Goal: Feedback & Contribution: Contribute content

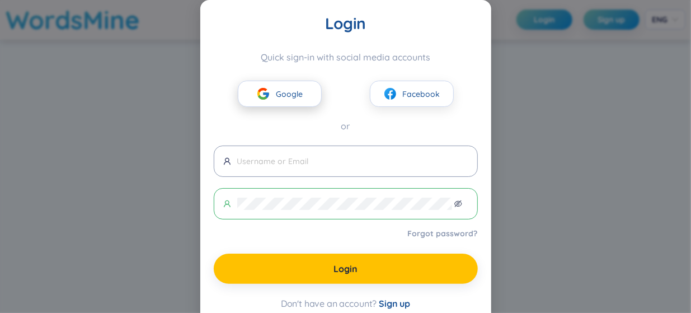
click at [282, 83] on button "Google" at bounding box center [280, 94] width 84 height 26
click at [285, 86] on button "Google" at bounding box center [280, 94] width 84 height 26
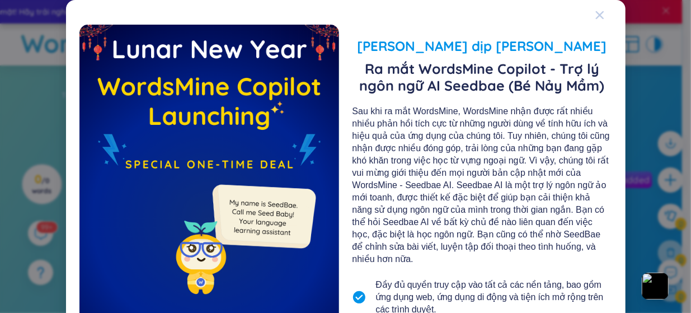
click at [596, 17] on icon "Close" at bounding box center [599, 15] width 8 height 8
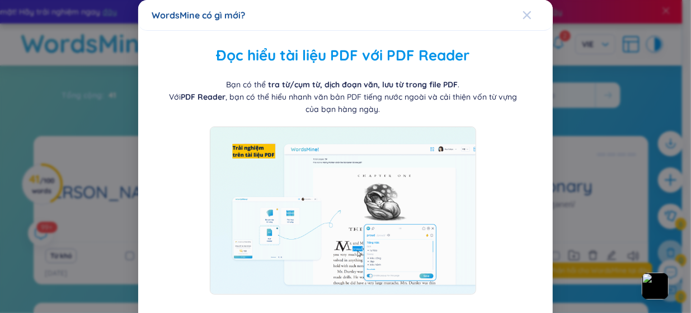
click at [524, 21] on div "Close" at bounding box center [526, 15] width 9 height 30
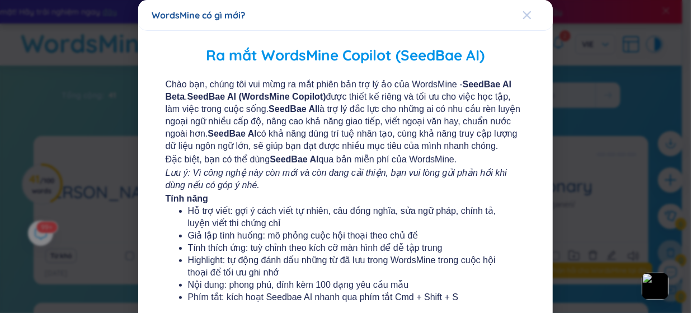
click at [522, 12] on icon "Close" at bounding box center [526, 15] width 9 height 9
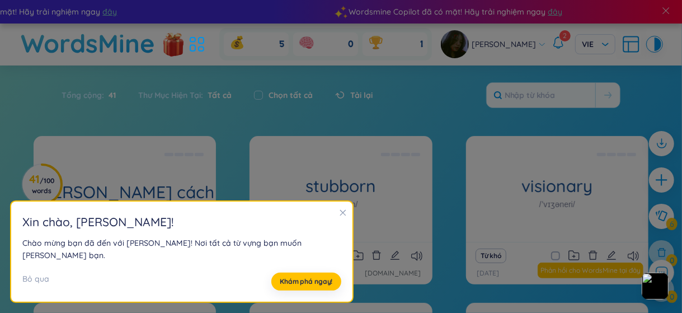
click at [339, 216] on icon "close" at bounding box center [342, 213] width 6 height 6
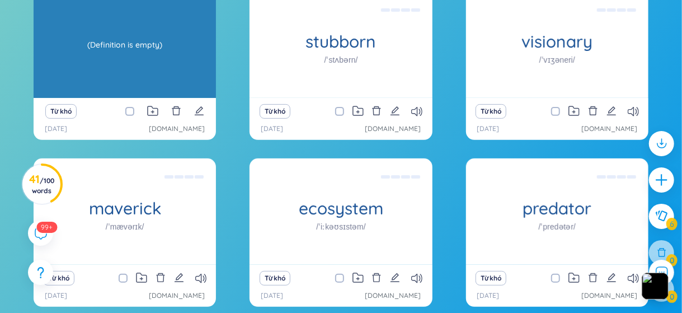
scroll to position [145, 0]
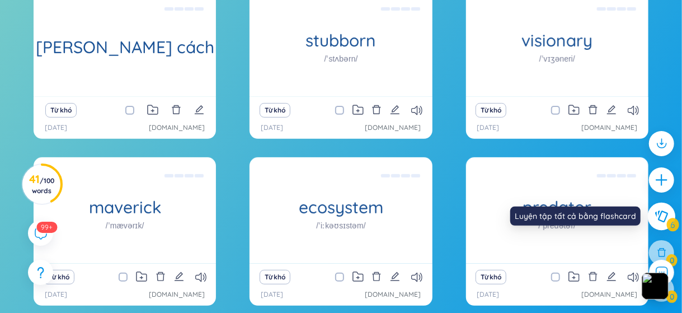
click at [664, 223] on button at bounding box center [662, 216] width 28 height 28
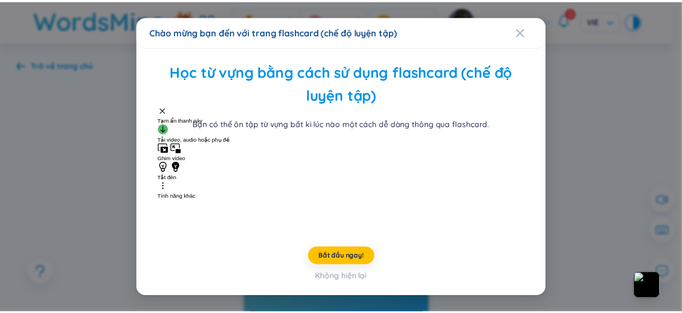
scroll to position [66, 0]
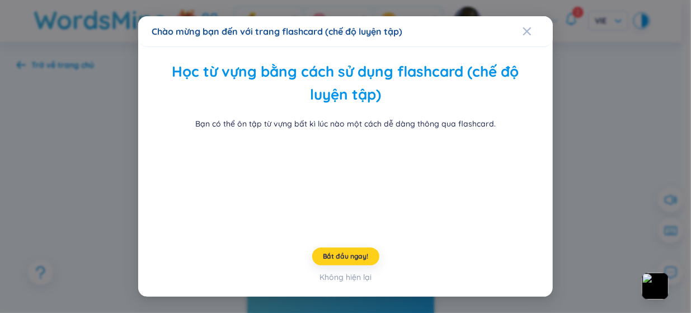
click at [346, 265] on button "Bắt đầu ngay!" at bounding box center [345, 256] width 67 height 18
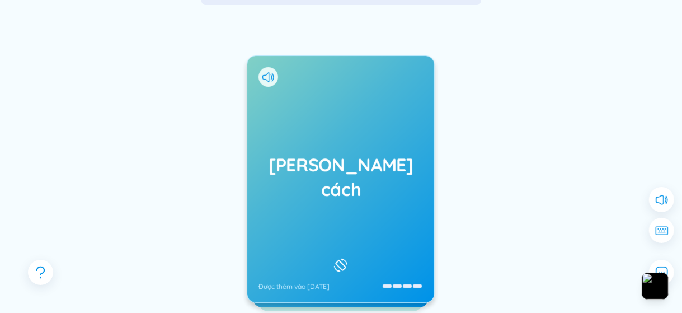
scroll to position [103, 0]
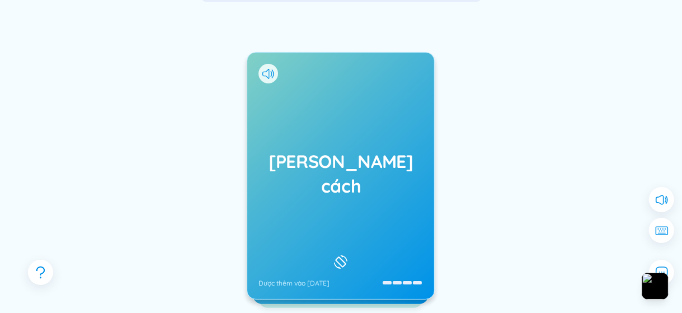
click at [361, 232] on div "[PERSON_NAME] cách Được thêm vào [DATE]" at bounding box center [340, 176] width 187 height 246
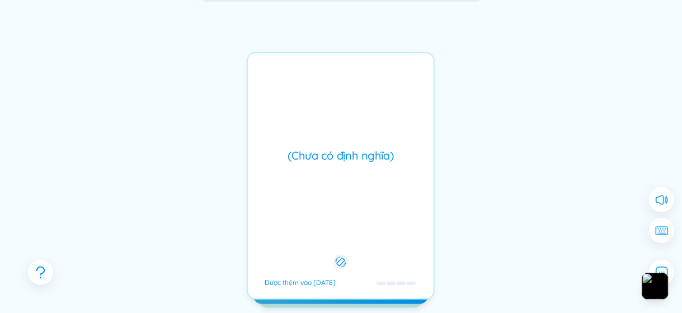
click at [61, 192] on div at bounding box center [121, 212] width 168 height 224
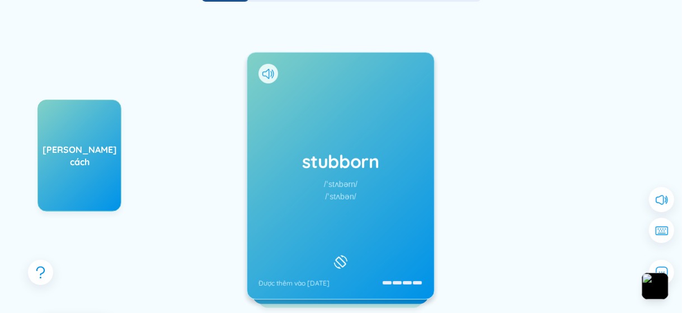
click at [350, 183] on div "/ˈstʌbərn/" at bounding box center [341, 184] width 34 height 12
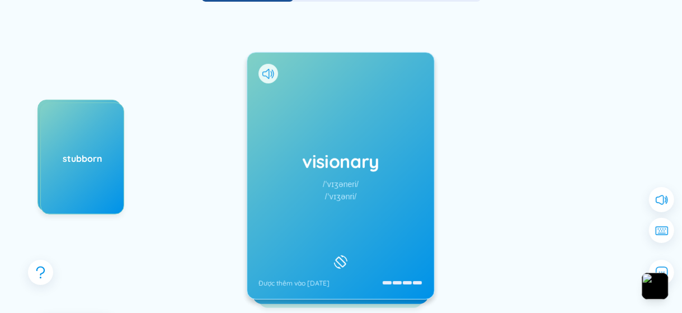
click at [319, 169] on h1 "visionary" at bounding box center [340, 161] width 164 height 25
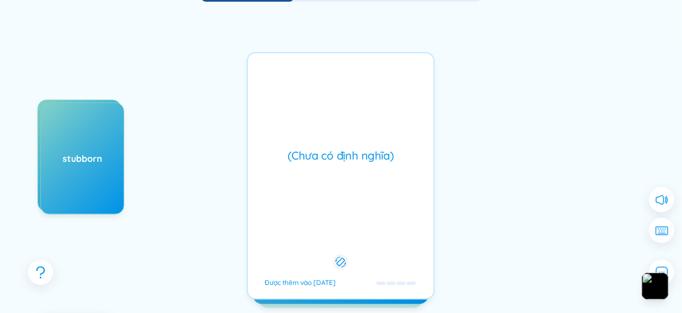
click at [319, 169] on div "(Chưa có định [PERSON_NAME]) Được thêm vào [DATE]" at bounding box center [341, 175] width 188 height 247
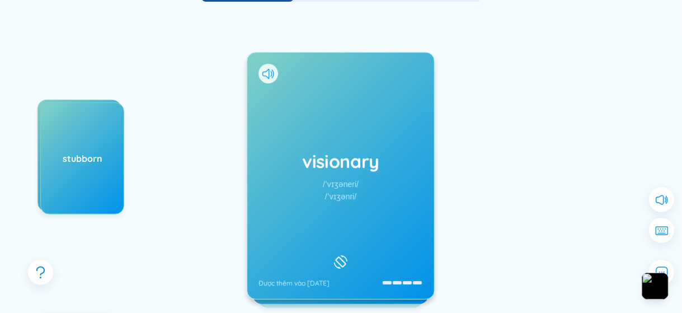
click at [363, 188] on div "visionary /ˈvɪʒəneri/ /ˈvɪʒənri/ Được thêm vào [DATE]" at bounding box center [340, 176] width 187 height 246
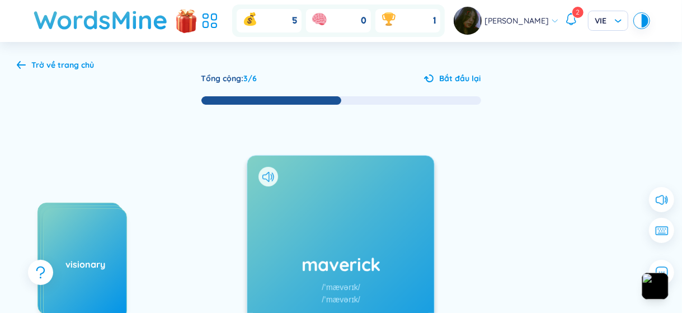
click at [22, 68] on icon at bounding box center [21, 64] width 9 height 8
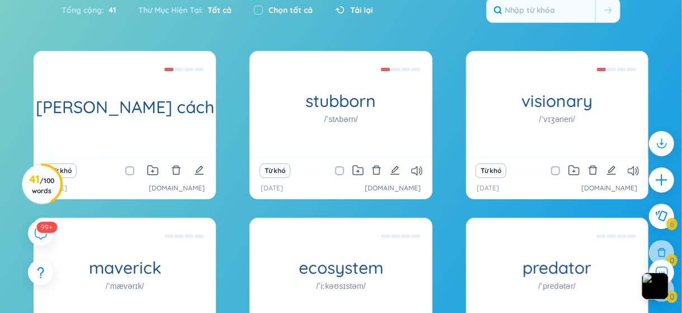
scroll to position [54, 0]
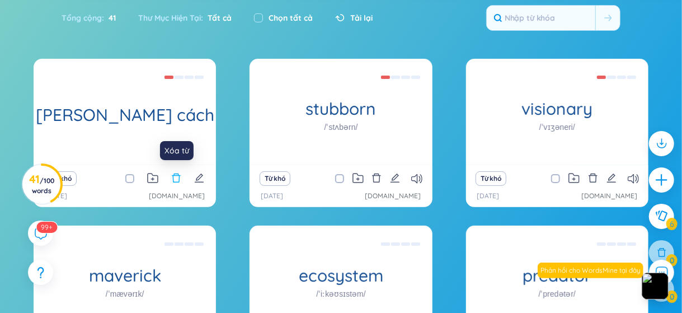
click at [176, 175] on icon "delete" at bounding box center [176, 177] width 8 height 9
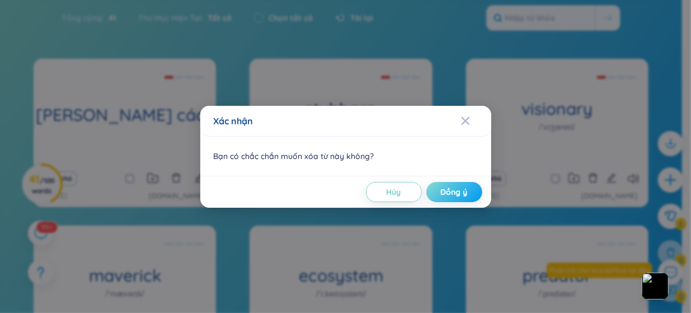
click at [436, 190] on button "Đồng ý" at bounding box center [454, 192] width 56 height 20
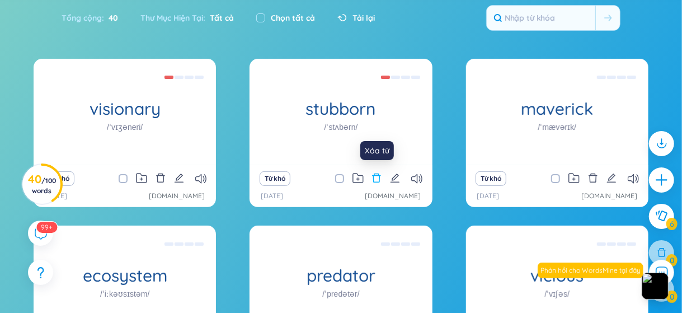
click at [379, 174] on icon "delete" at bounding box center [376, 177] width 8 height 9
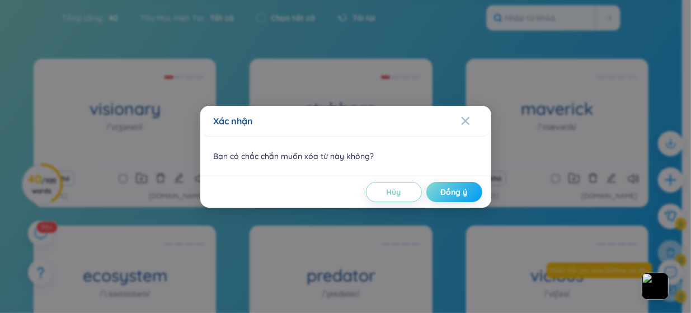
click at [447, 186] on span "Đồng ý" at bounding box center [454, 191] width 27 height 11
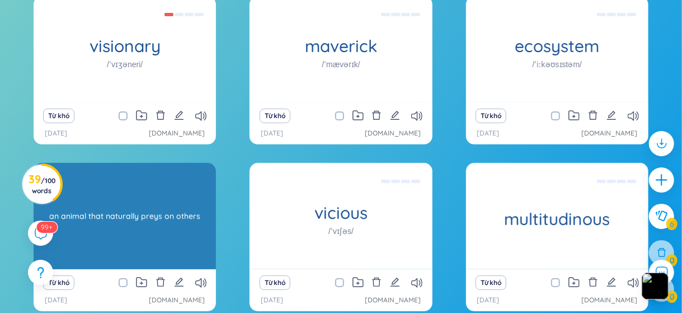
scroll to position [114, 0]
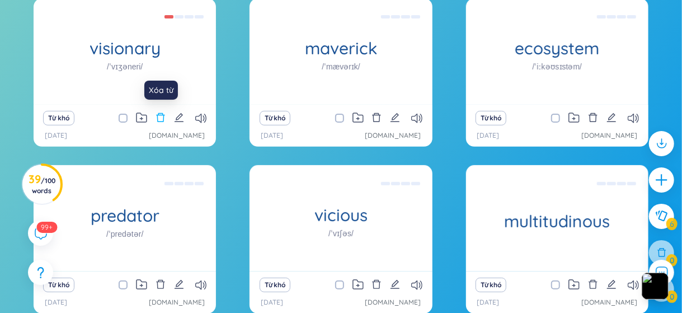
click at [162, 121] on icon "delete" at bounding box center [160, 117] width 10 height 10
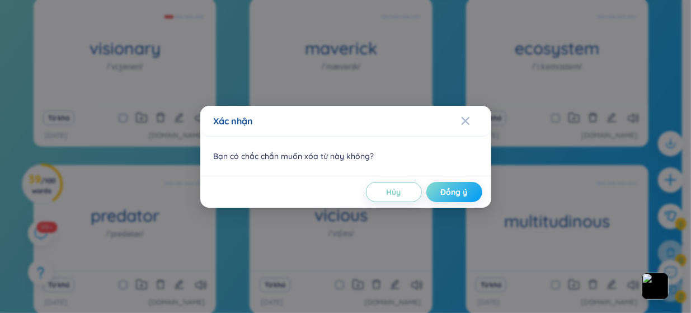
click at [469, 185] on button "Đồng ý" at bounding box center [454, 192] width 56 height 20
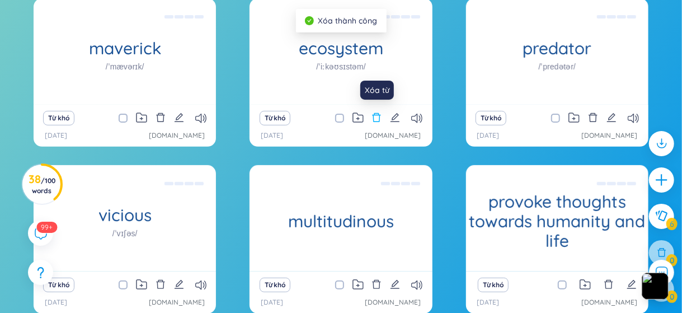
click at [380, 114] on icon "delete" at bounding box center [376, 117] width 10 height 10
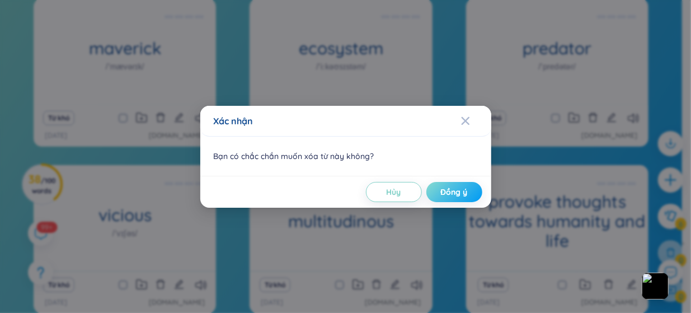
click at [464, 190] on span "Đồng ý" at bounding box center [454, 191] width 27 height 11
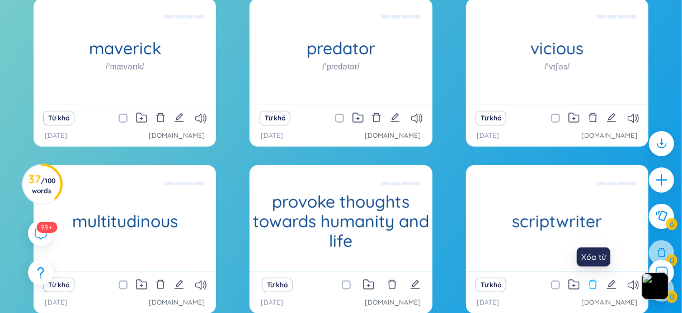
click at [591, 285] on icon "delete" at bounding box center [593, 284] width 10 height 10
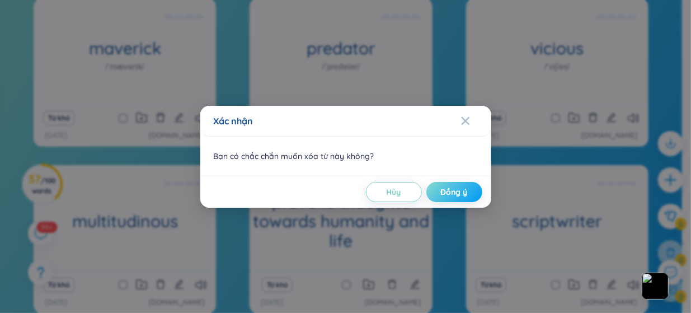
click at [438, 195] on button "Đồng ý" at bounding box center [454, 192] width 56 height 20
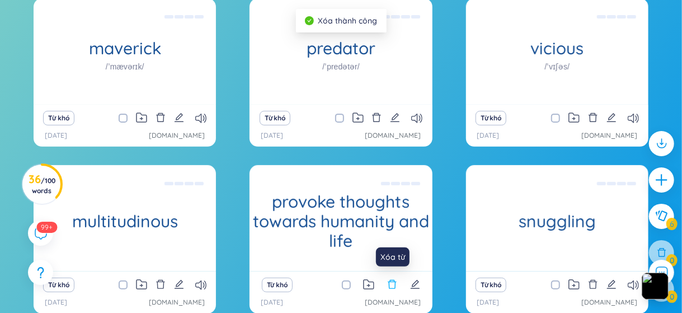
click at [396, 287] on icon "delete" at bounding box center [392, 284] width 10 height 10
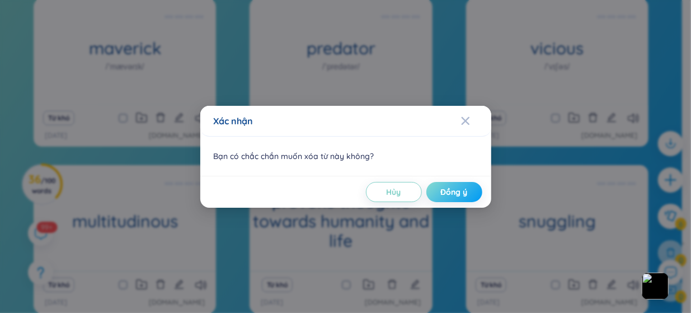
click at [435, 197] on button "Đồng ý" at bounding box center [454, 192] width 56 height 20
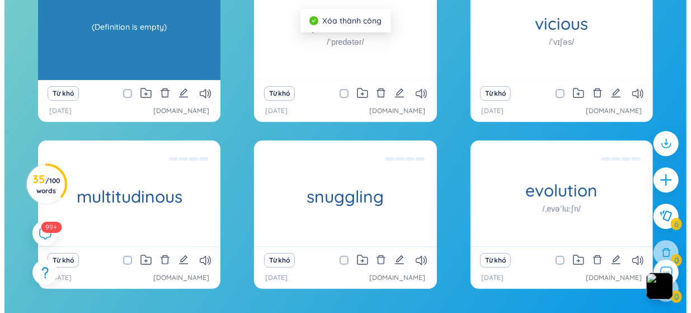
scroll to position [144, 0]
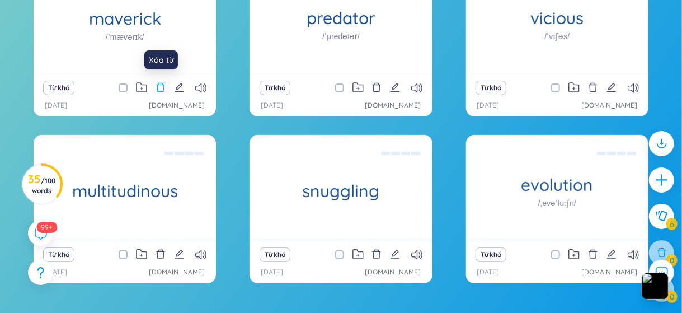
click at [157, 92] on button at bounding box center [160, 88] width 10 height 16
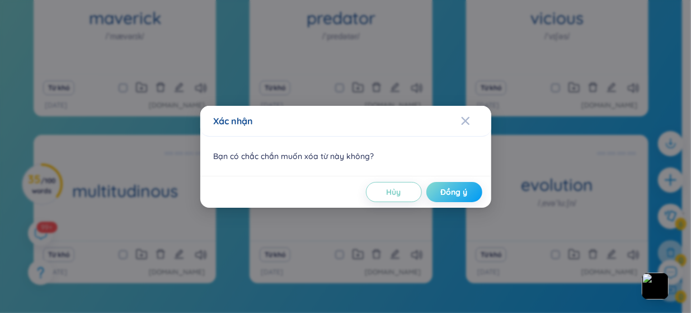
click at [449, 184] on button "Đồng ý" at bounding box center [454, 192] width 56 height 20
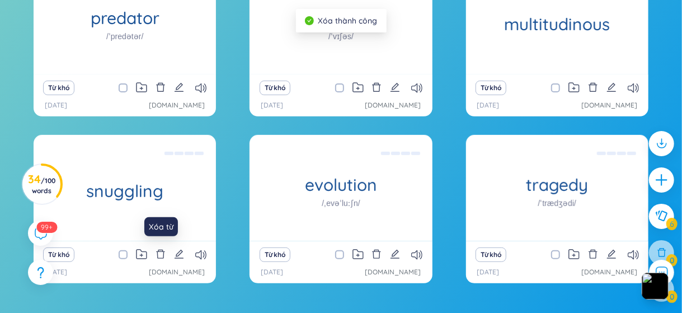
click at [157, 256] on icon "delete" at bounding box center [160, 253] width 8 height 9
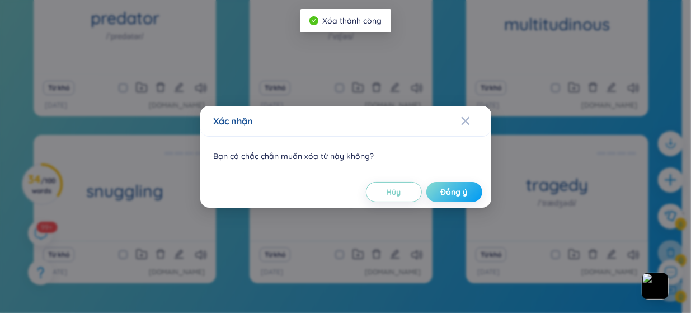
click at [432, 192] on button "Đồng ý" at bounding box center [454, 192] width 56 height 20
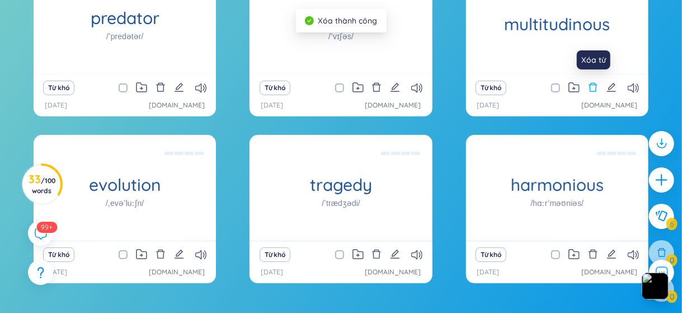
click at [591, 88] on icon "delete" at bounding box center [593, 87] width 10 height 10
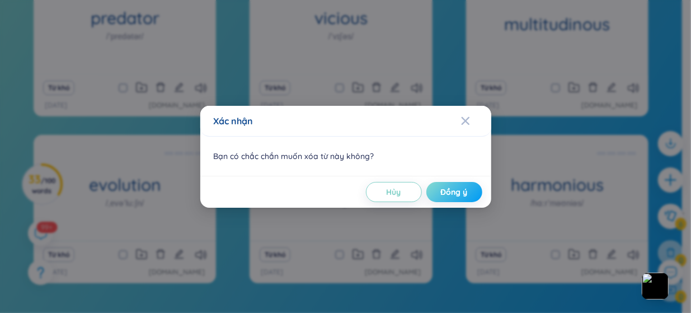
click at [469, 182] on button "Đồng ý" at bounding box center [454, 192] width 56 height 20
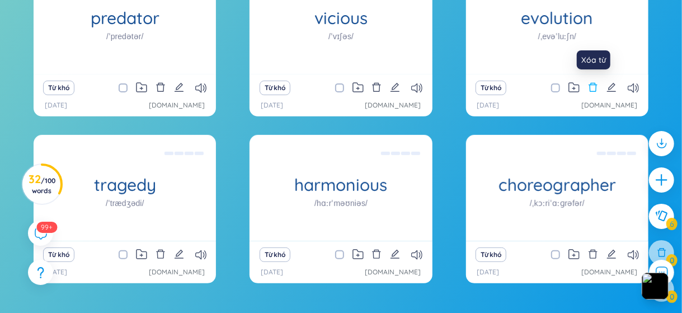
click at [597, 85] on icon "delete" at bounding box center [593, 87] width 10 height 10
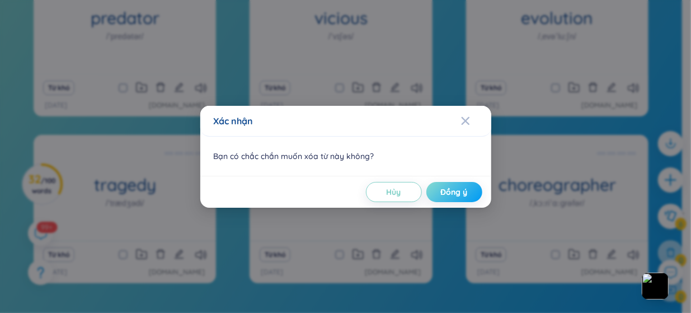
click at [445, 196] on span "Đồng ý" at bounding box center [454, 191] width 27 height 11
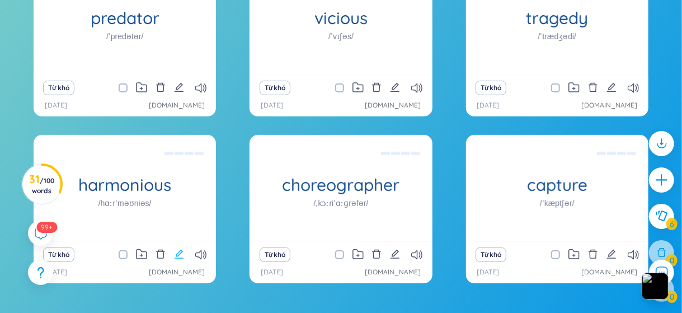
click at [182, 254] on icon "edit" at bounding box center [179, 254] width 10 height 10
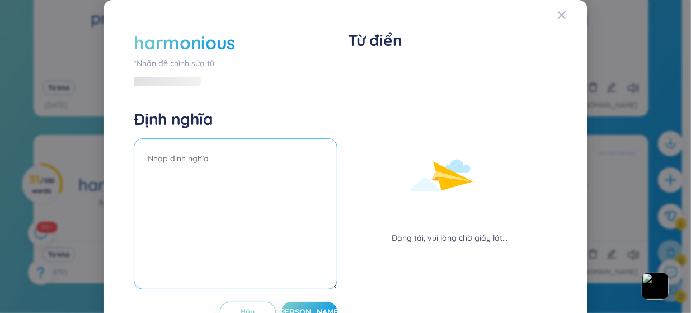
click at [225, 163] on textarea at bounding box center [235, 213] width 203 height 151
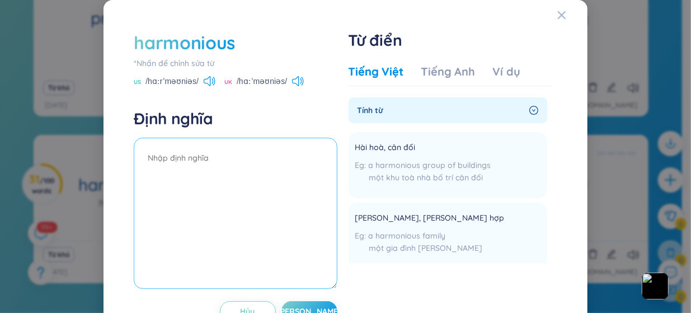
scroll to position [38, 0]
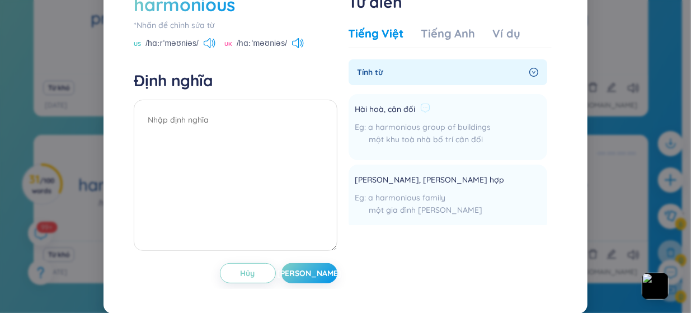
click at [434, 133] on div "một khu toà nhà bố trí cân đối" at bounding box center [423, 139] width 136 height 12
click at [441, 124] on span "a harmonious group of buildings" at bounding box center [430, 127] width 122 height 10
click at [465, 111] on div "Hài hoà, cân đối" at bounding box center [423, 109] width 136 height 13
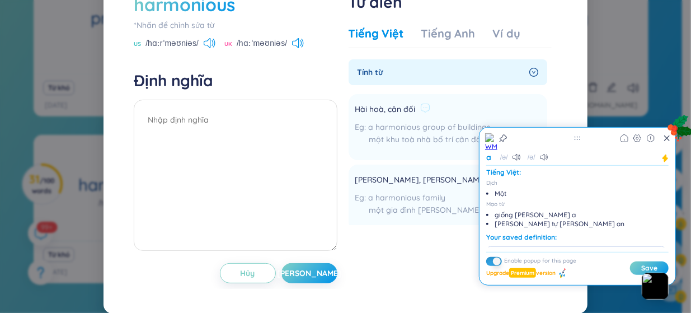
click at [465, 111] on div "Hài hoà, cân đối" at bounding box center [423, 109] width 136 height 13
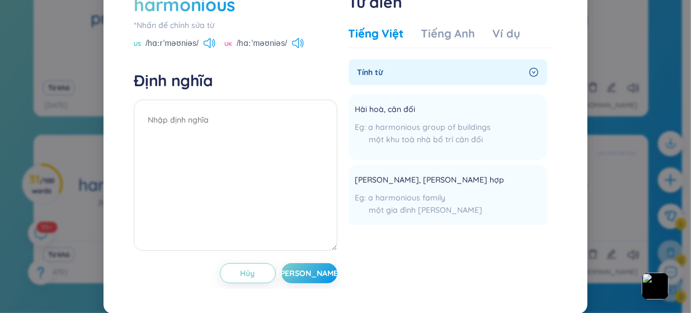
scroll to position [0, 0]
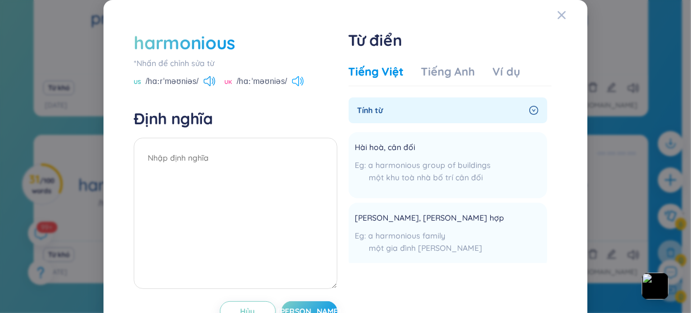
click at [299, 78] on icon at bounding box center [298, 81] width 12 height 10
drag, startPoint x: 426, startPoint y: 177, endPoint x: 222, endPoint y: 246, distance: 215.4
click at [222, 246] on div "harmonious *[PERSON_NAME] để [PERSON_NAME] sửa từ [GEOGRAPHIC_DATA] /hɑːrˈməʊni…" at bounding box center [345, 176] width 435 height 302
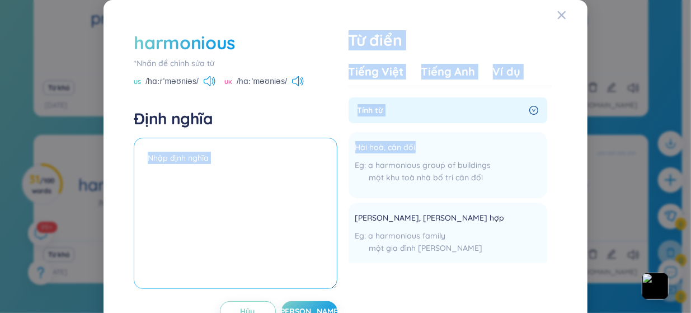
drag, startPoint x: 471, startPoint y: 138, endPoint x: 273, endPoint y: 206, distance: 209.9
click at [273, 206] on div "harmonious *[PERSON_NAME] để [PERSON_NAME] sửa từ [GEOGRAPHIC_DATA] /hɑːrˈməʊni…" at bounding box center [345, 176] width 435 height 302
click at [308, 198] on textarea at bounding box center [235, 213] width 203 height 151
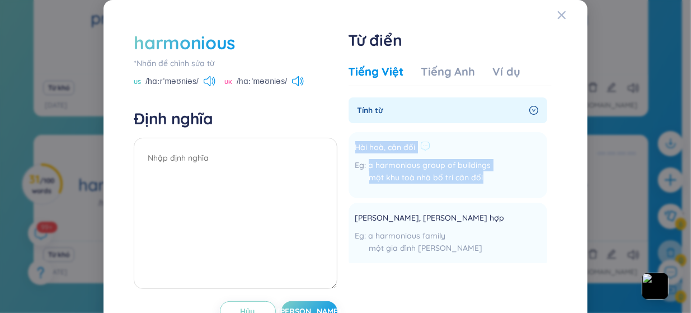
drag, startPoint x: 350, startPoint y: 149, endPoint x: 501, endPoint y: 181, distance: 154.8
click at [501, 181] on li "Hài hoà, cân đối a harmonious group of buildings một khu toà nhà bố trí cân đối…" at bounding box center [447, 165] width 199 height 66
copy div "Hài hoà, cân đối a harmonious group of buildings một khu toà nhà bố trí cân đối"
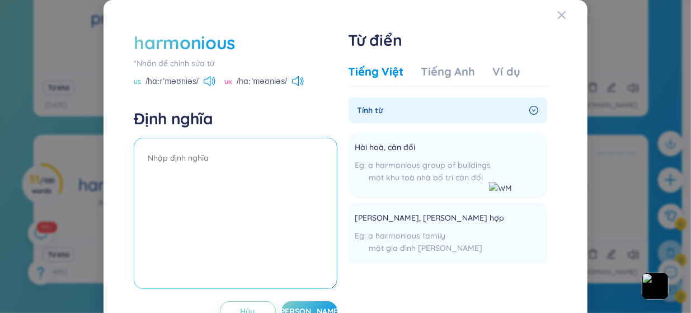
click at [180, 163] on textarea at bounding box center [235, 213] width 203 height 151
paste textarea "Hài hoà, cân đối a harmonious group of buildings một khu toà nhà bố trí cân đối"
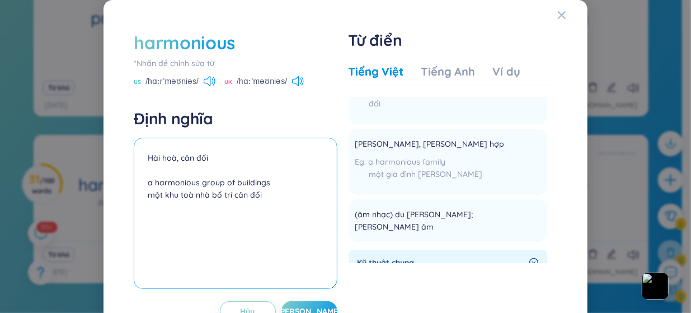
scroll to position [108, 0]
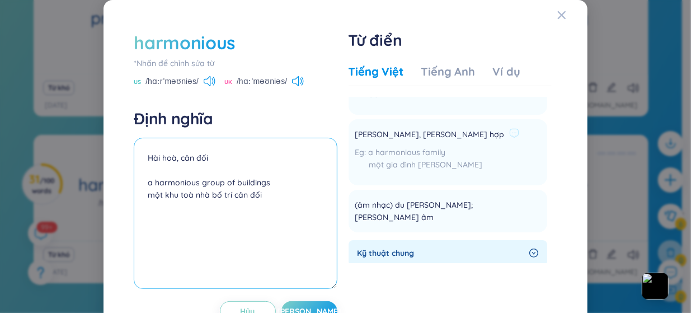
type textarea "Hài hoà, cân đối a harmonious group of buildings một khu toà nhà bố trí cân đối"
click at [521, 136] on li "[PERSON_NAME], [PERSON_NAME] hợp a harmonious family một gia đình [PERSON_NAME]…" at bounding box center [447, 152] width 199 height 66
click at [509, 130] on icon at bounding box center [514, 133] width 10 height 10
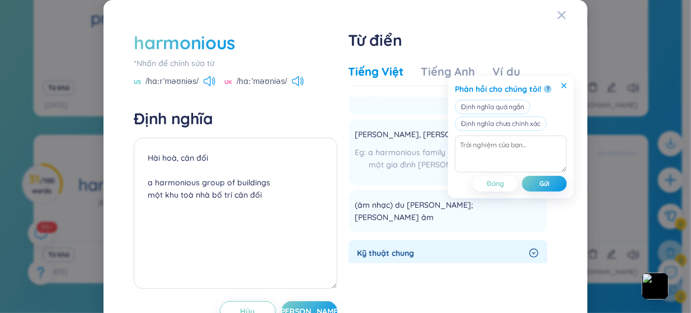
click at [565, 86] on icon at bounding box center [564, 86] width 6 height 6
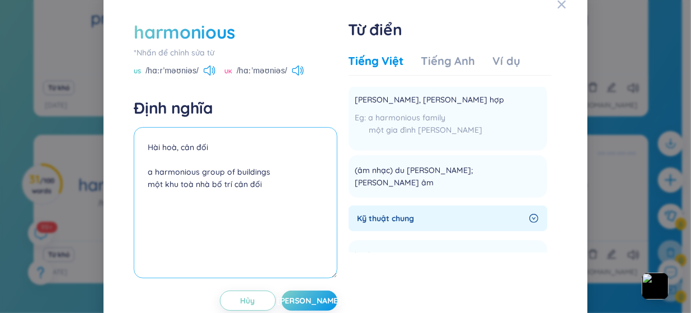
scroll to position [11, 0]
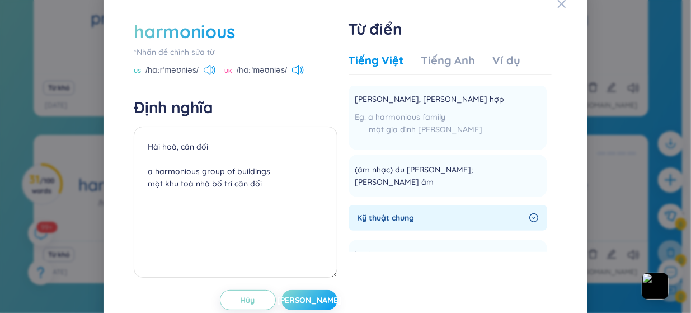
click at [316, 301] on button "[PERSON_NAME]" at bounding box center [309, 300] width 56 height 20
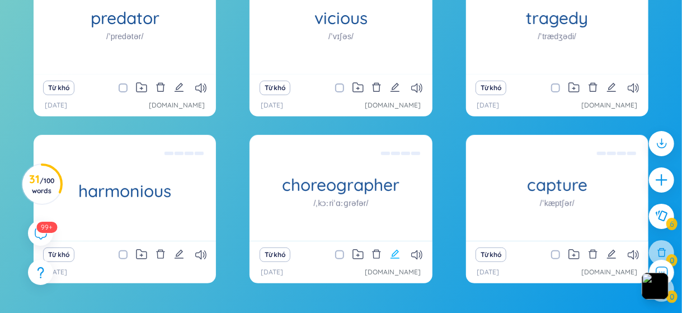
click at [395, 254] on icon "edit" at bounding box center [394, 253] width 9 height 9
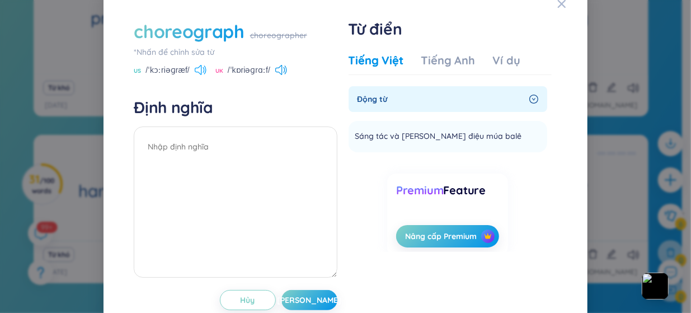
click at [197, 75] on icon at bounding box center [201, 70] width 12 height 10
click at [418, 152] on li "Sáng tác và [PERSON_NAME] điệu múa balê Thêm" at bounding box center [447, 136] width 199 height 31
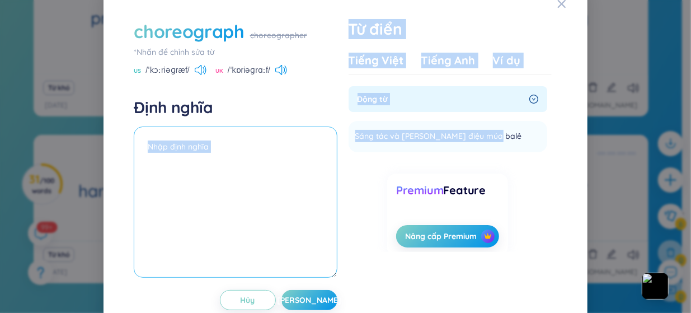
drag, startPoint x: 486, startPoint y: 147, endPoint x: 147, endPoint y: 188, distance: 341.4
click at [147, 188] on div "choreograph choreographer *[PERSON_NAME] để [PERSON_NAME] sửa từ [GEOGRAPHIC_DA…" at bounding box center [345, 164] width 435 height 302
click at [319, 141] on textarea at bounding box center [235, 201] width 203 height 151
drag, startPoint x: 483, startPoint y: 148, endPoint x: 318, endPoint y: 145, distance: 165.0
click at [318, 145] on div "choreograph choreographer *[PERSON_NAME] để [PERSON_NAME] sửa từ [GEOGRAPHIC_DA…" at bounding box center [345, 164] width 435 height 302
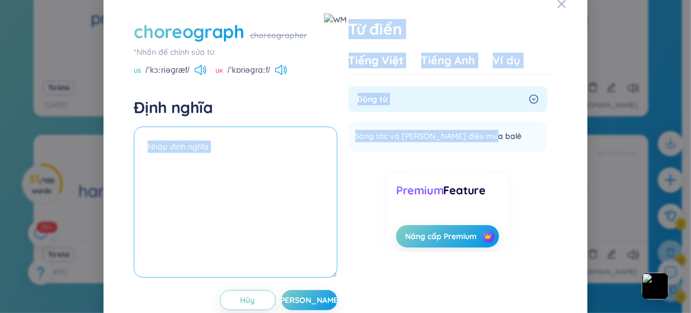
click at [318, 145] on textarea at bounding box center [235, 201] width 203 height 151
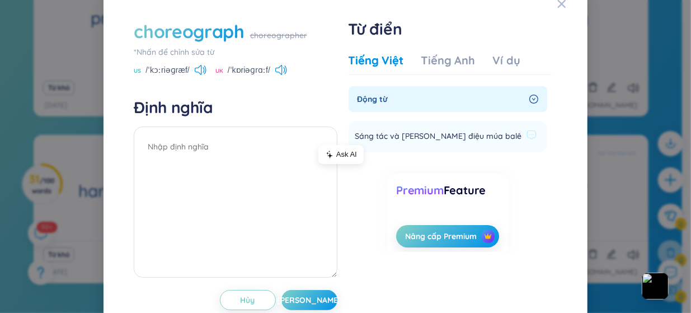
click at [355, 141] on span "Sáng tác và [PERSON_NAME] điệu múa balê" at bounding box center [438, 136] width 167 height 13
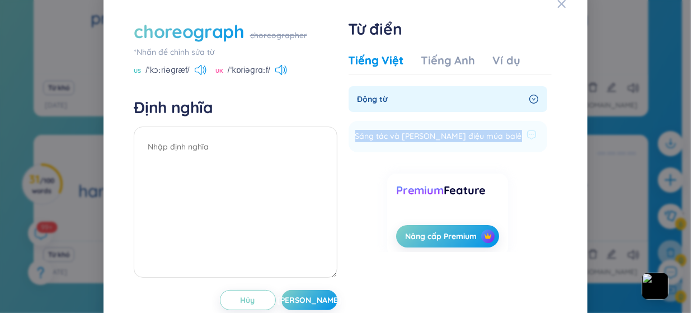
drag, startPoint x: 352, startPoint y: 145, endPoint x: 528, endPoint y: 144, distance: 176.7
click at [528, 144] on li "Sáng tác và [PERSON_NAME] điệu múa balê Thêm" at bounding box center [447, 136] width 199 height 31
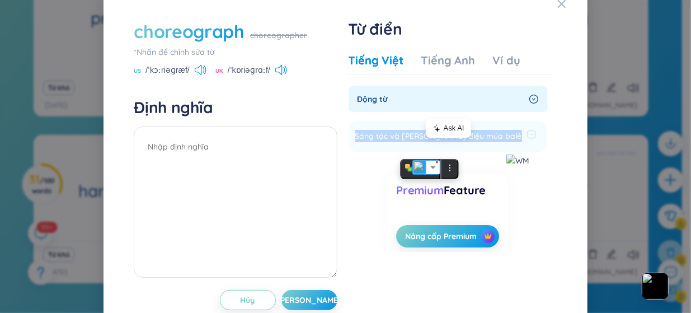
copy li "Sáng tác và [PERSON_NAME] điệu múa balê Thêm"
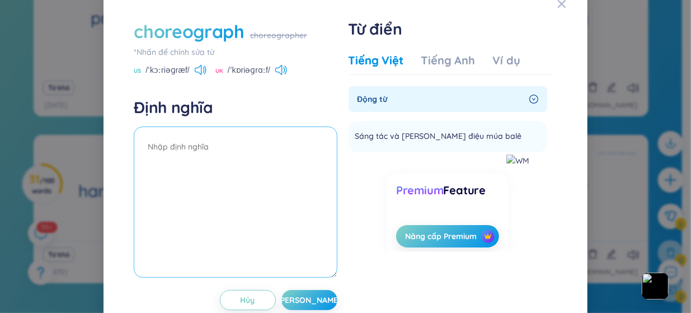
click at [272, 148] on textarea at bounding box center [235, 201] width 203 height 151
paste textarea "Sáng tác và [PERSON_NAME] điệu múa balê"
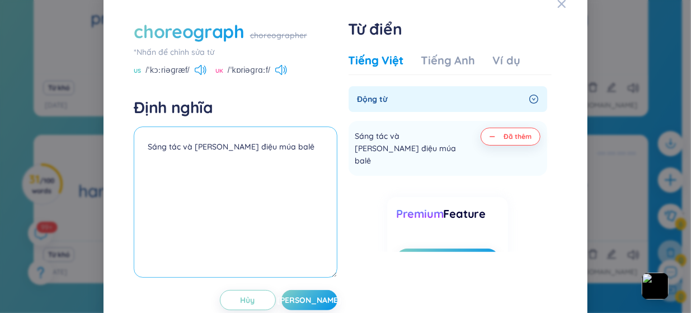
scroll to position [40, 0]
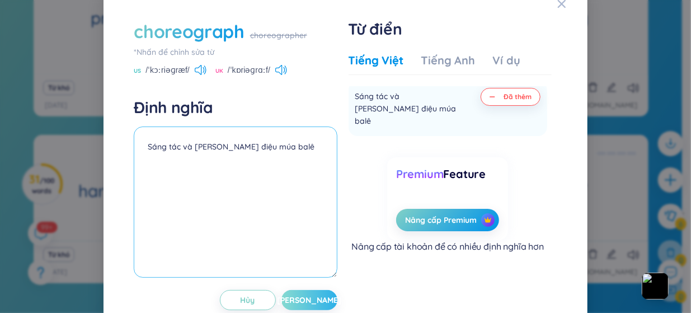
type textarea "Sáng tác và [PERSON_NAME] điệu múa balê"
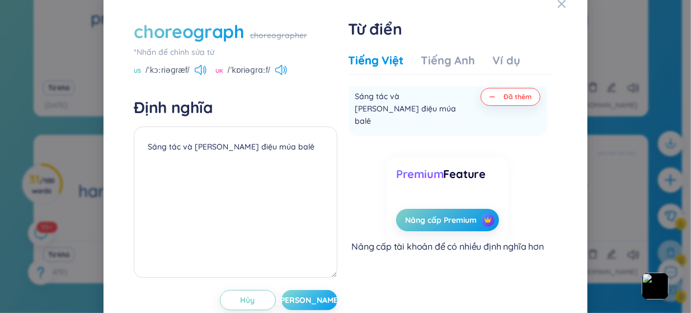
click at [313, 304] on button "[PERSON_NAME]" at bounding box center [309, 300] width 56 height 20
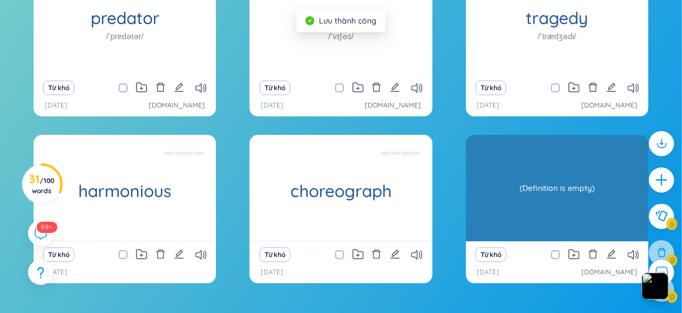
click at [511, 197] on div "capture /ˈkæptʃər/ (Definition is empty)" at bounding box center [557, 188] width 182 height 106
click at [582, 201] on div "(Definition is empty)" at bounding box center [556, 188] width 171 height 101
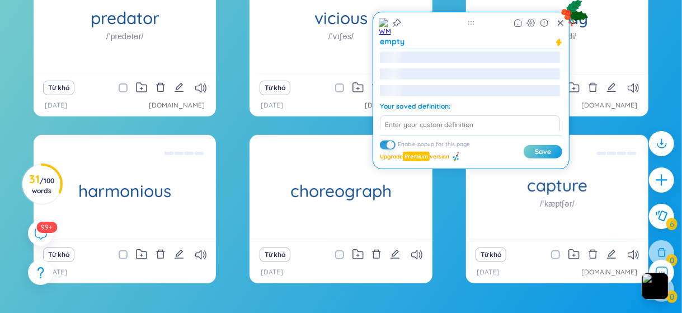
click at [466, 241] on div "Từ khó [DATE] [DOMAIN_NAME]" at bounding box center [557, 262] width 182 height 42
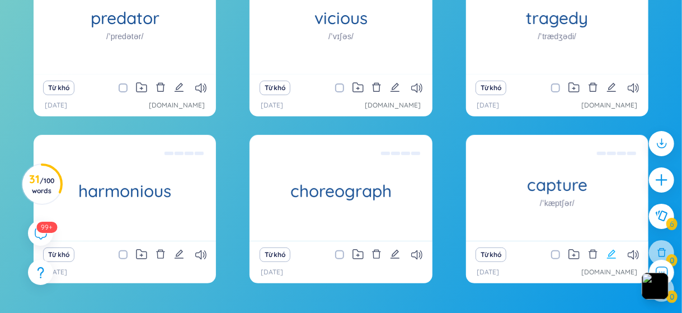
click at [610, 255] on icon "edit" at bounding box center [611, 254] width 10 height 10
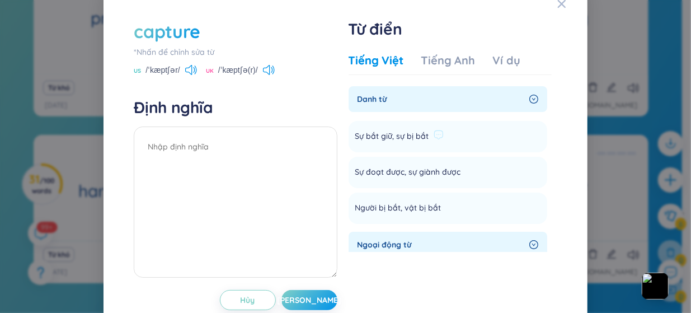
click at [447, 148] on li "Sự bắt giữ, sự bị bắt Thêm" at bounding box center [447, 136] width 199 height 31
click at [435, 140] on icon at bounding box center [438, 135] width 10 height 10
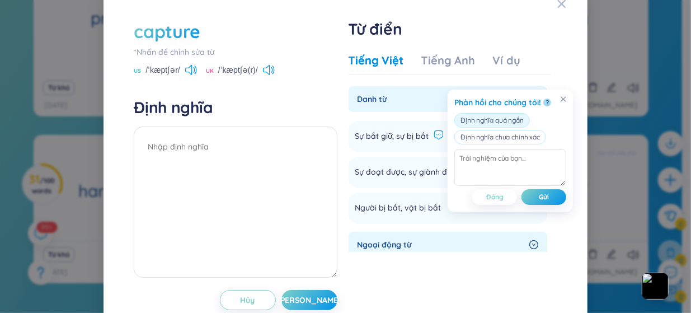
click at [511, 121] on button "Định nghĩa quá ngắn" at bounding box center [491, 120] width 75 height 15
click at [562, 97] on icon at bounding box center [563, 98] width 5 height 5
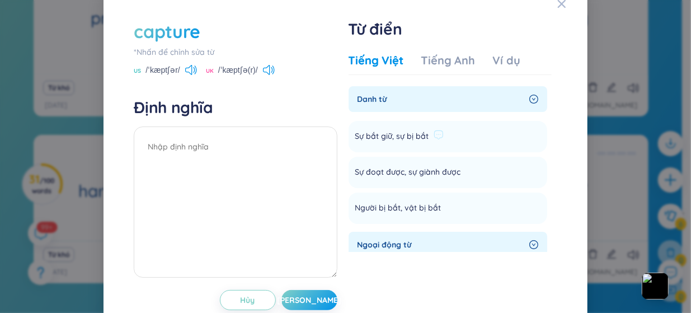
click at [488, 152] on li "Sự bắt giữ, sự bị bắt Thêm" at bounding box center [447, 136] width 199 height 31
click at [490, 152] on li "Sự bắt giữ, sự bị bắt Thêm" at bounding box center [447, 136] width 199 height 31
click at [489, 152] on li "Sự bắt giữ, sự bị bắt Thêm" at bounding box center [447, 136] width 199 height 31
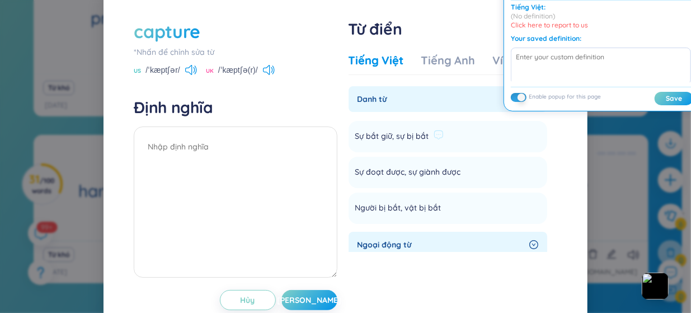
click at [489, 152] on li "Sự bắt giữ, sự bị bắt Thêm" at bounding box center [447, 136] width 199 height 31
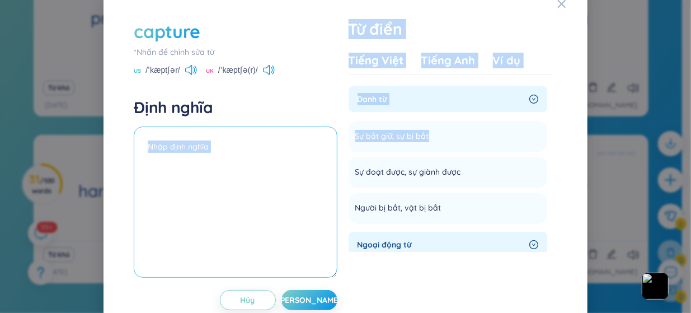
drag, startPoint x: 424, startPoint y: 148, endPoint x: 290, endPoint y: 156, distance: 134.4
click at [290, 156] on div "capture *[PERSON_NAME] để [PERSON_NAME] sửa từ [GEOGRAPHIC_DATA] /ˈkæptʃər/ [GE…" at bounding box center [345, 164] width 435 height 302
click at [355, 143] on span "Sự bắt giữ, sự bị bắt" at bounding box center [392, 136] width 74 height 13
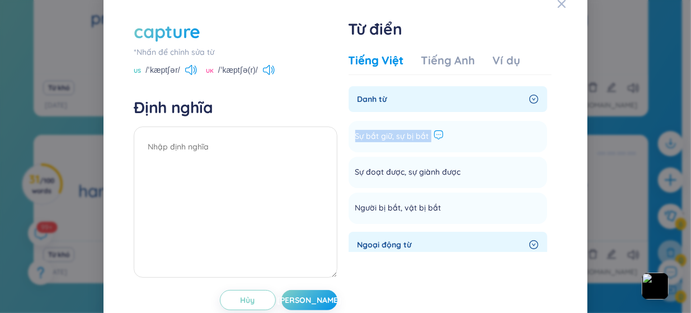
drag, startPoint x: 349, startPoint y: 150, endPoint x: 430, endPoint y: 146, distance: 81.2
click at [430, 146] on li "Sự bắt giữ, sự bị bắt Thêm" at bounding box center [447, 136] width 199 height 31
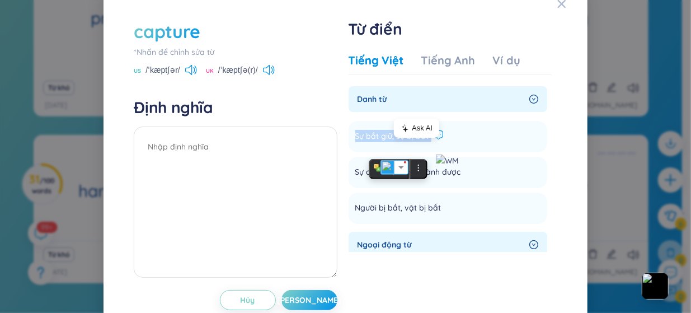
copy li "Sự bắt giữ, sự bị bắt Thêm"
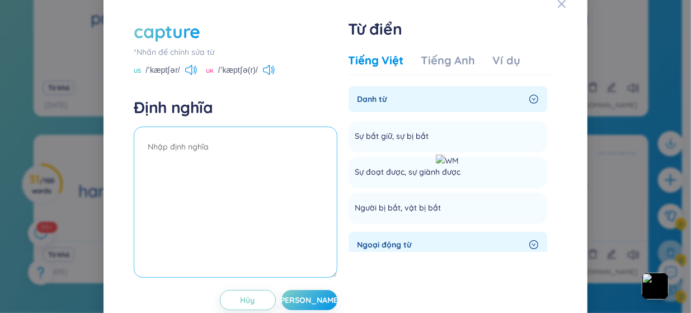
click at [207, 138] on textarea at bounding box center [235, 201] width 203 height 151
paste textarea "Sự bắt giữ, sự bị bắt"
type textarea "Sự bắt giữ, sự bị bắt"
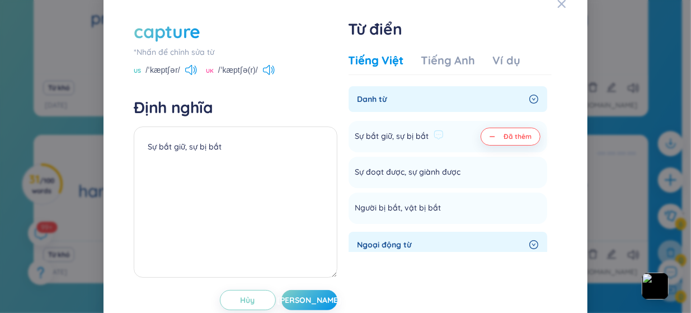
click at [481, 145] on button "Đã thêm" at bounding box center [510, 137] width 60 height 18
click at [481, 148] on li "Sự bắt giữ, sự bị bắt Thêm" at bounding box center [447, 136] width 199 height 31
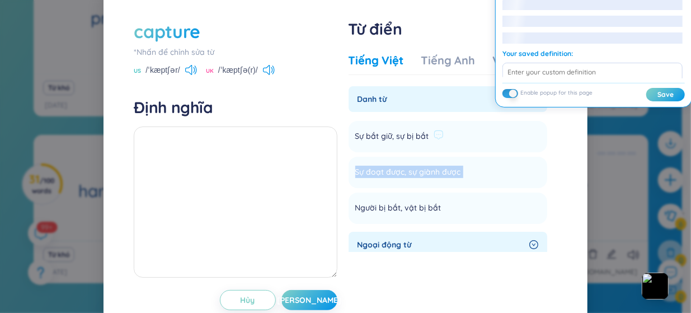
click at [481, 148] on li "Sự bắt giữ, sự bị bắt Thêm" at bounding box center [447, 136] width 199 height 31
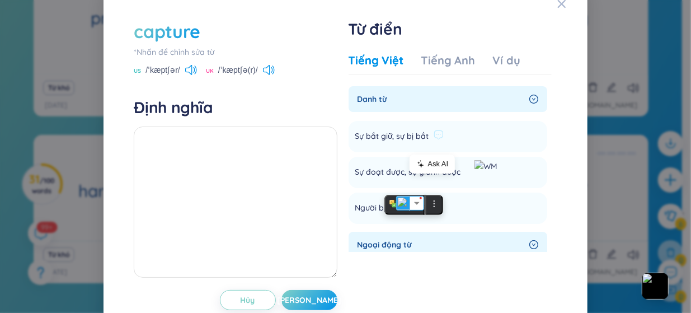
click at [481, 148] on li "Sự bắt giữ, sự bị bắt Thêm" at bounding box center [447, 136] width 199 height 31
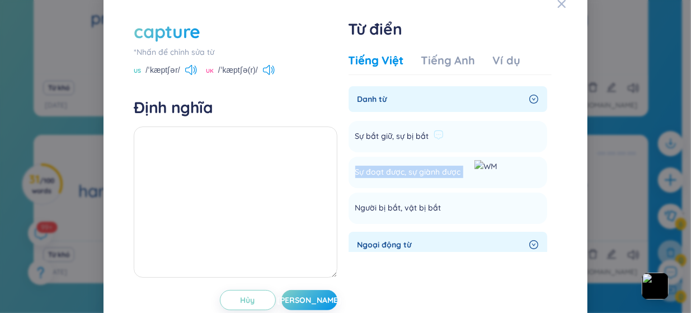
click at [481, 148] on li "Sự bắt giữ, sự bị bắt Thêm" at bounding box center [447, 136] width 199 height 31
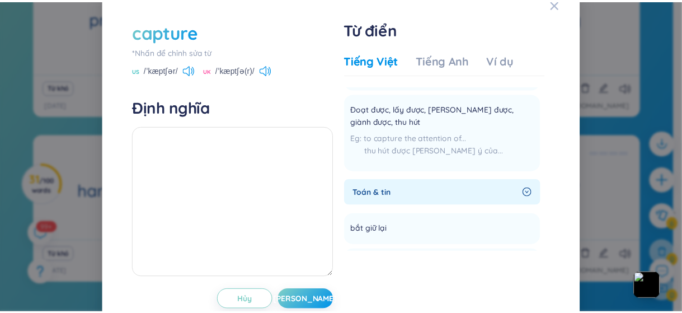
scroll to position [209, 0]
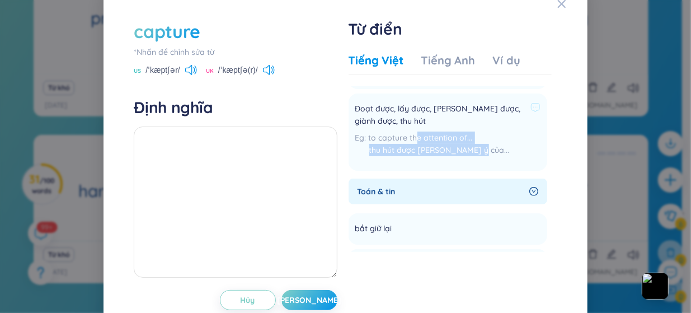
drag, startPoint x: 478, startPoint y: 167, endPoint x: 383, endPoint y: 134, distance: 100.6
click at [383, 134] on div "Đoạt được, lấy được, [PERSON_NAME] được, giành được, thu hút to capture the att…" at bounding box center [447, 132] width 185 height 64
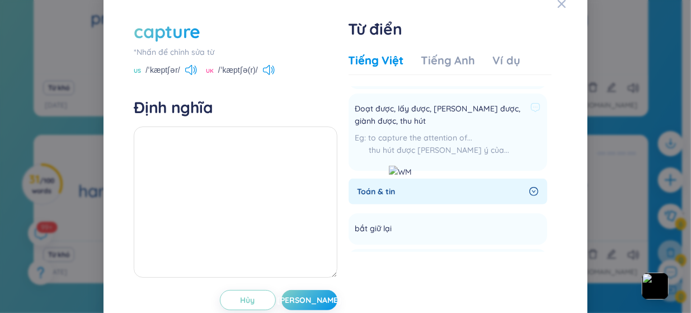
click at [371, 127] on span "Đoạt được, lấy được, [PERSON_NAME] được, giành được, thu hút" at bounding box center [440, 114] width 171 height 25
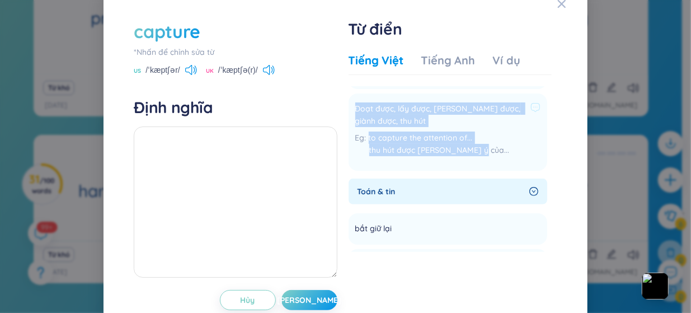
drag, startPoint x: 350, startPoint y: 118, endPoint x: 480, endPoint y: 165, distance: 139.0
click at [480, 165] on li "Đoạt được, lấy được, [PERSON_NAME] được, giành được, thu hút to capture the att…" at bounding box center [447, 131] width 199 height 77
copy div "Đoạt được, lấy được, [PERSON_NAME] được, giành được, thu hút to capture the att…"
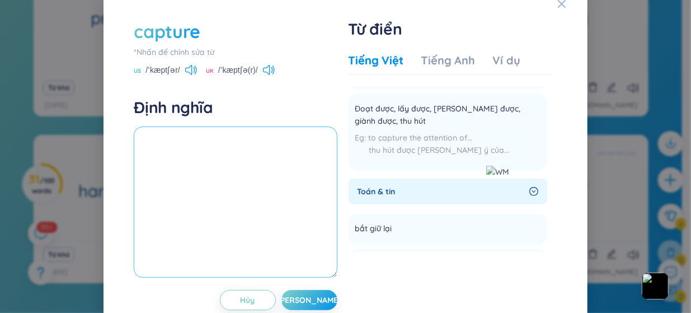
click at [266, 183] on textarea at bounding box center [235, 201] width 203 height 151
paste textarea "Đoạt được, lấy được, [PERSON_NAME] được, giành được, thu hút to capture the att…"
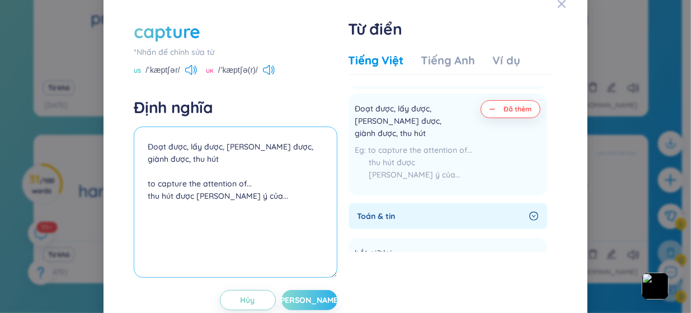
type textarea "Đoạt được, lấy được, [PERSON_NAME] được, giành được, thu hút to capture the att…"
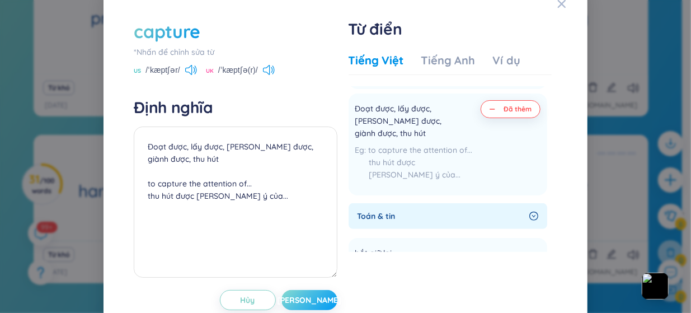
click at [298, 305] on span "[PERSON_NAME]" at bounding box center [309, 299] width 64 height 11
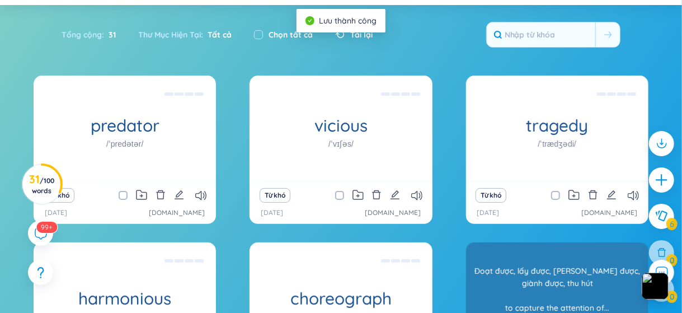
scroll to position [35, 0]
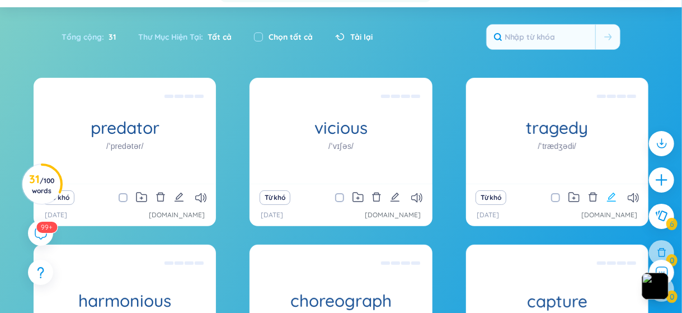
click at [606, 195] on icon "edit" at bounding box center [611, 197] width 10 height 10
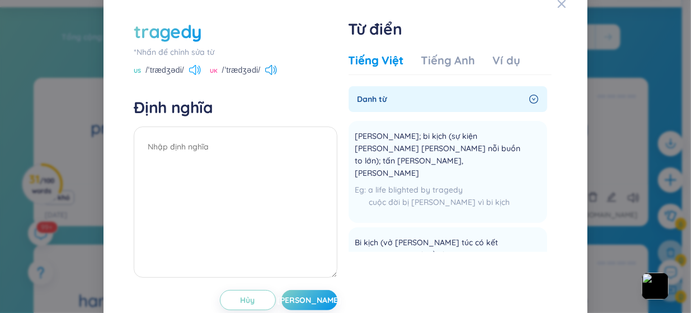
click at [192, 75] on icon at bounding box center [195, 70] width 12 height 10
drag, startPoint x: 481, startPoint y: 185, endPoint x: 332, endPoint y: 144, distance: 155.5
click at [332, 144] on div "tragedy *[PERSON_NAME] để [PERSON_NAME] sửa từ [GEOGRAPHIC_DATA] /ˈtrædʒədi/ [G…" at bounding box center [345, 164] width 435 height 302
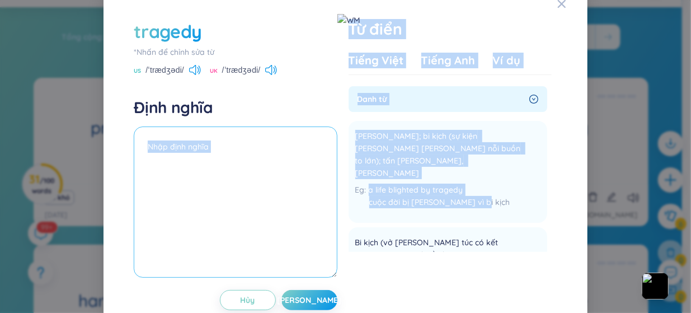
click at [332, 144] on textarea at bounding box center [235, 201] width 203 height 151
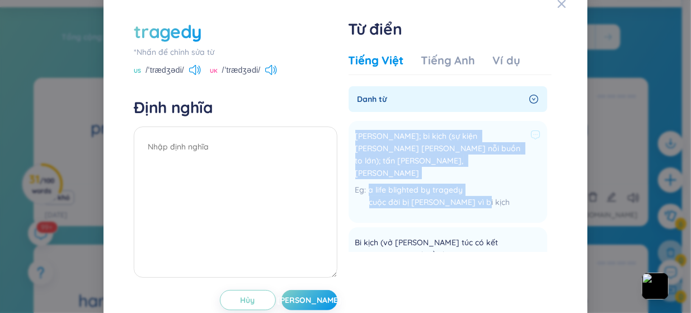
drag, startPoint x: 350, startPoint y: 135, endPoint x: 503, endPoint y: 193, distance: 164.1
click at [503, 193] on li "[PERSON_NAME]; bi kịch (sự kiện [PERSON_NAME] [PERSON_NAME] nỗi buồn to lớn); t…" at bounding box center [447, 172] width 199 height 102
copy div "[PERSON_NAME]; bi kịch (sự kiện [PERSON_NAME] [PERSON_NAME] nỗi buồn to lớn); t…"
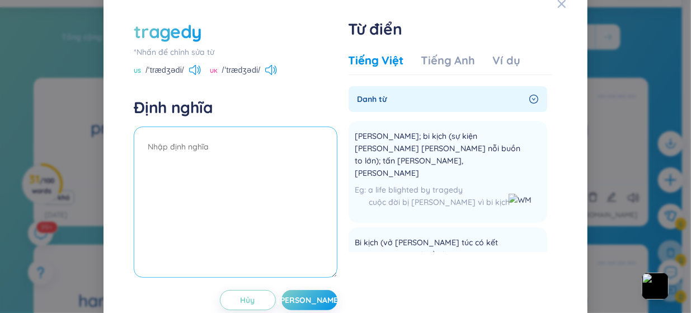
click at [183, 157] on textarea at bounding box center [235, 201] width 203 height 151
paste textarea "[PERSON_NAME]; bi kịch (sự kiện [PERSON_NAME] [PERSON_NAME] nỗi buồn to lớn); t…"
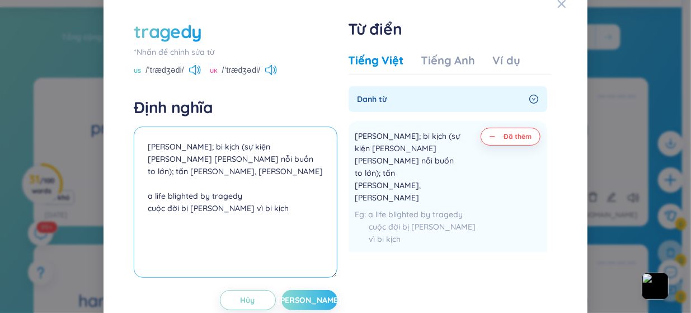
type textarea "[PERSON_NAME]; bi kịch (sự kiện [PERSON_NAME] [PERSON_NAME] nỗi buồn to lớn); t…"
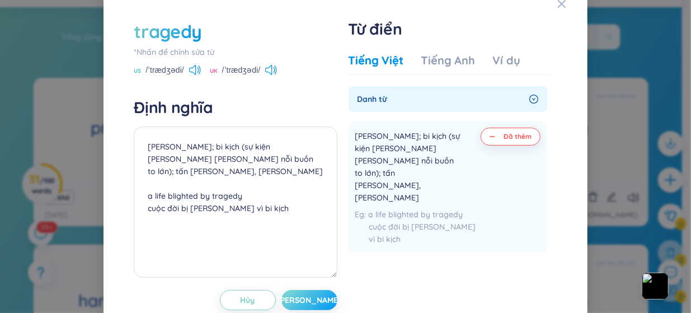
click at [316, 308] on button "[PERSON_NAME]" at bounding box center [309, 300] width 56 height 20
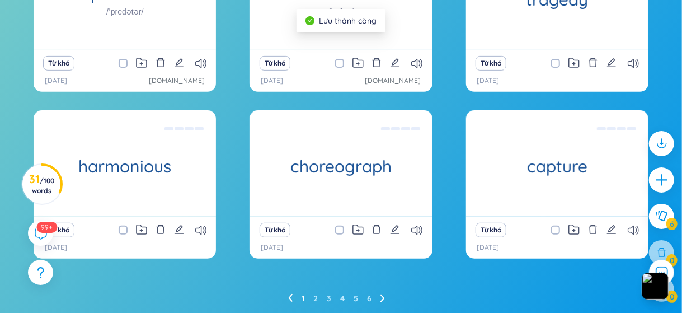
scroll to position [170, 0]
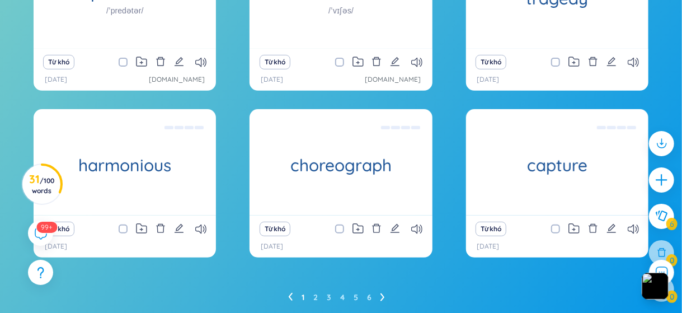
click at [379, 293] on ul "1 2 3 4 5 6" at bounding box center [341, 297] width 106 height 18
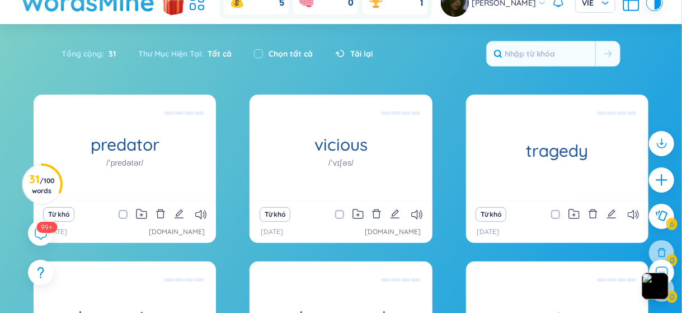
scroll to position [207, 0]
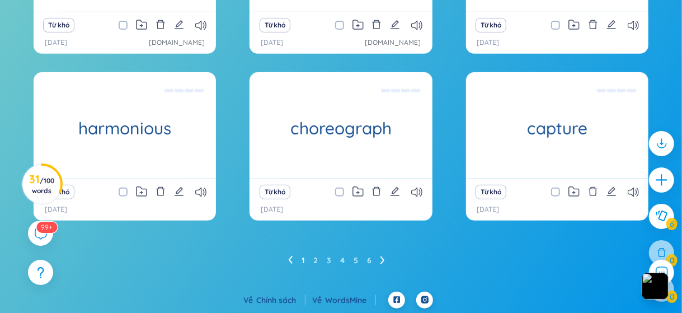
click at [301, 262] on link "1" at bounding box center [302, 260] width 3 height 17
click at [317, 259] on link "2" at bounding box center [315, 260] width 4 height 17
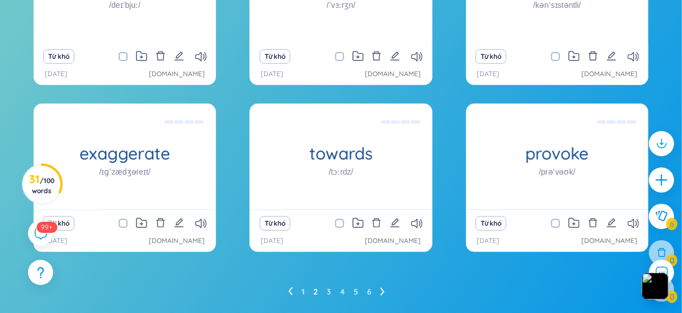
scroll to position [179, 0]
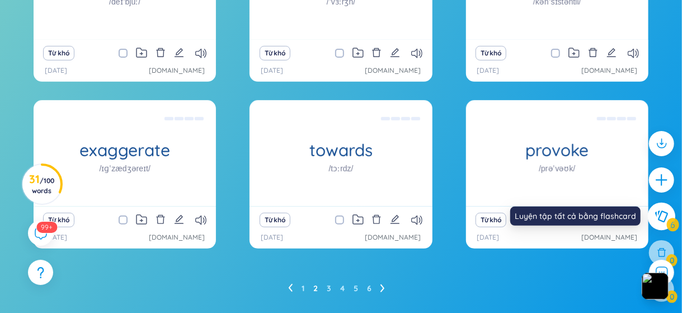
click at [660, 211] on icon at bounding box center [660, 216] width 13 height 12
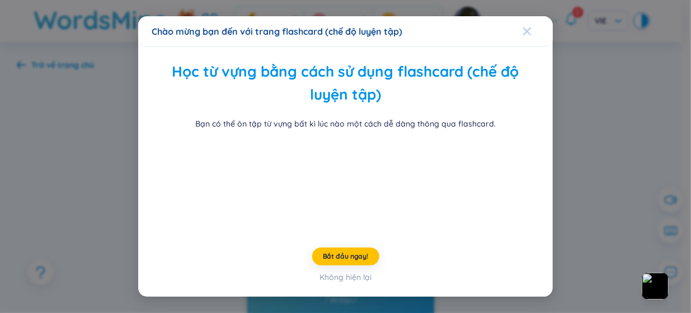
click at [523, 27] on icon "Close" at bounding box center [526, 31] width 9 height 9
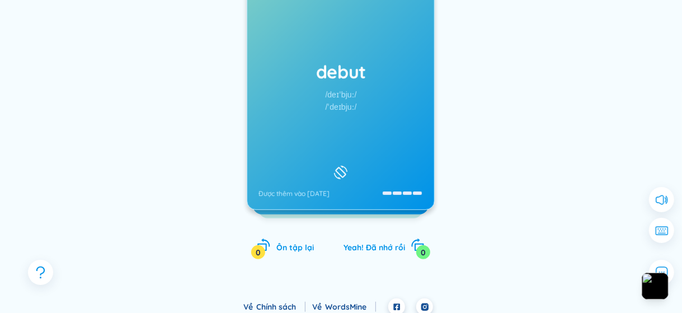
scroll to position [194, 0]
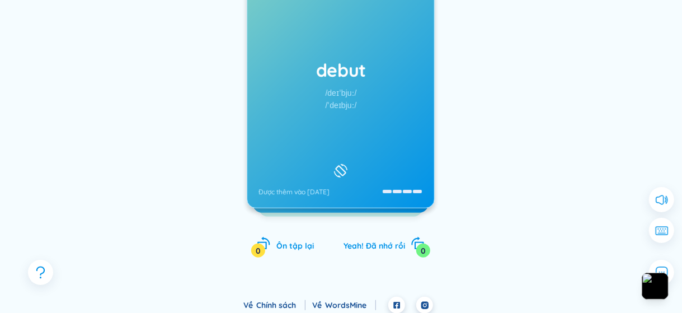
click at [331, 161] on div at bounding box center [340, 170] width 19 height 19
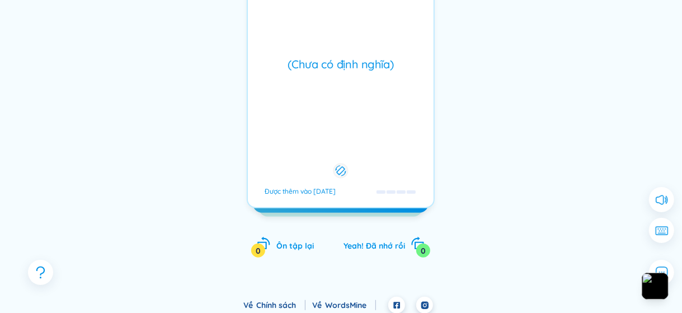
click at [331, 161] on button at bounding box center [340, 170] width 19 height 19
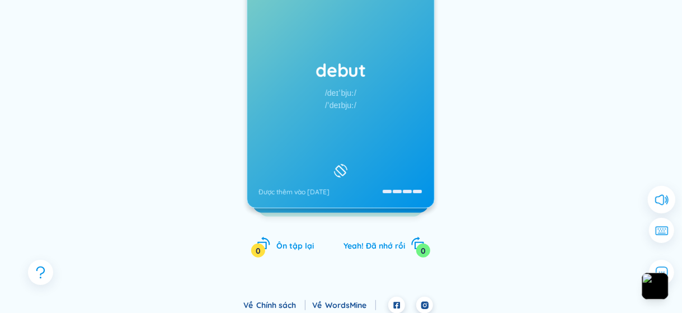
click at [664, 200] on icon at bounding box center [661, 199] width 15 height 15
click at [337, 97] on div "/deɪˈbjuː/" at bounding box center [340, 93] width 31 height 12
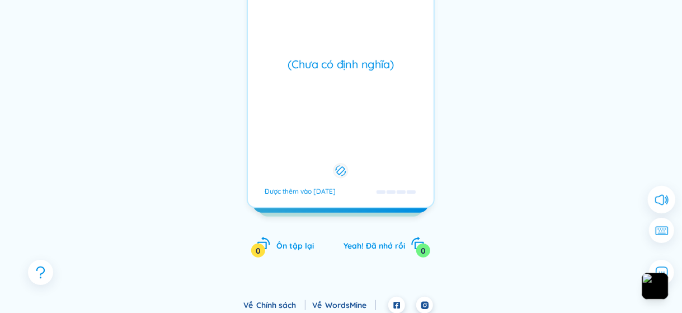
click at [337, 97] on div "/deɪˈbjuː/" at bounding box center [340, 93] width 31 height 12
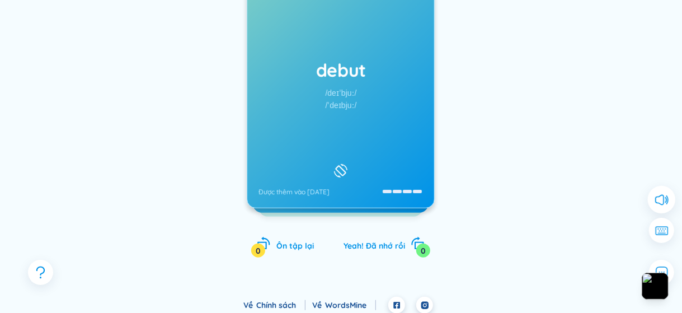
click at [337, 97] on div "/deɪˈbjuː/" at bounding box center [340, 93] width 31 height 12
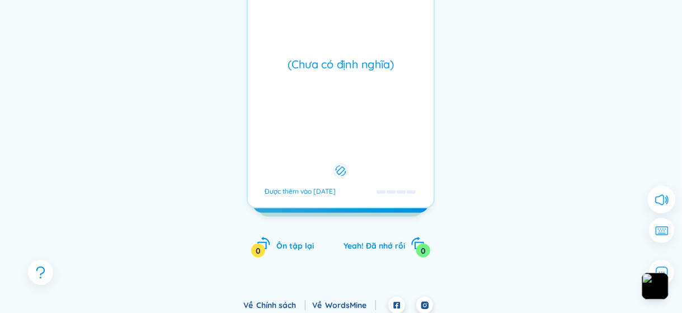
click at [337, 97] on div "debut /deɪˈbjuː/ /ˈdeɪbjuː/ Được thêm vào [DATE]" at bounding box center [341, 84] width 188 height 247
click at [337, 97] on div "debut /deɪˈbjuː/ /ˈdeɪbjuː/ Được thêm vào [DATE]" at bounding box center [340, 84] width 187 height 246
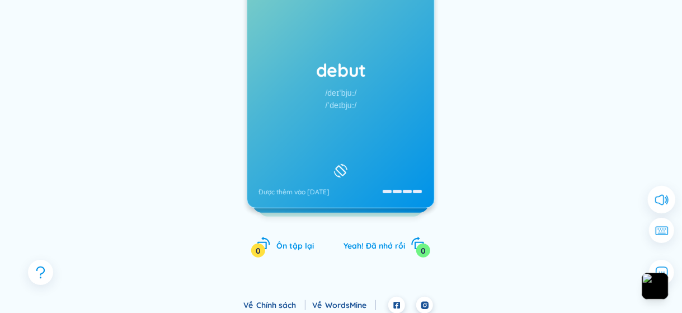
click at [337, 97] on div "/deɪˈbjuː/" at bounding box center [340, 93] width 31 height 12
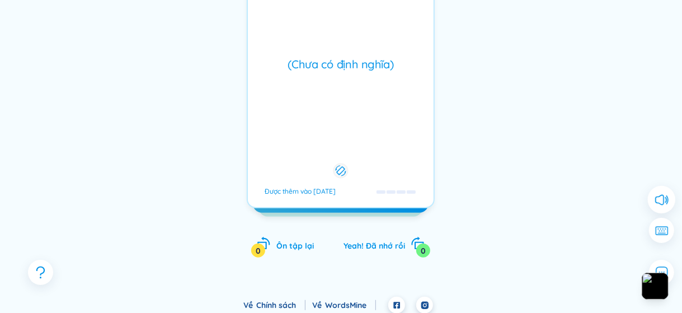
click at [337, 97] on div "/deɪˈbjuː/" at bounding box center [340, 93] width 31 height 12
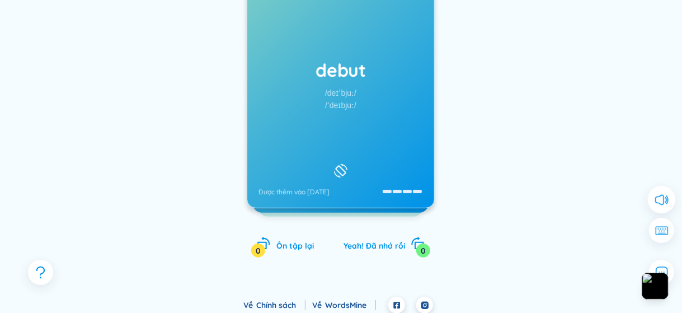
click at [342, 61] on h1 "debut" at bounding box center [340, 70] width 164 height 25
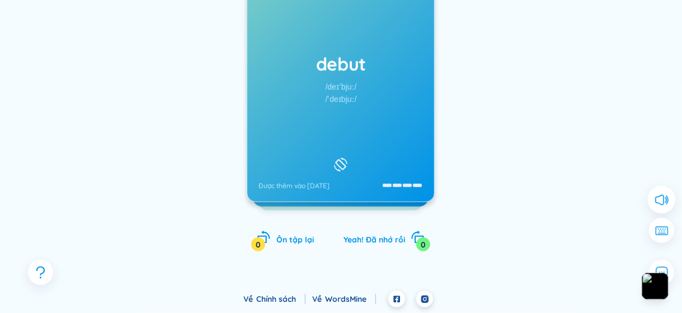
scroll to position [0, 0]
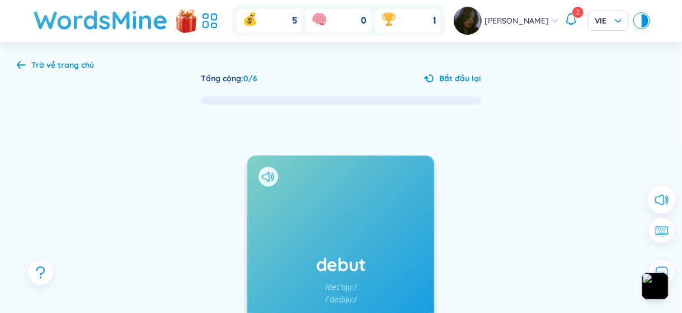
click at [21, 67] on icon at bounding box center [21, 64] width 9 height 8
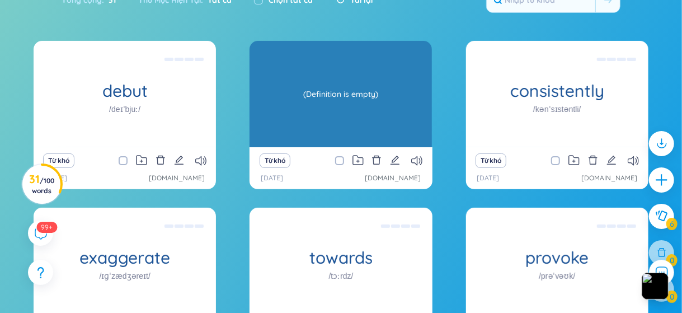
scroll to position [78, 0]
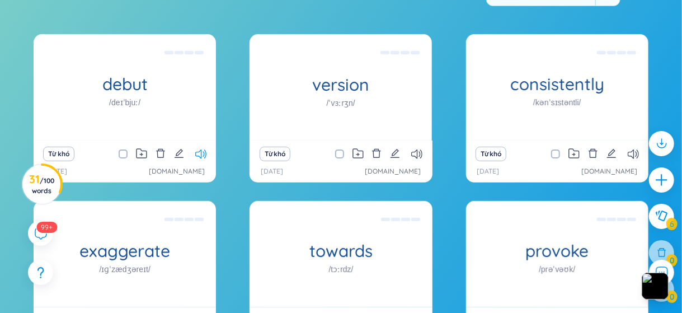
click at [199, 153] on icon at bounding box center [200, 154] width 11 height 10
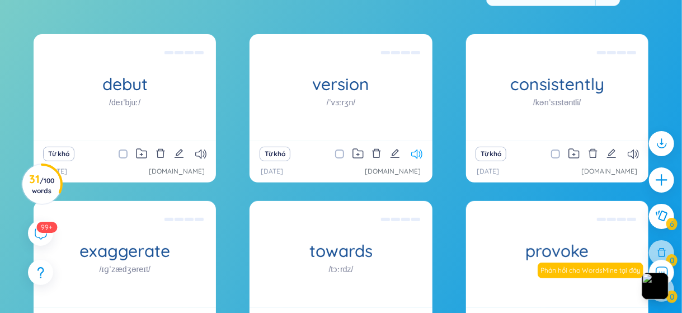
click at [413, 151] on icon at bounding box center [416, 154] width 11 height 10
click at [634, 153] on icon at bounding box center [632, 154] width 11 height 10
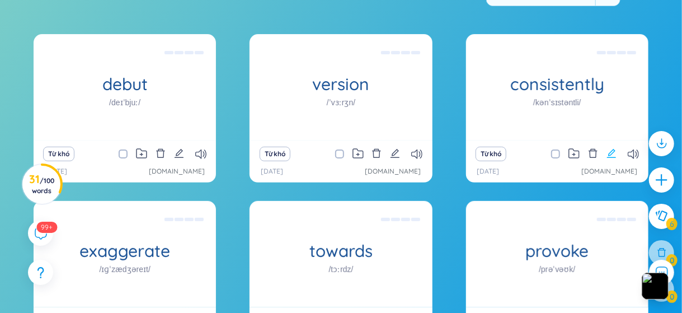
click at [611, 153] on icon "edit" at bounding box center [611, 153] width 10 height 10
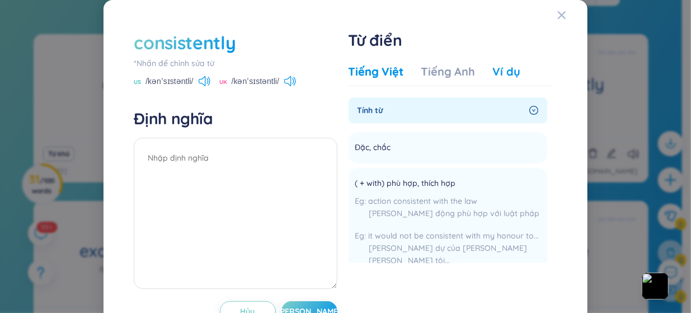
click at [501, 69] on div "Ví dụ" at bounding box center [506, 72] width 27 height 16
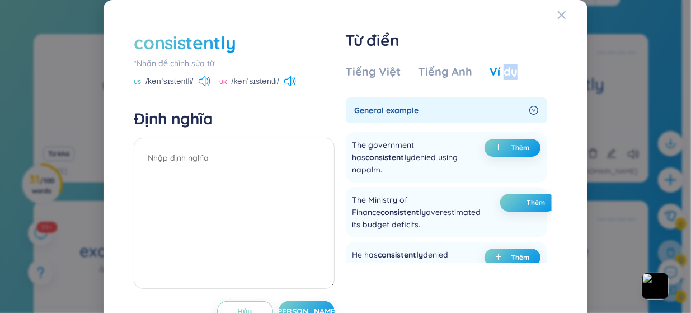
click at [501, 69] on div "Ví dụ" at bounding box center [503, 72] width 27 height 16
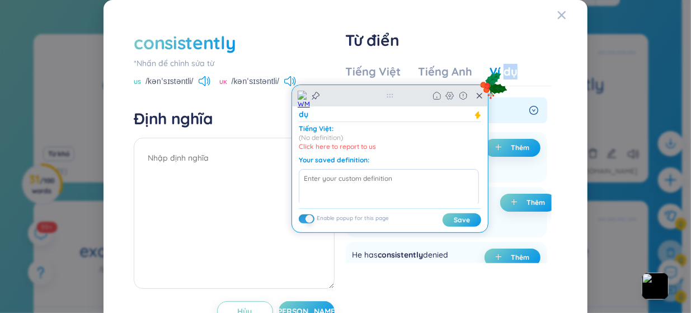
click at [474, 99] on div "Home Settings Report" at bounding box center [457, 95] width 49 height 9
click at [480, 97] on icon at bounding box center [494, 85] width 30 height 30
click at [479, 97] on icon at bounding box center [494, 85] width 30 height 30
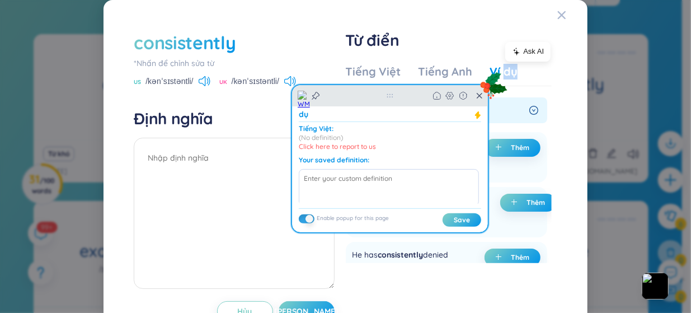
click at [479, 92] on icon at bounding box center [494, 85] width 30 height 30
click at [478, 95] on icon at bounding box center [479, 96] width 6 height 6
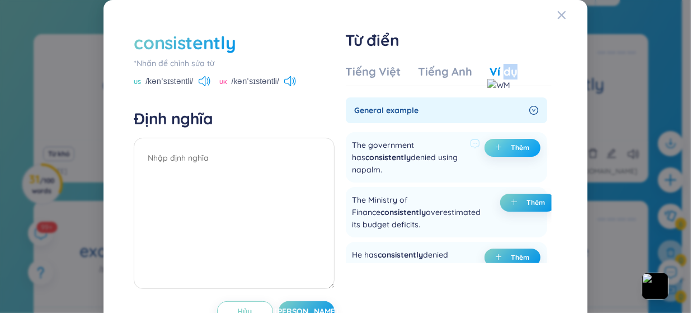
click at [495, 145] on icon "plus" at bounding box center [498, 147] width 7 height 7
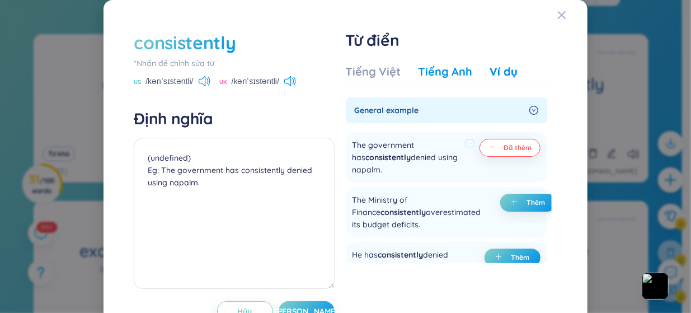
click at [428, 70] on div "Tiếng Anh" at bounding box center [445, 72] width 54 height 16
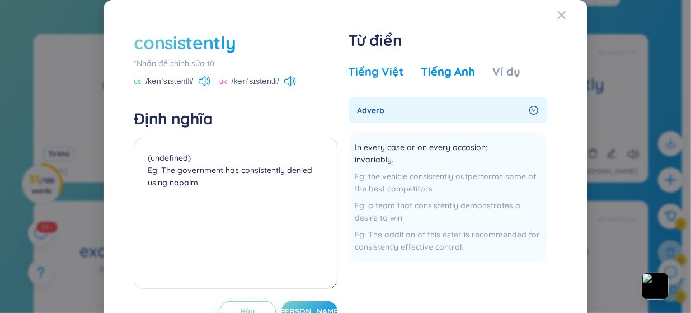
click at [396, 72] on div "Tiếng Việt" at bounding box center [375, 72] width 55 height 16
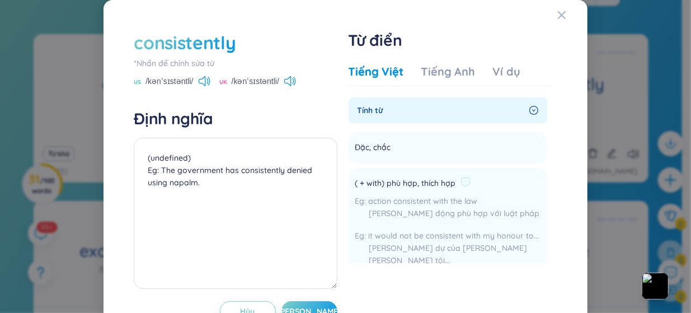
click at [403, 169] on li "( + with) phù hợp, thích hợp action consistent with the law [PERSON_NAME] động …" at bounding box center [447, 224] width 199 height 113
click at [384, 154] on span "Đặc, chắc" at bounding box center [373, 147] width 36 height 13
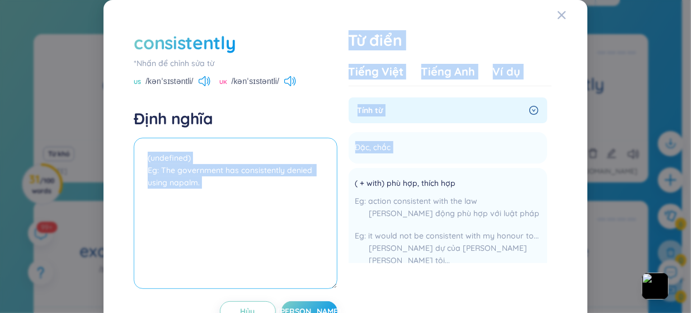
drag, startPoint x: 421, startPoint y: 150, endPoint x: 313, endPoint y: 147, distance: 108.5
click at [313, 147] on div "consistently *[PERSON_NAME] để [PERSON_NAME] sửa từ US /kənˈsɪstəntli/ UK /kənˈ…" at bounding box center [345, 176] width 435 height 302
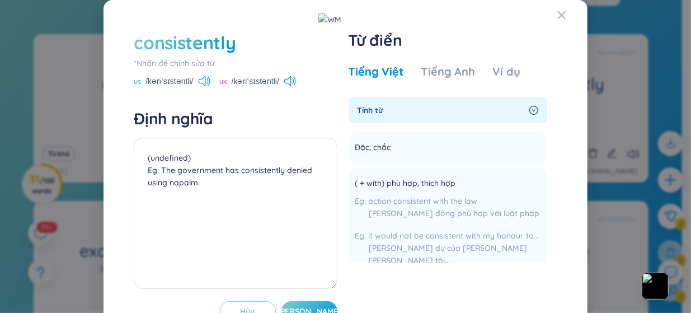
click at [456, 165] on ul "Đặc, chắc Thêm ( + with) phù hợp, thích hợp action consistent with the law [PER…" at bounding box center [447, 251] width 199 height 247
drag, startPoint x: 414, startPoint y: 150, endPoint x: 348, endPoint y: 145, distance: 66.1
click at [348, 145] on li "Đặc, chắc Thêm" at bounding box center [447, 147] width 199 height 31
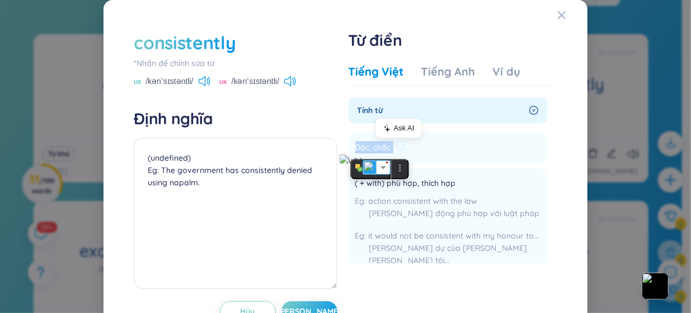
copy li "Đặc, chắc Thêm"
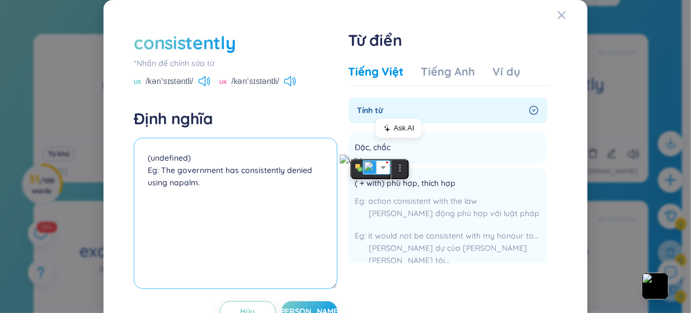
click at [205, 157] on textarea "(undefined) Eg: The government has consistently denied using napalm." at bounding box center [235, 213] width 203 height 151
paste textarea "Đặc, chắc"
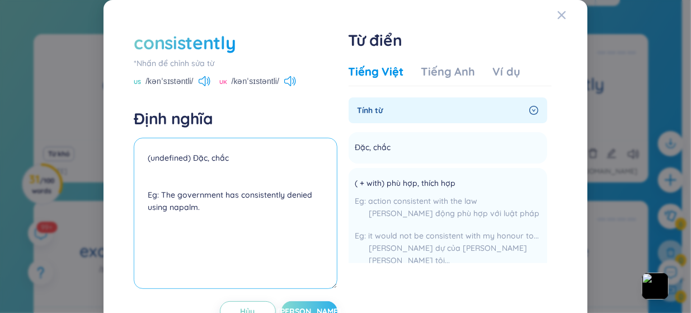
type textarea "(undefined) Đặc, chắc Eg: The government has consistently denied using napalm."
click at [309, 307] on span "[PERSON_NAME]" at bounding box center [309, 310] width 64 height 11
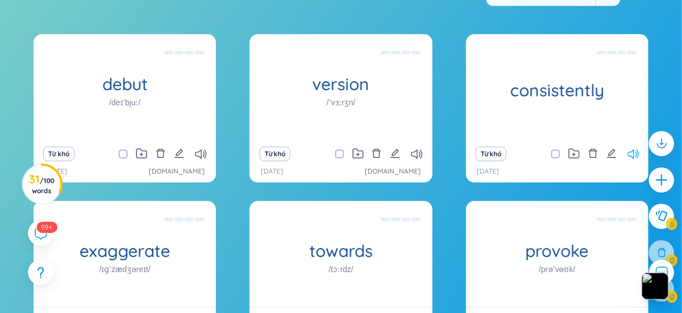
click at [631, 152] on icon at bounding box center [632, 154] width 11 height 10
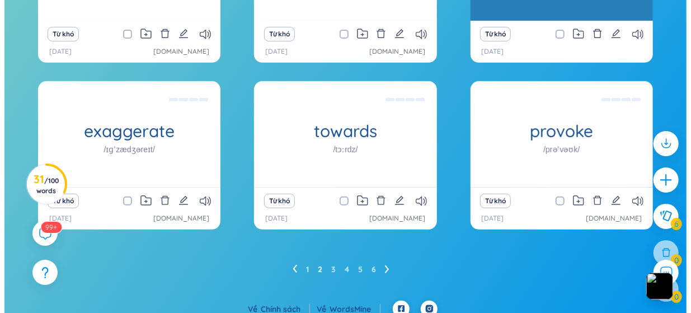
scroll to position [199, 0]
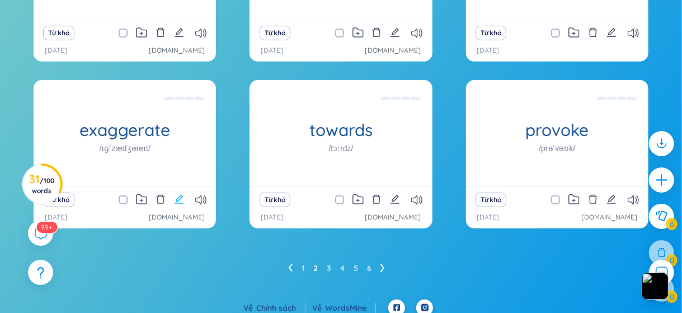
click at [174, 196] on icon "edit" at bounding box center [179, 199] width 10 height 10
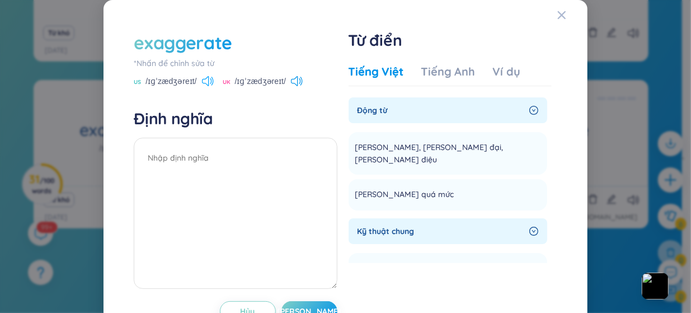
click at [207, 81] on icon at bounding box center [208, 81] width 12 height 10
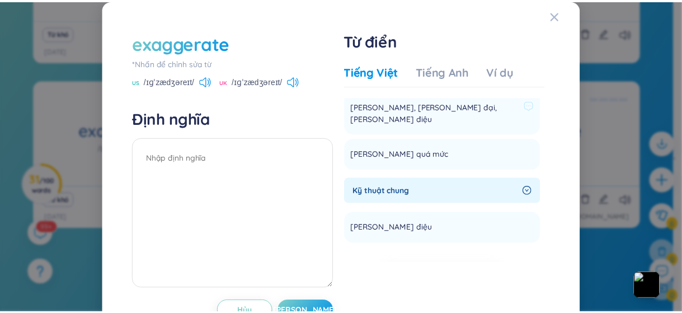
scroll to position [0, 0]
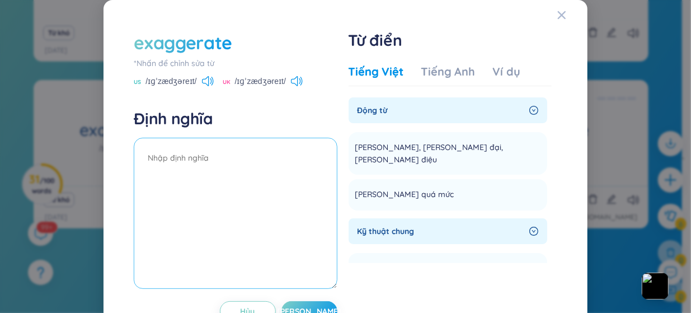
drag, startPoint x: 507, startPoint y: 143, endPoint x: 267, endPoint y: 159, distance: 240.4
click at [267, 159] on div "exaggerate *[PERSON_NAME] để [PERSON_NAME] sửa từ US /ɪɡˈzædʒəreɪt/ UK /ɪɡˈzædʒ…" at bounding box center [345, 176] width 435 height 302
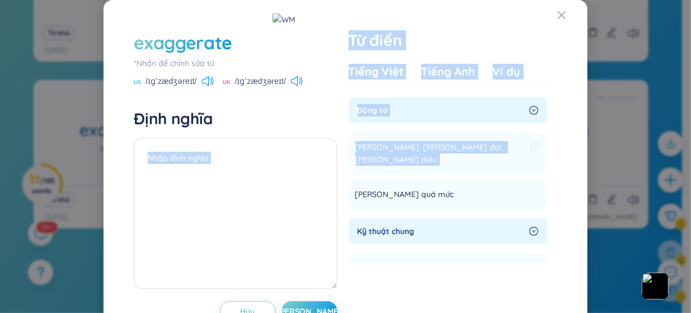
click at [414, 135] on li "[PERSON_NAME], [PERSON_NAME] đại, [PERSON_NAME] điệu Thêm" at bounding box center [447, 153] width 199 height 43
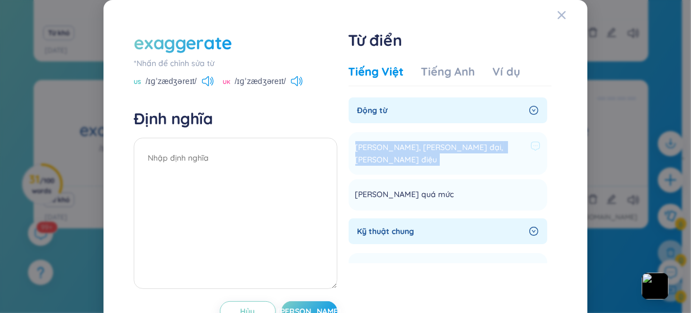
drag, startPoint x: 350, startPoint y: 141, endPoint x: 495, endPoint y: 157, distance: 146.2
click at [495, 157] on li "[PERSON_NAME], [PERSON_NAME] đại, [PERSON_NAME] điệu Thêm" at bounding box center [447, 153] width 199 height 43
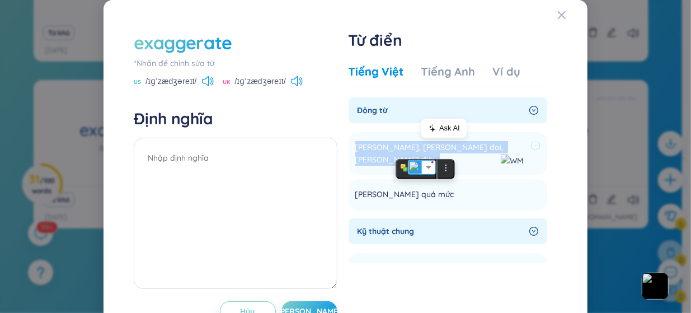
copy li "[PERSON_NAME], [PERSON_NAME] đại, [PERSON_NAME] điệu Thêm"
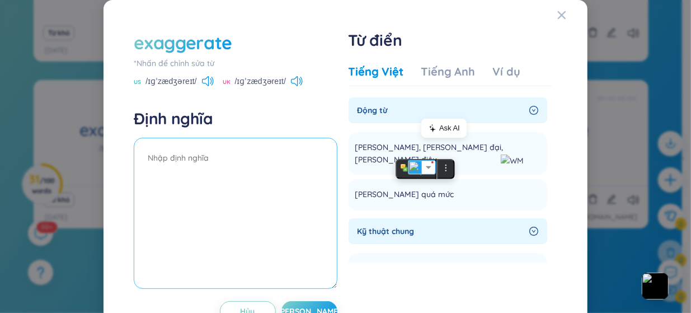
click at [183, 170] on textarea at bounding box center [235, 213] width 203 height 151
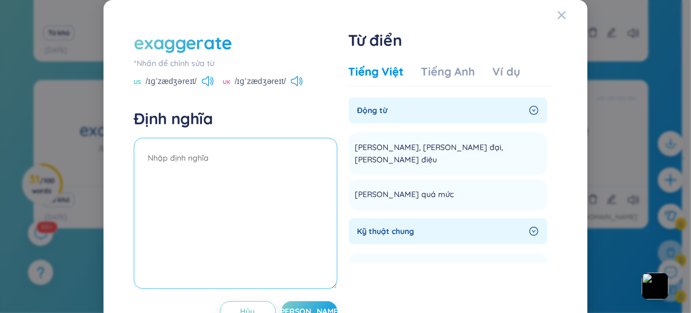
paste textarea "[PERSON_NAME], [PERSON_NAME] đại, [PERSON_NAME] điệu"
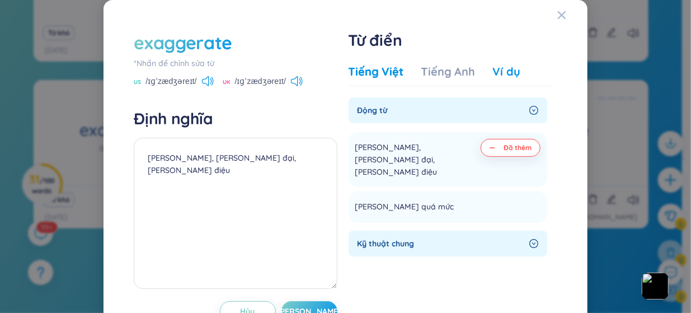
click at [495, 67] on div "Ví dụ" at bounding box center [506, 72] width 27 height 16
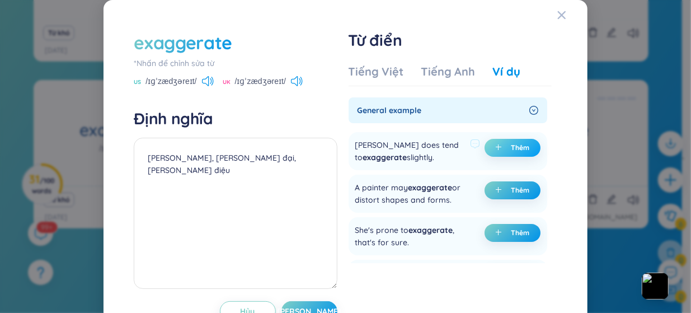
click at [495, 149] on span "plus" at bounding box center [500, 148] width 11 height 8
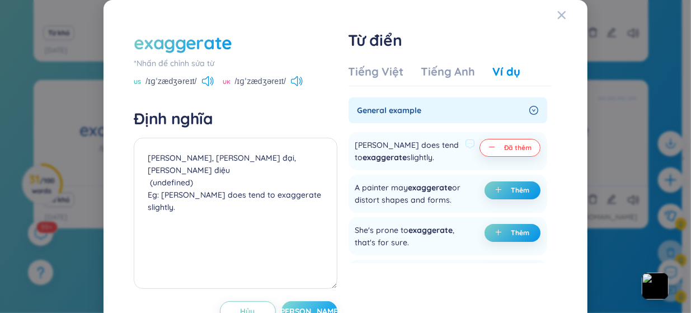
click at [315, 306] on button "[PERSON_NAME]" at bounding box center [309, 311] width 56 height 20
type textarea "[PERSON_NAME], [PERSON_NAME] đại, [PERSON_NAME] điệu (undefined) Eg: [PERSON_NA…"
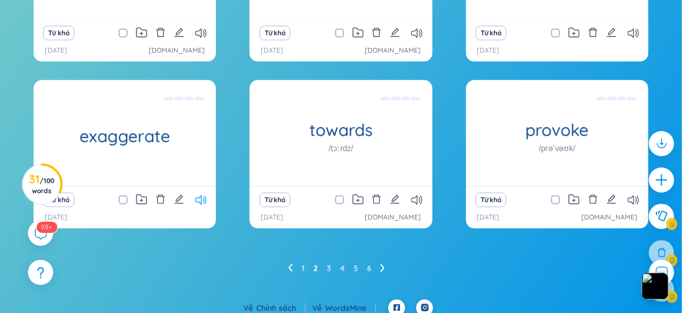
click at [201, 195] on icon at bounding box center [200, 200] width 11 height 10
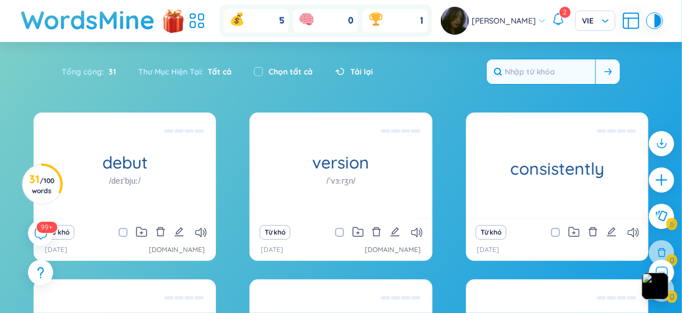
click at [559, 63] on input "text" at bounding box center [541, 71] width 108 height 25
type input "widowed"
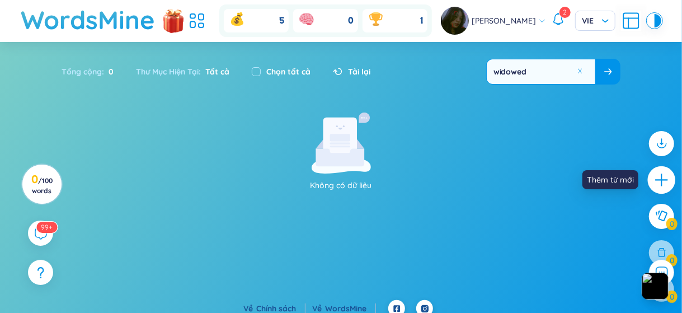
click at [663, 179] on icon "plus" at bounding box center [661, 179] width 12 height 1
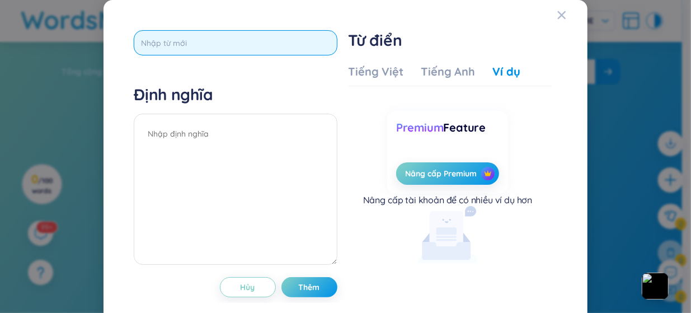
click at [214, 36] on input "text" at bounding box center [235, 42] width 203 height 25
type input "widowed"
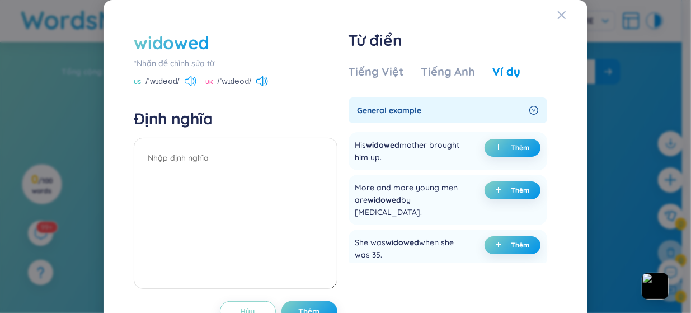
drag, startPoint x: 197, startPoint y: 84, endPoint x: 191, endPoint y: 83, distance: 6.7
click at [191, 83] on div "US /ˈwɪdəʊd/ [GEOGRAPHIC_DATA] /ˈwɪdəʊd/" at bounding box center [235, 82] width 203 height 10
click at [191, 83] on icon at bounding box center [191, 81] width 12 height 10
click at [381, 81] on div "Tiếng Việt Tiếng Anh Ví dụ" at bounding box center [434, 75] width 172 height 22
click at [379, 68] on div "Tiếng Việt" at bounding box center [375, 72] width 55 height 16
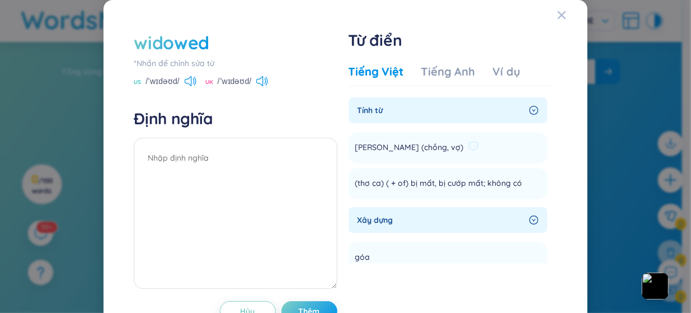
click at [462, 143] on li "Goá (chồng, vợ) [PERSON_NAME]" at bounding box center [447, 147] width 199 height 31
click at [373, 150] on span "[PERSON_NAME] (chồng, vợ)" at bounding box center [409, 147] width 108 height 13
drag, startPoint x: 350, startPoint y: 148, endPoint x: 511, endPoint y: 126, distance: 163.0
click at [511, 126] on div "Tính từ Goá (chồng, vợ) [PERSON_NAME] (thơ ca) ( + of) bị mất, bị cướp mất; khô…" at bounding box center [447, 148] width 199 height 102
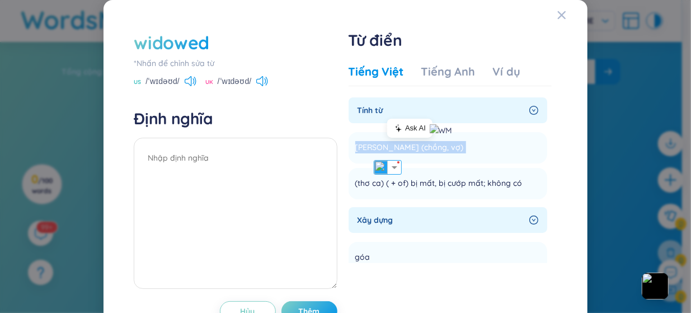
copy li "Goá (chồng, vợ) [PERSON_NAME]"
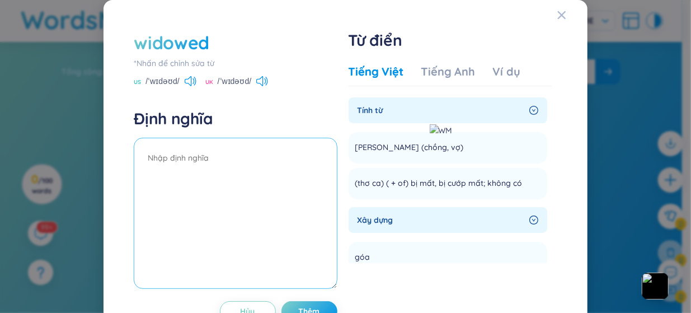
click at [185, 180] on textarea at bounding box center [235, 213] width 203 height 151
paste textarea "[PERSON_NAME] (chồng, vợ)"
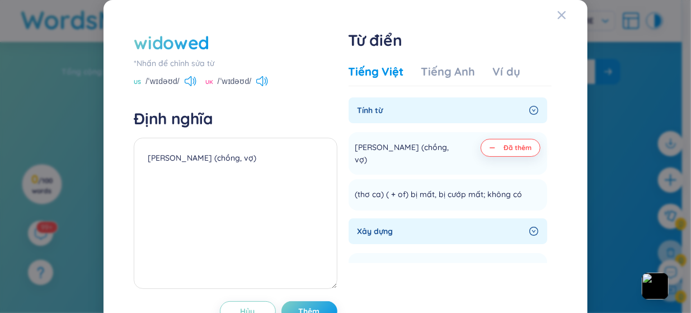
click at [501, 60] on div "Tiếng Việt Tiếng [PERSON_NAME] Ví dụ Tính từ [GEOGRAPHIC_DATA] (chồng, vợ) Đã t…" at bounding box center [449, 168] width 203 height 219
click at [501, 64] on div "Ví dụ" at bounding box center [506, 72] width 27 height 16
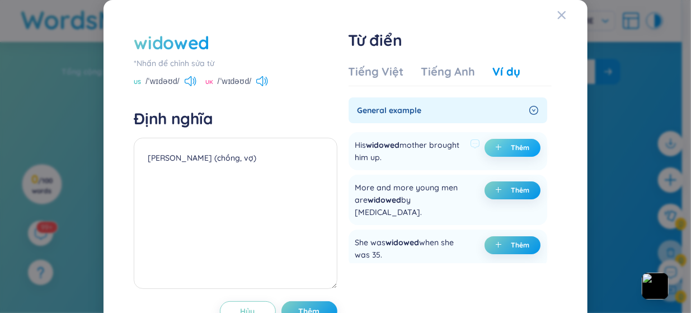
click at [511, 146] on span "Thêm" at bounding box center [520, 147] width 18 height 9
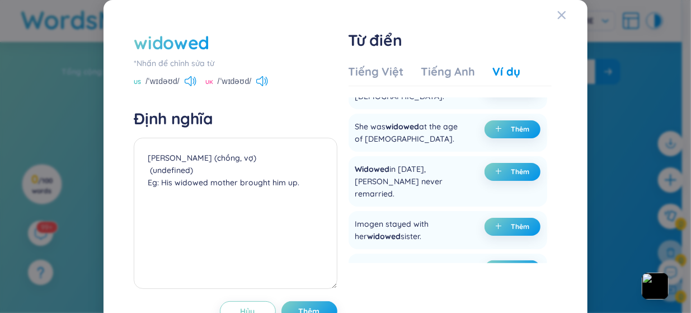
scroll to position [244, 0]
click at [367, 69] on div "Tiếng Việt" at bounding box center [375, 72] width 55 height 16
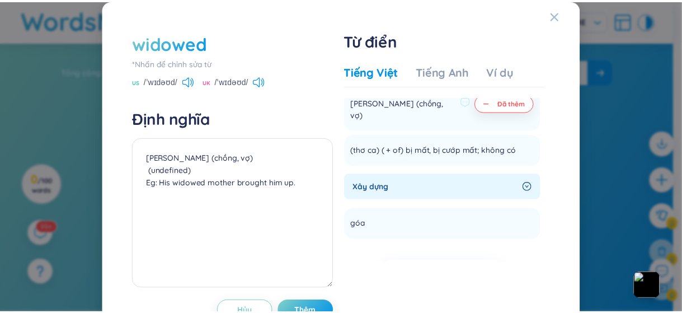
scroll to position [44, 0]
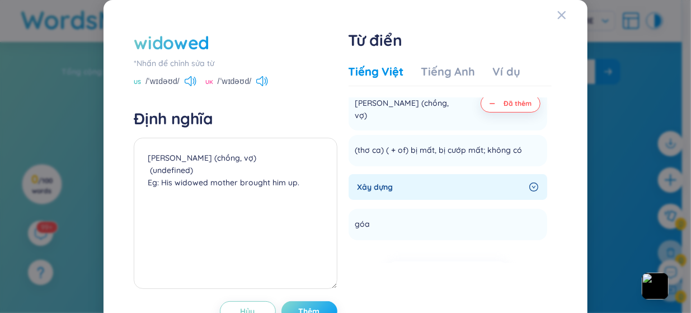
click at [312, 306] on span "Thêm" at bounding box center [309, 310] width 21 height 11
type textarea "[PERSON_NAME] (chồng, vợ) (undefined) Eg: His widowed mother brought him up."
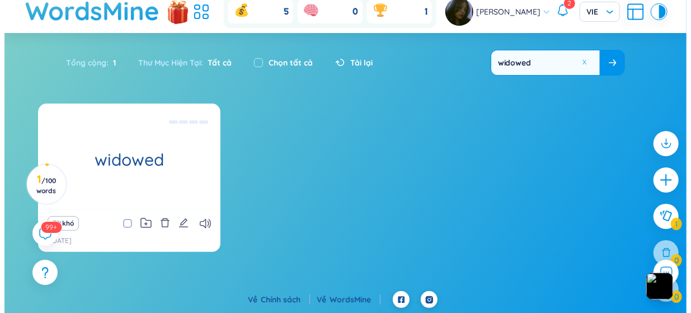
scroll to position [0, 0]
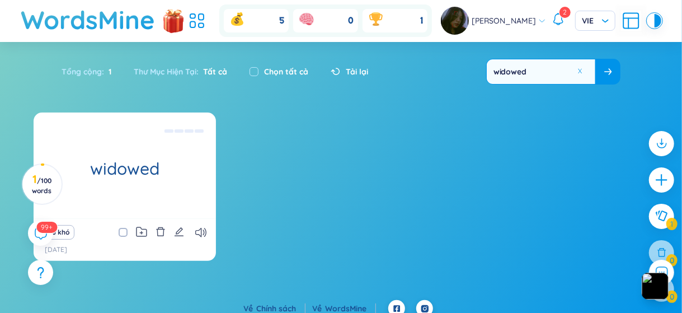
click at [220, 73] on span "Tất cả" at bounding box center [213, 72] width 29 height 10
click at [651, 182] on div at bounding box center [662, 180] width 28 height 28
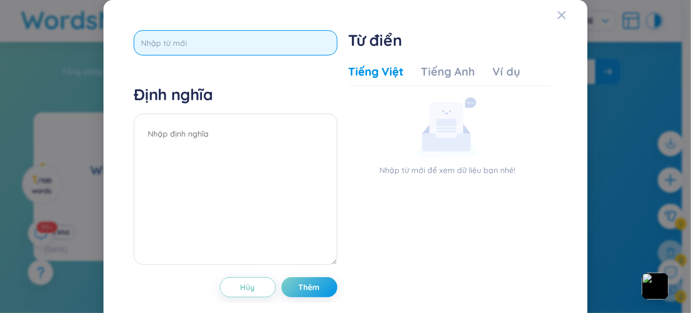
click at [205, 48] on input "text" at bounding box center [235, 42] width 203 height 25
type input "funeral"
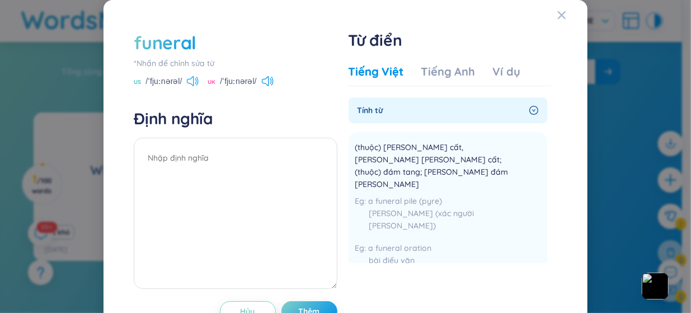
click at [193, 83] on icon at bounding box center [193, 81] width 12 height 10
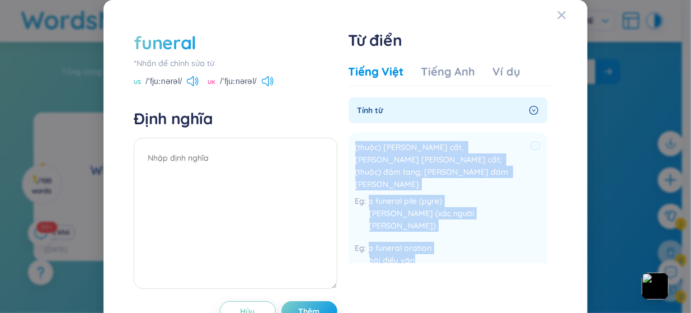
drag, startPoint x: 427, startPoint y: 226, endPoint x: 346, endPoint y: 148, distance: 112.3
click at [348, 148] on li "(thuộc) [PERSON_NAME] cất, [PERSON_NAME] [PERSON_NAME] cất; (thuộc) đám tang; […" at bounding box center [447, 206] width 199 height 149
copy div "(thuộc) [PERSON_NAME] cất, [PERSON_NAME] [PERSON_NAME] cất; (thuộc) đám tang; […"
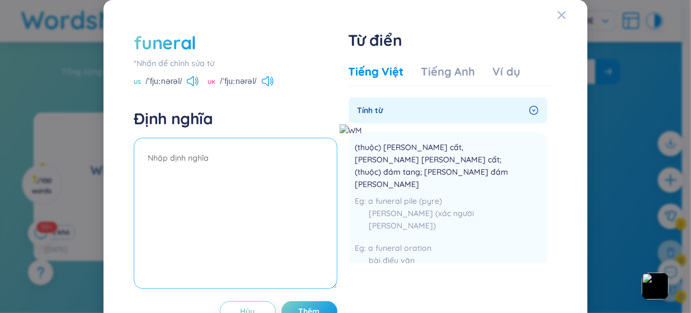
click at [237, 148] on textarea at bounding box center [235, 213] width 203 height 151
paste textarea "(thuộc) sự chôn cất, dùng trong sự chôn cất; (thuộc) đám tang; dùng trong đám t…"
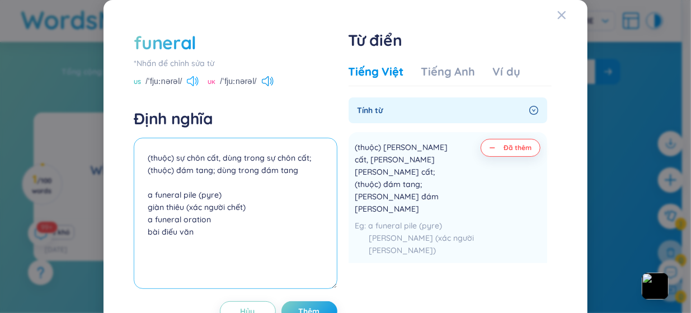
type textarea "(thuộc) sự chôn cất, dùng trong sự chôn cất; (thuộc) đám tang; dùng trong đám t…"
click at [189, 78] on icon at bounding box center [193, 81] width 12 height 10
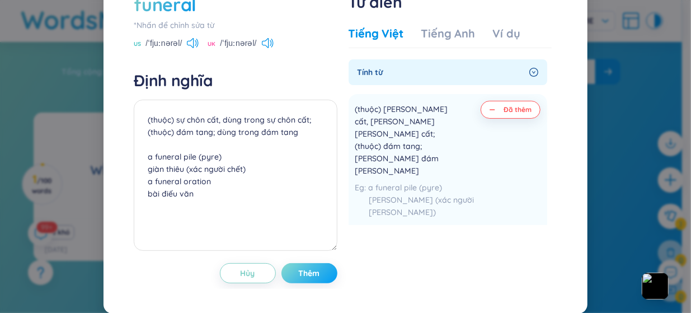
click at [299, 274] on span "Thêm" at bounding box center [309, 272] width 21 height 11
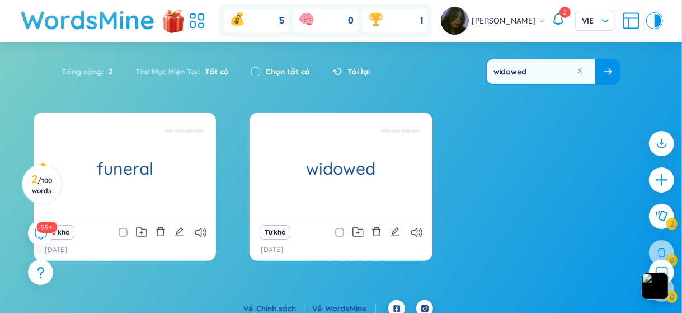
drag, startPoint x: 546, startPoint y: 70, endPoint x: 324, endPoint y: 96, distance: 223.6
click at [324, 96] on section "Sắp [PERSON_NAME] [PERSON_NAME] [PERSON_NAME] [PERSON_NAME] [PERSON_NAME] gian …" at bounding box center [341, 171] width 682 height 258
type input "religious"
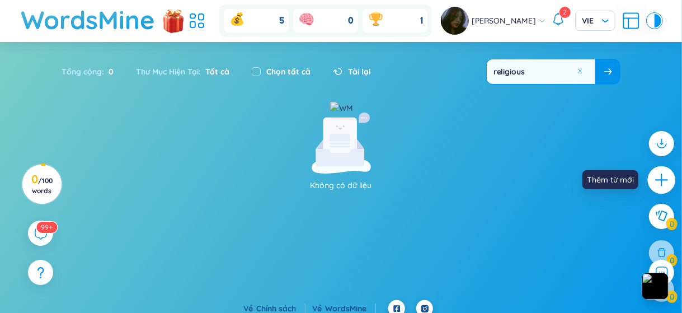
click at [666, 185] on icon "plus" at bounding box center [662, 180] width 16 height 16
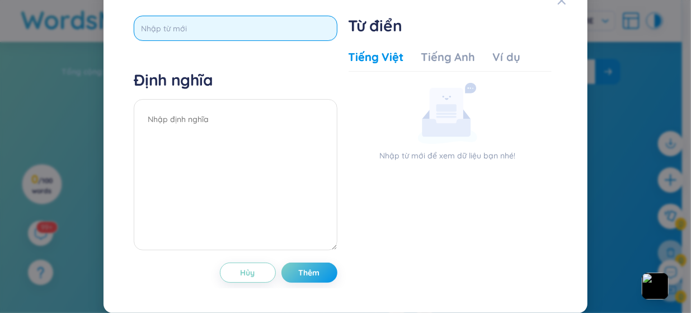
click at [216, 33] on input "text" at bounding box center [235, 28] width 203 height 25
type input "religious"
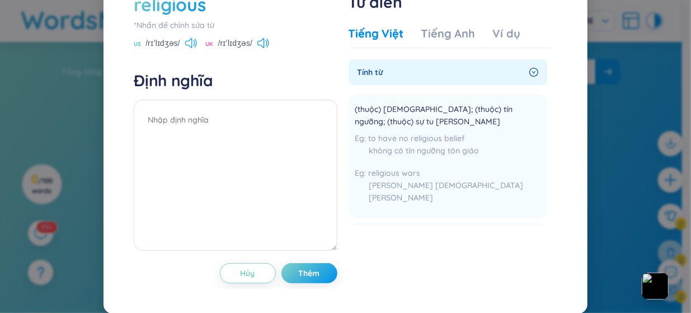
click at [189, 48] on icon at bounding box center [191, 43] width 12 height 10
click at [195, 49] on div "US /rɪˈlɪdʒəs/ UK /rɪˈlɪdʒəs/" at bounding box center [235, 44] width 203 height 10
click at [187, 48] on icon at bounding box center [188, 43] width 7 height 10
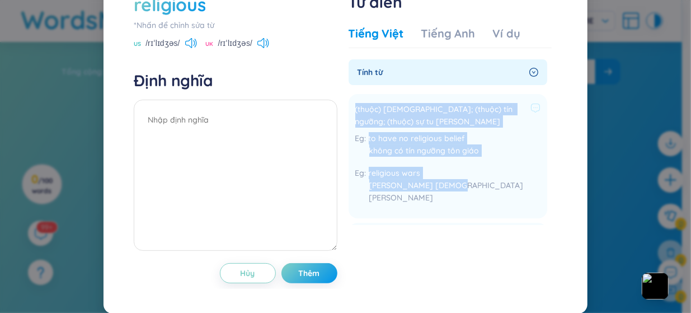
drag, startPoint x: 441, startPoint y: 223, endPoint x: 344, endPoint y: 150, distance: 121.8
click at [348, 150] on li "(thuộc) tôn giáo; (thuộc) tín ngưỡng; (thuộc) sự tu [PERSON_NAME] to have no re…" at bounding box center [447, 156] width 199 height 124
copy div "(thuộc) tôn giáo; (thuộc) tín ngưỡng; (thuộc) sự tu [PERSON_NAME] to have no re…"
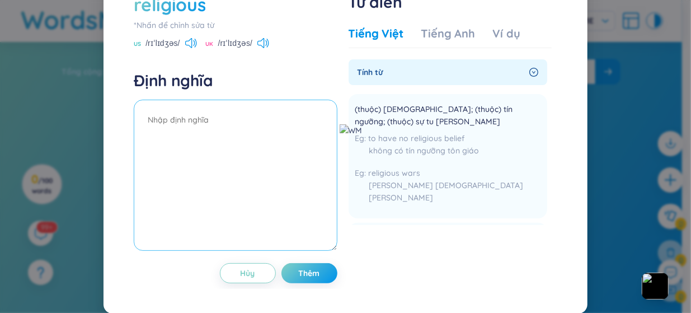
click at [203, 140] on textarea at bounding box center [235, 175] width 203 height 151
paste textarea "(thuộc) [DEMOGRAPHIC_DATA]; (thuộc) tín ngưỡng; (thuộc) sự tu [PERSON_NAME] to …"
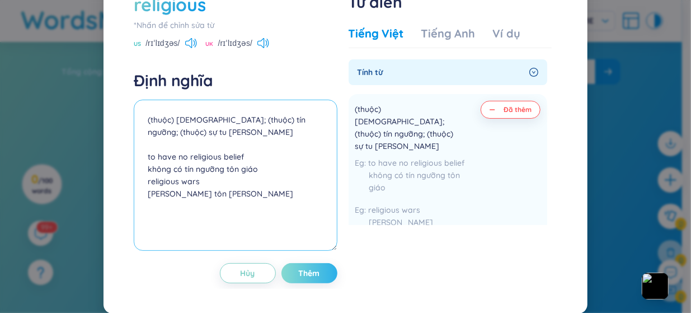
type textarea "(thuộc) [DEMOGRAPHIC_DATA]; (thuộc) tín ngưỡng; (thuộc) sự tu [PERSON_NAME] to …"
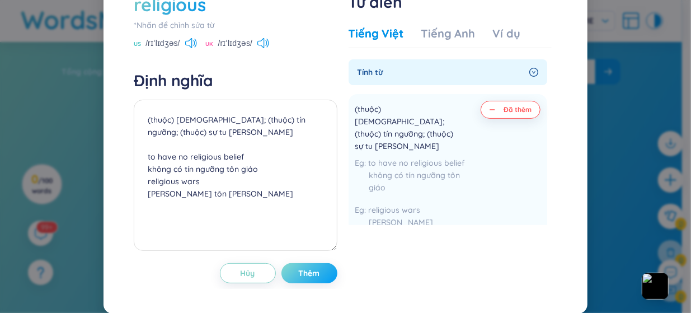
click at [287, 283] on button "Thêm" at bounding box center [309, 273] width 56 height 20
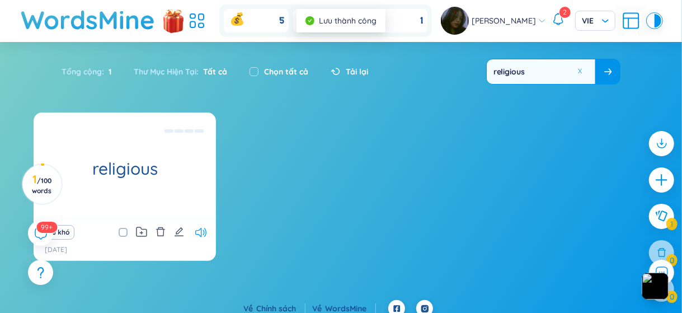
click at [203, 229] on icon at bounding box center [200, 233] width 11 height 10
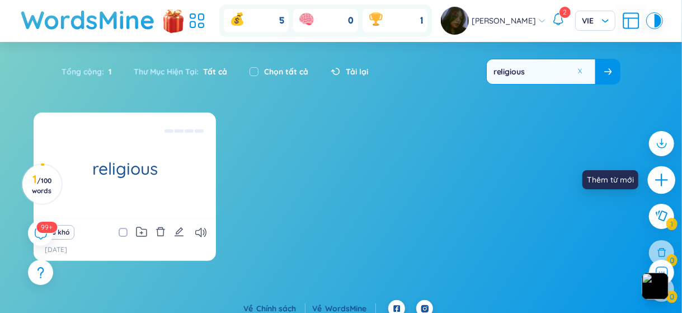
click at [665, 176] on icon "plus" at bounding box center [662, 180] width 16 height 16
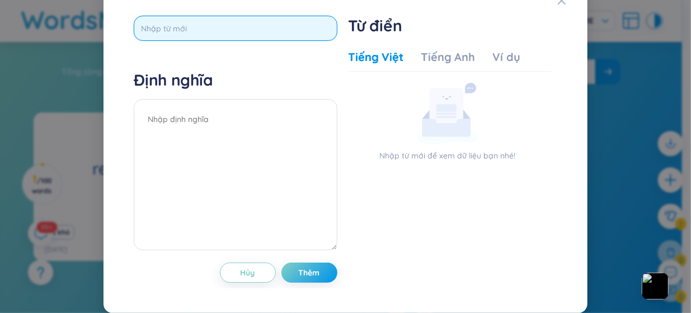
click at [245, 39] on input "text" at bounding box center [235, 28] width 203 height 25
type input "died dead death"
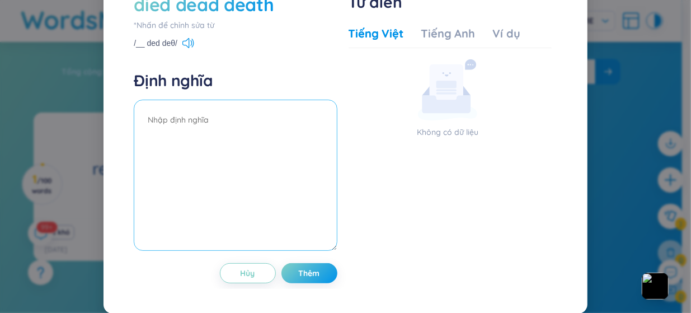
click at [230, 155] on textarea at bounding box center [235, 175] width 203 height 151
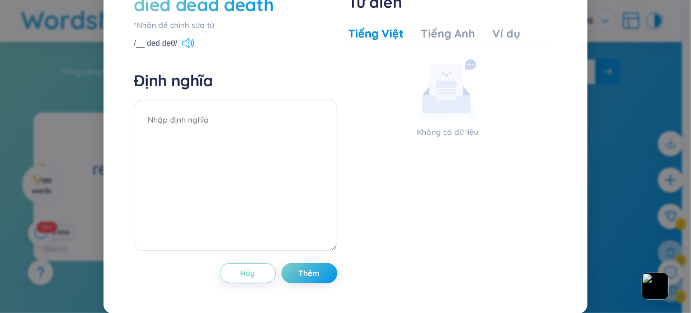
click at [188, 48] on icon at bounding box center [188, 43] width 12 height 10
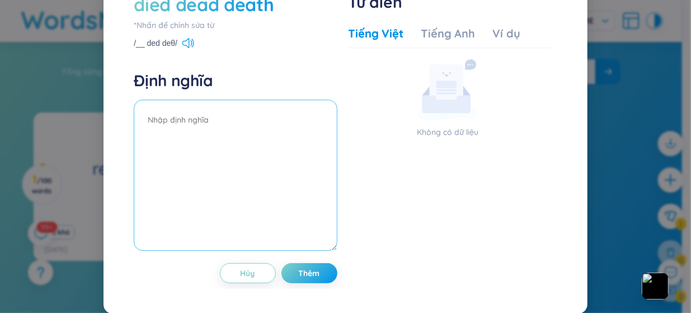
click at [193, 156] on textarea at bounding box center [235, 175] width 203 height 151
type textarea "d"
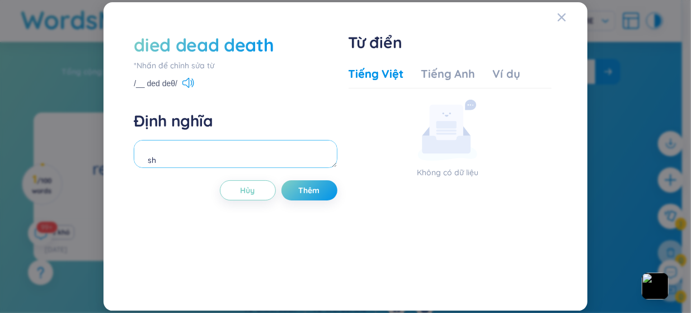
type textarea "s"
click at [344, 154] on div "died dead death *[PERSON_NAME] để [PERSON_NAME] sửa từ /__ ded deθ/ Định [PERSO…" at bounding box center [345, 156] width 435 height 259
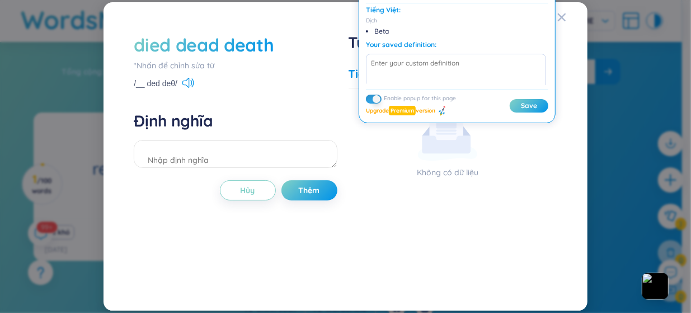
click at [325, 130] on h4 "Định nghĩa" at bounding box center [235, 121] width 203 height 20
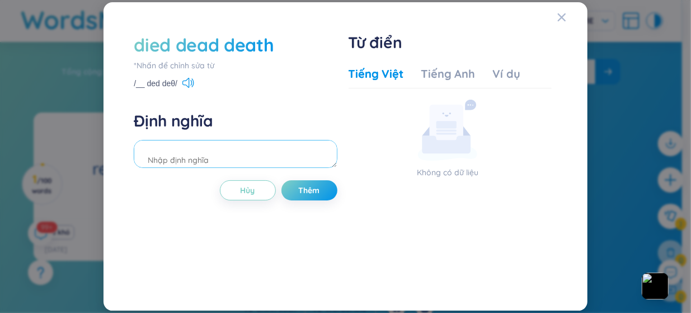
click at [211, 149] on textarea at bounding box center [235, 154] width 203 height 28
type textarea "v"
paste textarea "Then [PERSON_NAME] became ill. He died last year. He died of a heart attack."
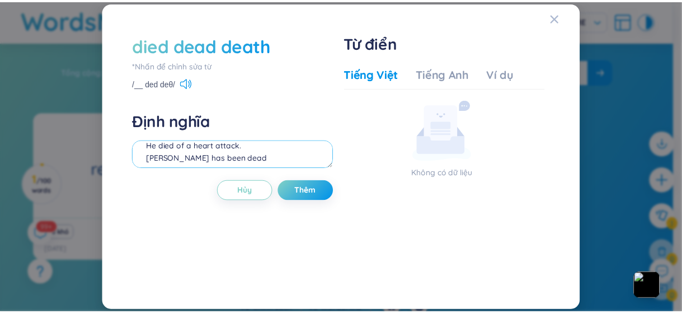
scroll to position [46, 0]
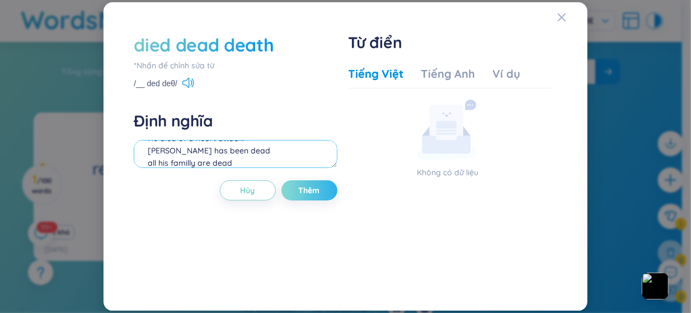
type textarea "Then [PERSON_NAME] became ill. He died last year. He died of a heart attack. [P…"
click at [308, 187] on span "Thêm" at bounding box center [309, 190] width 21 height 11
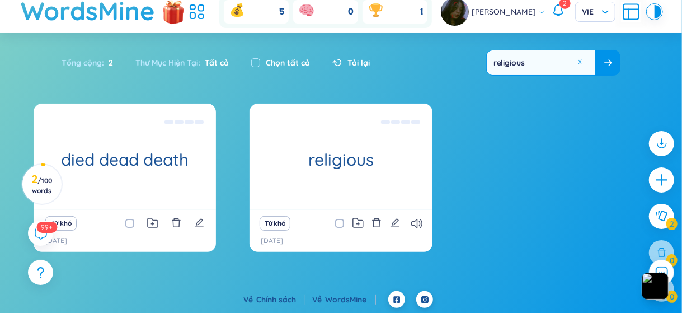
scroll to position [0, 0]
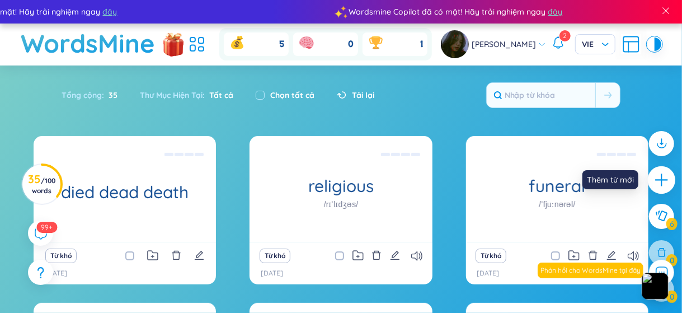
click at [663, 185] on icon "plus" at bounding box center [662, 180] width 16 height 16
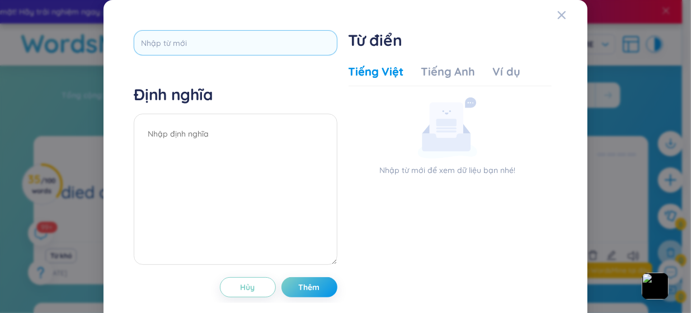
click at [242, 54] on input "text" at bounding box center [235, 42] width 203 height 25
type input "h"
click at [238, 119] on textarea at bounding box center [235, 189] width 203 height 151
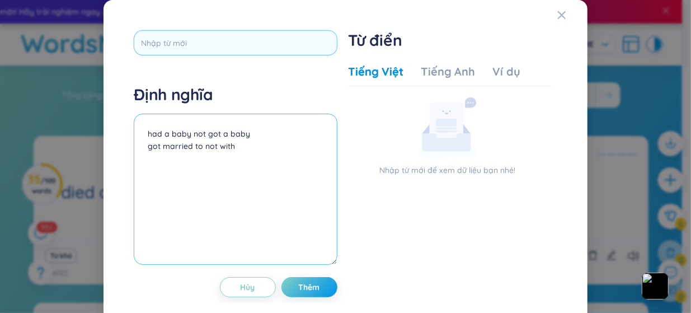
type textarea "had a baby not got a baby got married to not with"
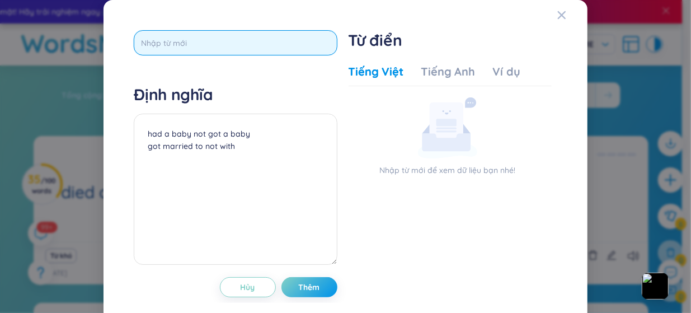
click at [208, 46] on input "text" at bounding box center [235, 42] width 203 height 25
type input "phr +"
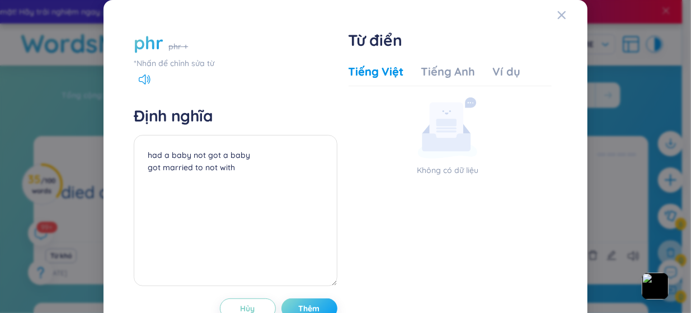
click at [314, 300] on button "Thêm" at bounding box center [309, 308] width 56 height 20
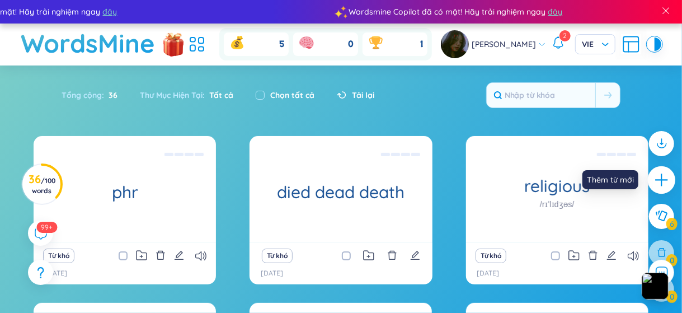
click at [662, 181] on icon "plus" at bounding box center [660, 179] width 1 height 12
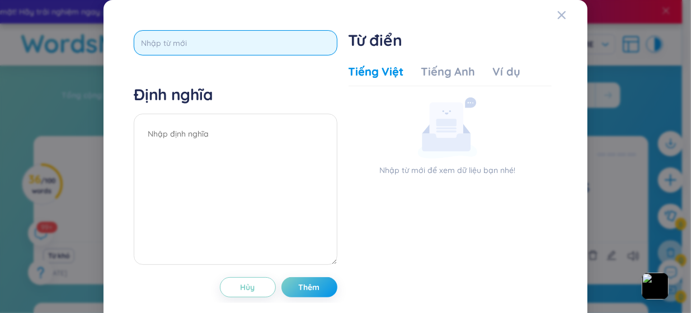
click at [229, 49] on input "text" at bounding box center [235, 42] width 203 height 25
type input "waist"
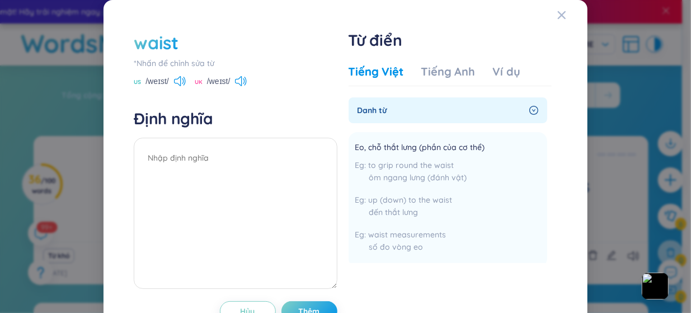
click at [248, 125] on h4 "Định nghĩa" at bounding box center [235, 118] width 203 height 20
click at [182, 79] on icon at bounding box center [180, 81] width 12 height 10
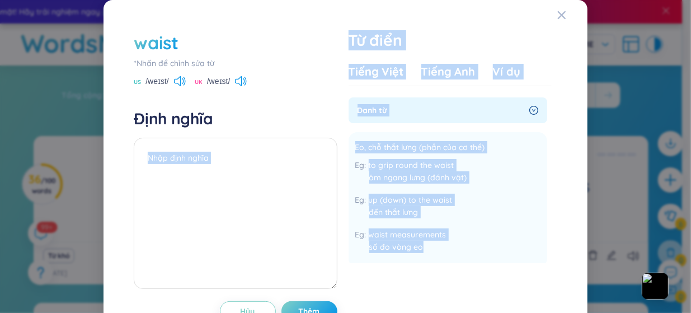
drag, startPoint x: 441, startPoint y: 244, endPoint x: 338, endPoint y: 150, distance: 139.7
click at [338, 150] on div "waist *Nhấn để chỉnh sửa từ US /weɪst/ UK /weɪst/ Định nghĩa Hủy Thêm Từ điển T…" at bounding box center [345, 176] width 435 height 302
click at [336, 131] on div "waist *Nhấn để chỉnh sửa từ US /weɪst/ UK /weɪst/ Định nghĩa Hủy Thêm Từ điển T…" at bounding box center [345, 176] width 435 height 302
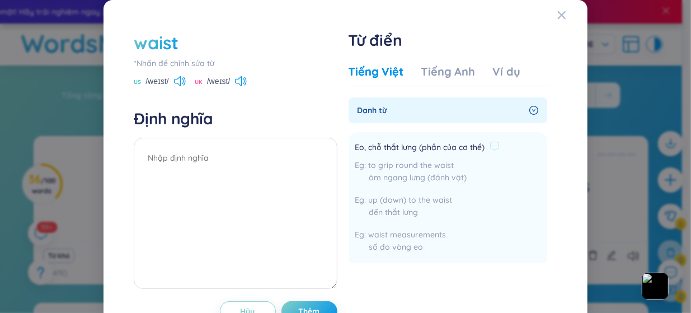
drag, startPoint x: 356, startPoint y: 149, endPoint x: 370, endPoint y: 165, distance: 21.4
click at [370, 165] on div "Eo, chỗ thắt lưng (phần của cơ thể) to grip round the waist ôm ngang lưng (đánh…" at bounding box center [427, 200] width 144 height 122
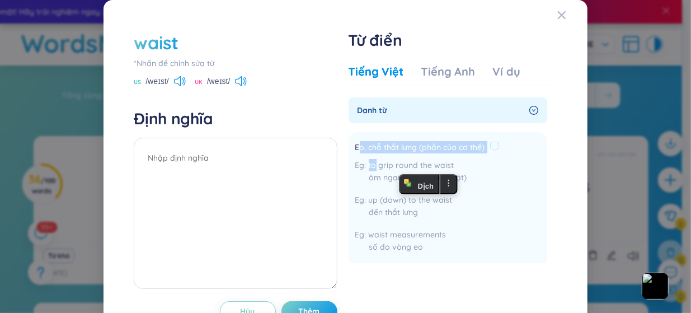
click at [355, 154] on div "Eo, chỗ thắt lưng (phần của cơ thể) to grip round the waist ôm ngang lưng (đánh…" at bounding box center [427, 200] width 144 height 122
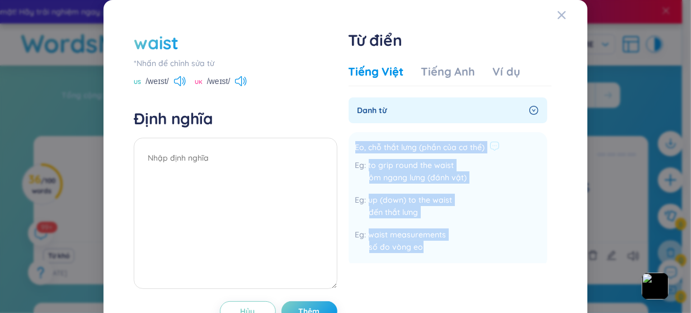
drag, startPoint x: 375, startPoint y: 168, endPoint x: 441, endPoint y: 248, distance: 103.8
click at [441, 248] on div "Eo, chỗ thắt lưng (phần của cơ thể) to grip round the waist ôm ngang lưng (đánh…" at bounding box center [427, 200] width 144 height 122
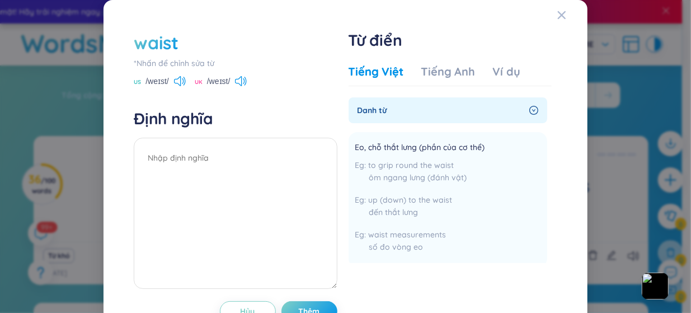
click at [277, 135] on div "Định nghĩa" at bounding box center [235, 199] width 203 height 183
click at [220, 167] on textarea at bounding box center [235, 213] width 203 height 151
paste textarea "Then [PERSON_NAME] became ill. He died last year. He died of a heart attack."
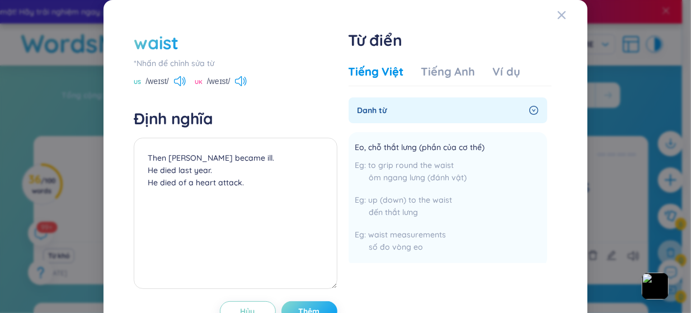
click at [299, 306] on span "Thêm" at bounding box center [309, 310] width 21 height 11
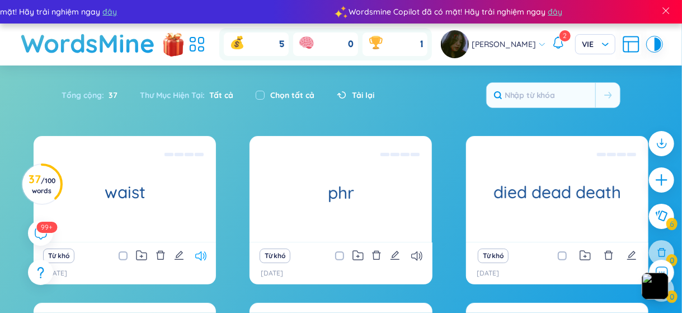
click at [197, 251] on icon at bounding box center [200, 256] width 11 height 10
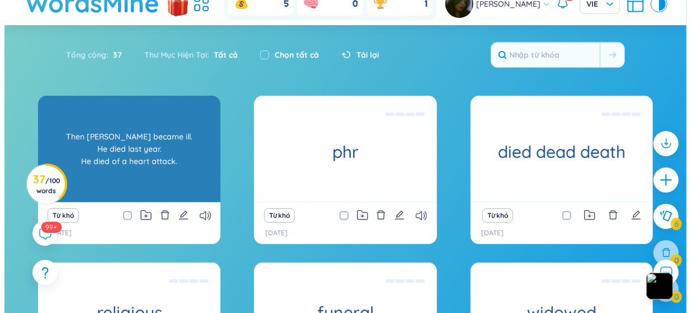
scroll to position [43, 0]
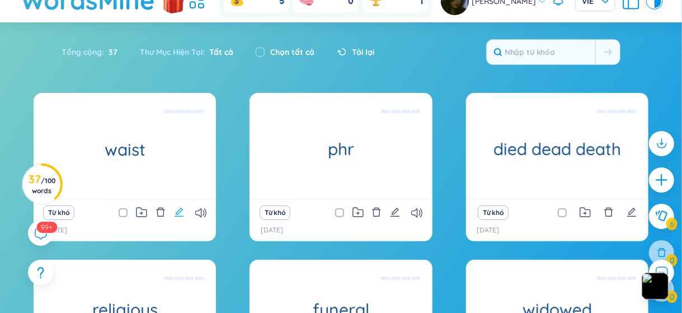
click at [183, 209] on icon "edit" at bounding box center [179, 212] width 10 height 10
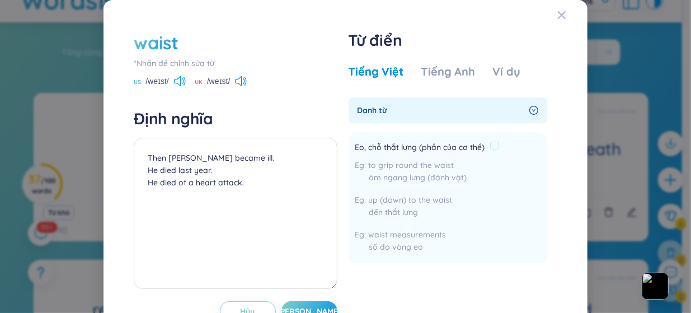
click at [358, 152] on span "Eo, chỗ thắt lưng (phần của cơ thể)" at bounding box center [420, 147] width 130 height 13
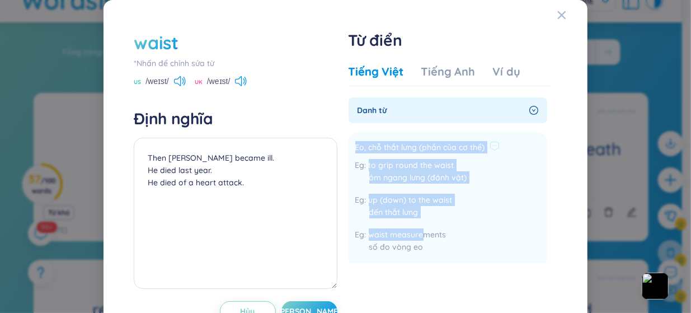
drag, startPoint x: 419, startPoint y: 237, endPoint x: 344, endPoint y: 141, distance: 121.5
click at [348, 141] on li "Eo, chỗ thắt lưng (phần của cơ thể) to grip round the waist ôm ngang lưng (đánh…" at bounding box center [447, 199] width 199 height 135
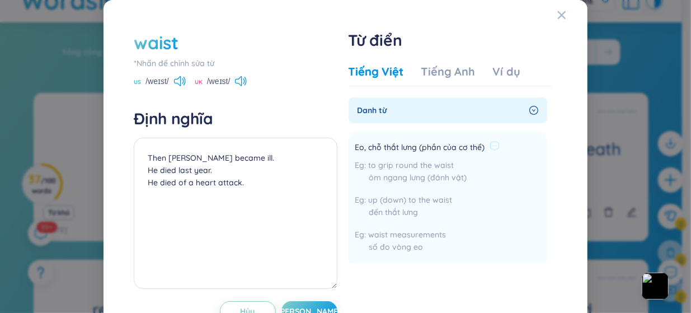
click at [434, 229] on span "waist measurements" at bounding box center [408, 234] width 78 height 10
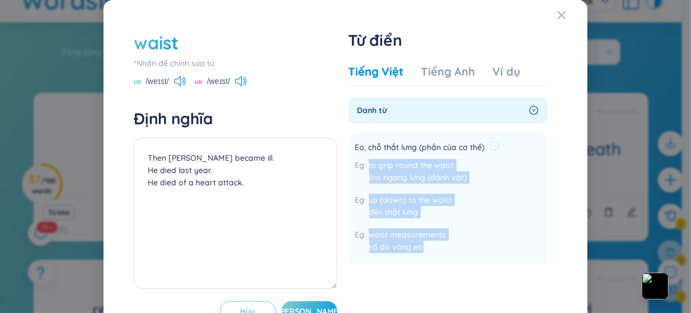
drag, startPoint x: 422, startPoint y: 243, endPoint x: 358, endPoint y: 159, distance: 105.4
click at [358, 159] on div "to grip round the waist ôm ngang lưng (đánh vật) up (down) to the waist đến thắ…" at bounding box center [427, 209] width 144 height 100
click at [356, 157] on div "Eo, chỗ thắt lưng (phần của cơ thể) to grip round the waist ôm ngang lưng (đánh…" at bounding box center [427, 200] width 144 height 122
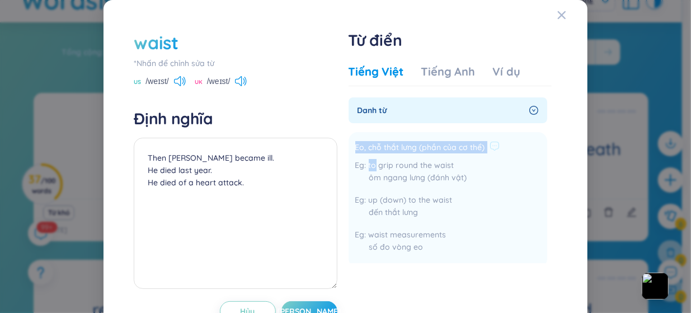
drag, startPoint x: 356, startPoint y: 157, endPoint x: 348, endPoint y: 141, distance: 17.8
click at [348, 141] on li "Eo, chỗ thắt lưng (phần của cơ thể) to grip round the waist ôm ngang lưng (đánh…" at bounding box center [447, 199] width 199 height 135
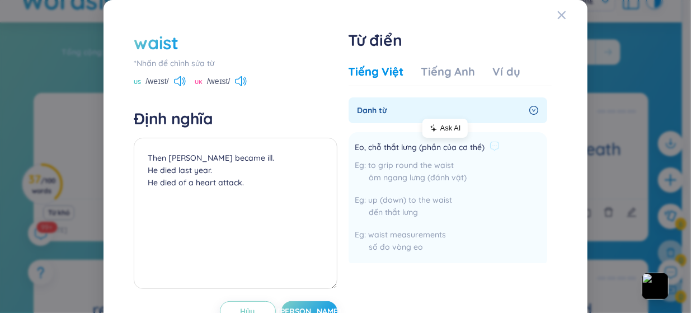
click at [348, 144] on li "Eo, chỗ thắt lưng (phần của cơ thể) to grip round the waist ôm ngang lưng (đánh…" at bounding box center [447, 199] width 199 height 135
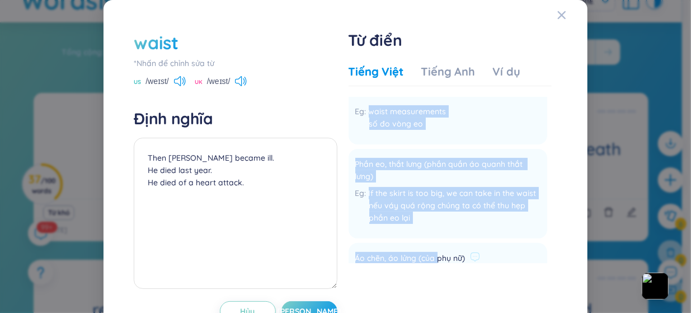
scroll to position [137, 0]
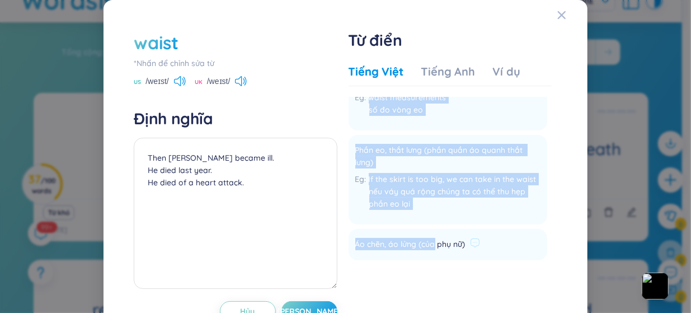
drag, startPoint x: 352, startPoint y: 145, endPoint x: 428, endPoint y: 243, distance: 124.4
click at [428, 243] on ul "Eo, chỗ thắt lưng (phần của cơ thể) to grip round the waist ôm ngang lưng (đánh…" at bounding box center [447, 183] width 199 height 387
click at [380, 156] on span "Phần eo, thắt lưng (phần quần áo quanh thắt lưng)" at bounding box center [440, 156] width 171 height 25
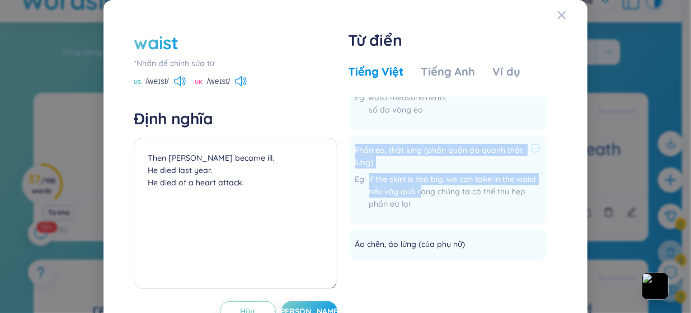
drag, startPoint x: 351, startPoint y: 148, endPoint x: 417, endPoint y: 196, distance: 81.7
click at [417, 196] on div "Phần eo, thắt lưng (phần quần áo quanh thắt lưng) If the skirt is too big, we c…" at bounding box center [447, 179] width 185 height 76
click at [417, 196] on div "nếu váy quá rộng chúng ta có thể thu hẹp phần eo lại" at bounding box center [447, 197] width 185 height 25
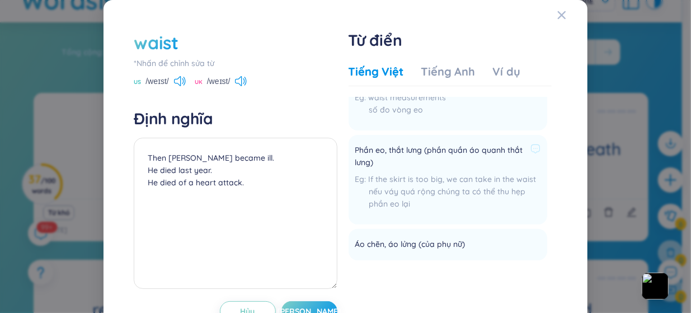
click at [417, 196] on div "nếu váy quá rộng chúng ta có thể thu hẹp phần eo lại" at bounding box center [447, 197] width 185 height 25
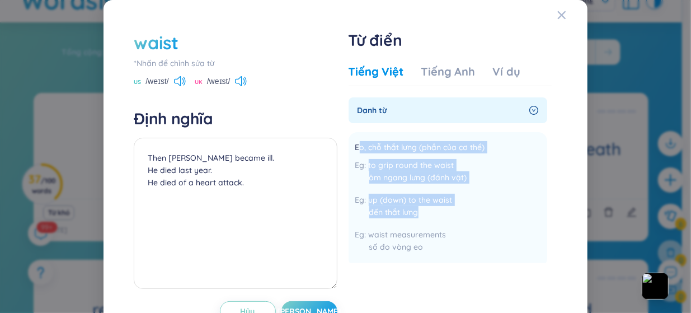
drag, startPoint x: 354, startPoint y: 145, endPoint x: 419, endPoint y: 222, distance: 101.2
click at [419, 222] on div "Eo, chỗ thắt lưng (phần của cơ thể) to grip round the waist ôm ngang lưng (đánh…" at bounding box center [427, 200] width 144 height 122
click at [342, 166] on div "waist *Nhấn để chỉnh sửa từ US /weɪst/ UK /weɪst/ Định nghĩa Then Harry became …" at bounding box center [345, 176] width 435 height 302
drag, startPoint x: 351, startPoint y: 148, endPoint x: 432, endPoint y: 226, distance: 113.5
click at [432, 226] on div "Eo, chỗ thắt lưng (phần của cơ thể) to grip round the waist ôm ngang lưng (đánh…" at bounding box center [427, 200] width 144 height 122
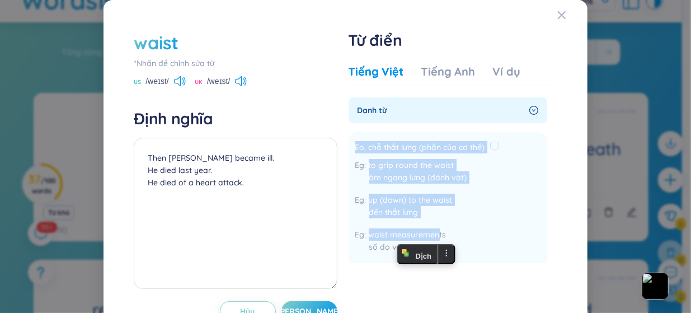
click at [426, 205] on div "up (down) to the waist đến thắt lưng" at bounding box center [427, 208] width 144 height 30
drag, startPoint x: 352, startPoint y: 144, endPoint x: 422, endPoint y: 250, distance: 127.5
click at [422, 250] on div "Eo, chỗ thắt lưng (phần của cơ thể) to grip round the waist ôm ngang lưng (đánh…" at bounding box center [427, 200] width 144 height 122
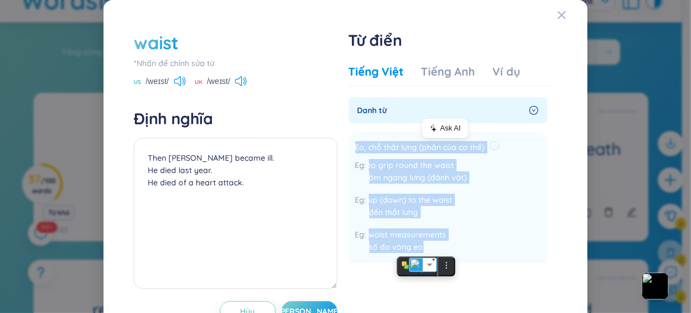
copy div "Eo, chỗ thắt lưng (phần của cơ thể) to grip round the waist ôm ngang lưng (đánh…"
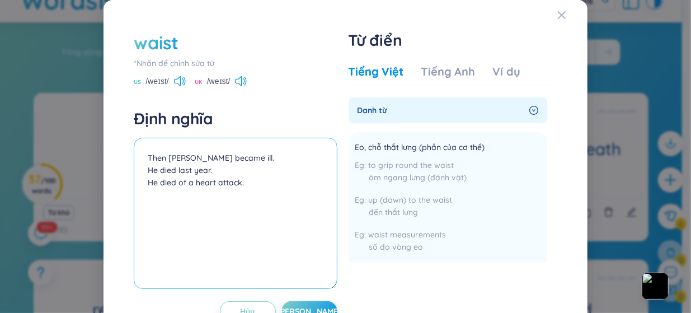
drag, startPoint x: 268, startPoint y: 199, endPoint x: 115, endPoint y: 133, distance: 166.8
click at [117, 133] on div "waist *Nhấn để chỉnh sửa từ US /weɪst/ UK /weɪst/ Định nghĩa Then Harry became …" at bounding box center [345, 175] width 457 height 324
paste textarea "Eo, chỗ thắt lưng (phần của cơ thể) to grip round the waist ôm ngang lưng (đánh…"
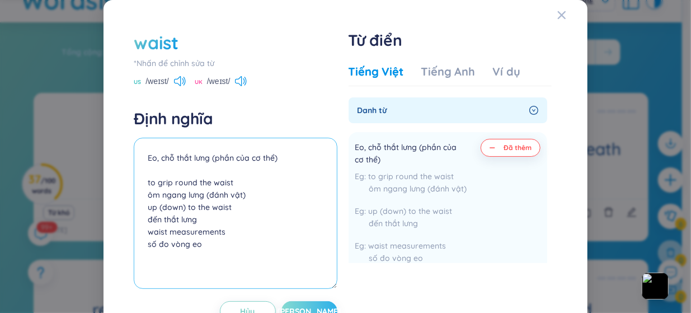
type textarea "Eo, chỗ thắt lưng (phần của cơ thể) to grip round the waist ôm ngang lưng (đánh…"
click at [305, 310] on span "[PERSON_NAME]" at bounding box center [309, 310] width 64 height 11
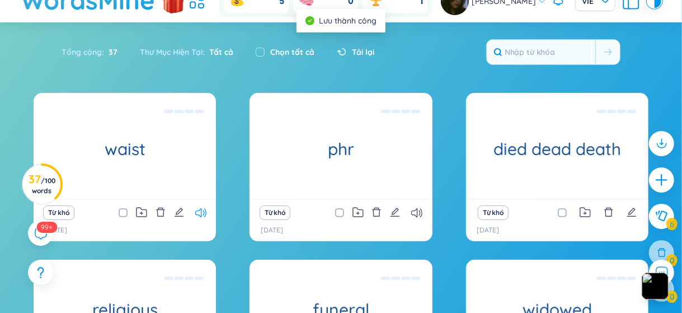
click at [201, 208] on icon at bounding box center [200, 213] width 11 height 10
drag, startPoint x: 210, startPoint y: 207, endPoint x: 199, endPoint y: 210, distance: 11.5
click at [199, 210] on div "Từ khó" at bounding box center [124, 213] width 171 height 16
click at [199, 210] on icon at bounding box center [200, 213] width 11 height 10
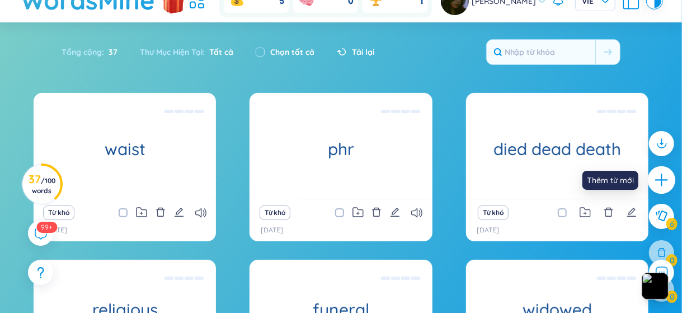
click at [660, 182] on icon "plus" at bounding box center [662, 180] width 16 height 16
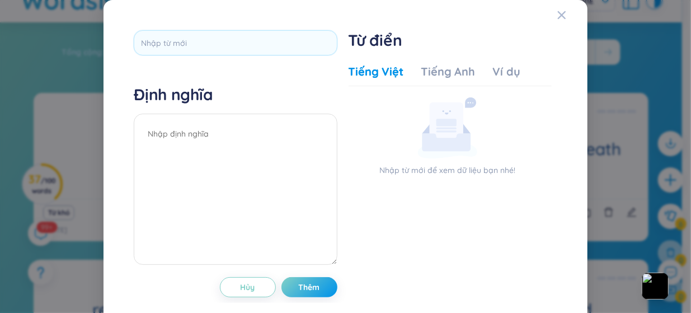
click at [299, 56] on div at bounding box center [235, 46] width 203 height 33
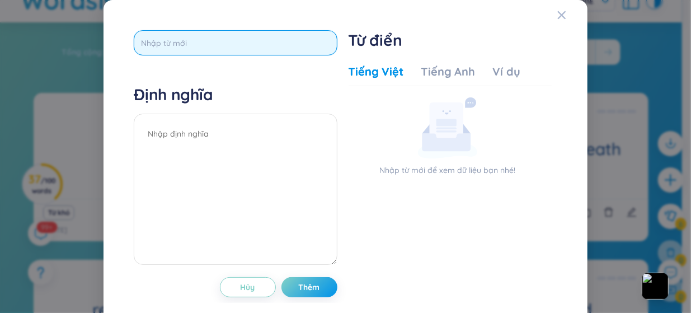
click at [294, 49] on input "text" at bounding box center [235, 42] width 203 height 25
paste input "headscarf"
type input "headscarf"
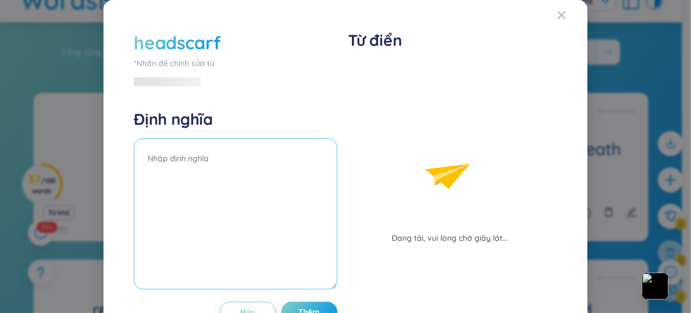
click at [221, 140] on textarea at bounding box center [235, 213] width 203 height 151
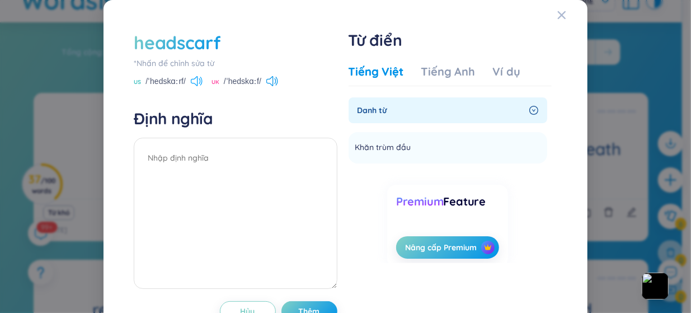
click at [199, 78] on icon at bounding box center [200, 81] width 2 height 6
click at [492, 149] on li "Khăn trùm đầu Thêm" at bounding box center [447, 147] width 199 height 31
click at [459, 147] on li "Khăn trùm đầu Thêm" at bounding box center [447, 147] width 199 height 31
click at [417, 144] on icon at bounding box center [421, 146] width 10 height 10
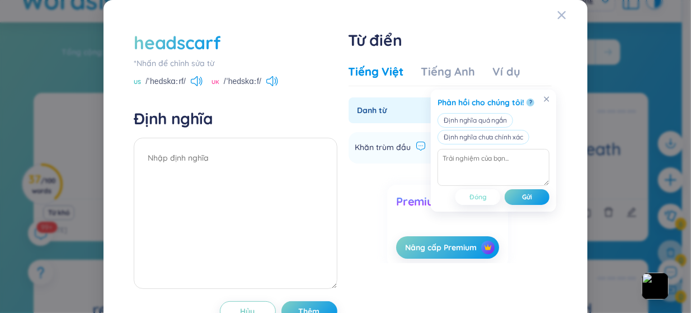
click at [478, 190] on button "Đóng" at bounding box center [477, 197] width 45 height 16
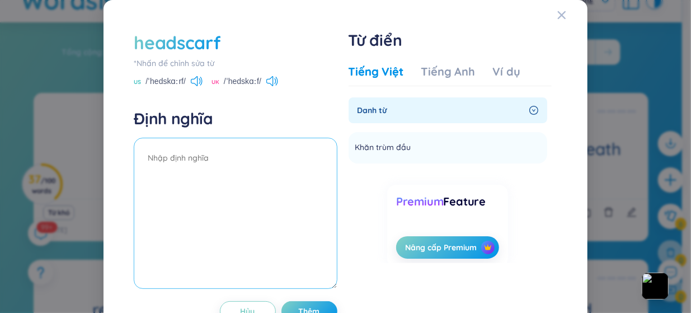
click at [214, 173] on textarea at bounding box center [235, 213] width 203 height 151
click at [242, 168] on textarea "khan" at bounding box center [235, 213] width 203 height 151
type textarea "k"
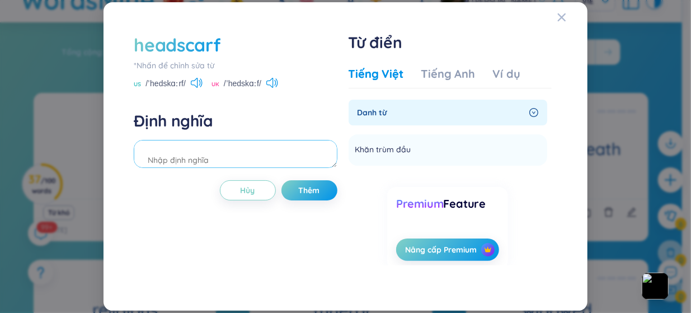
type textarea "l"
type textarea "khăn trùm đầu"
click at [309, 194] on span "Thêm" at bounding box center [309, 190] width 21 height 11
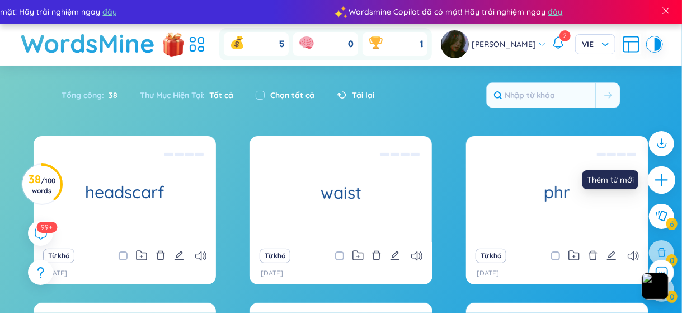
click at [663, 178] on icon "plus" at bounding box center [662, 180] width 16 height 16
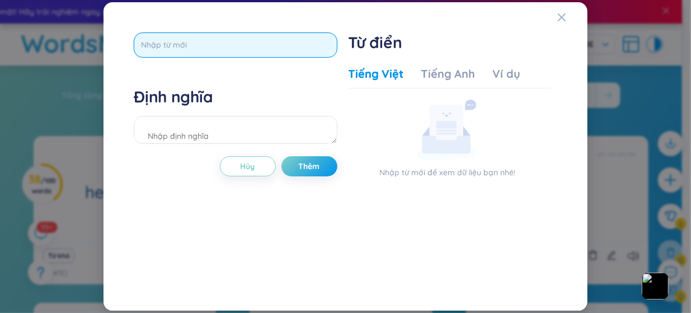
click at [239, 44] on input "text" at bounding box center [235, 44] width 203 height 25
type input "e"
type input "ẽ"
type input "ex"
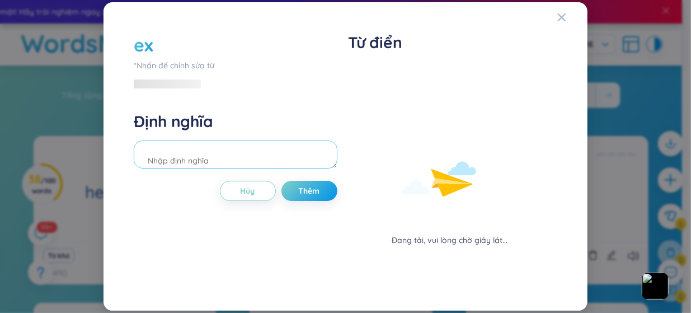
click at [221, 154] on textarea at bounding box center [235, 154] width 203 height 28
paste textarea "In the morning you get dressed or put your clothes on. At night you get undress…"
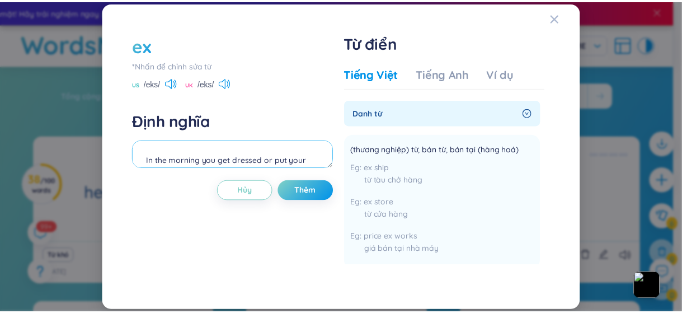
scroll to position [34, 0]
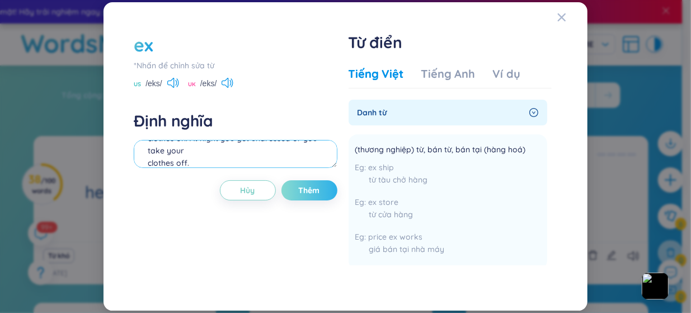
type textarea "In the morning you get dressed or put your clothes on. At night you get undress…"
click at [308, 185] on span "Thêm" at bounding box center [309, 190] width 21 height 11
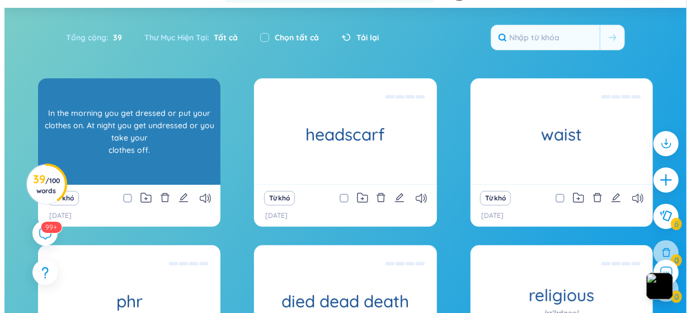
scroll to position [58, 0]
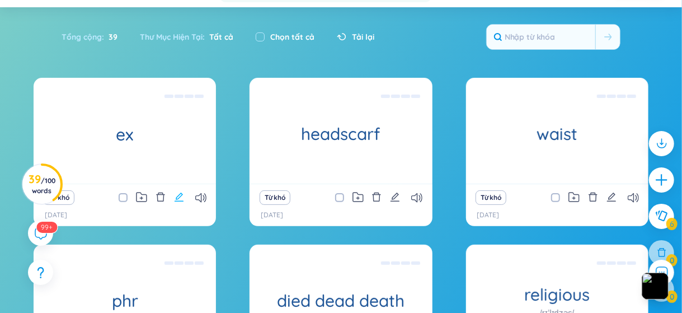
click at [177, 197] on icon "edit" at bounding box center [179, 197] width 10 height 10
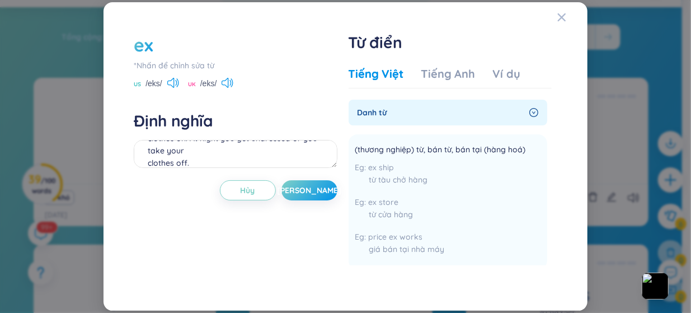
click at [202, 43] on div "ex" at bounding box center [235, 44] width 203 height 25
click at [150, 41] on div "ex" at bounding box center [143, 44] width 19 height 25
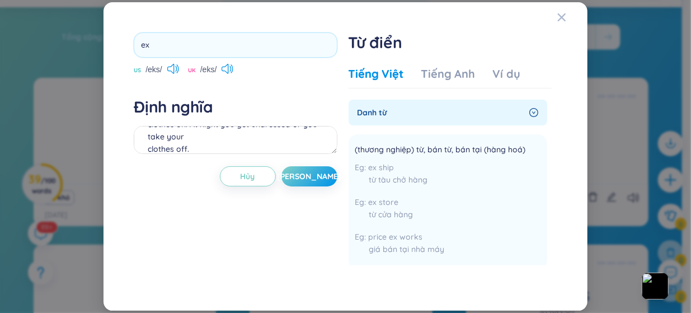
click at [150, 41] on input "ex" at bounding box center [235, 44] width 203 height 25
type input "put clo"
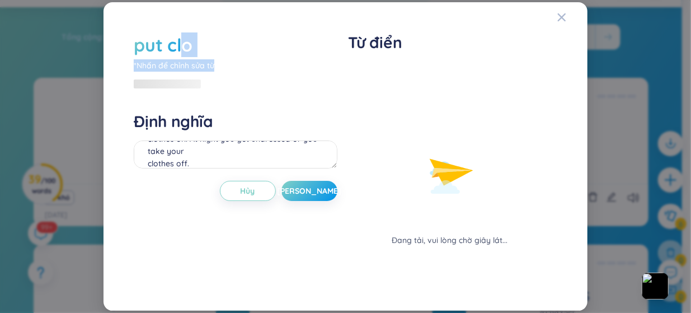
drag, startPoint x: 221, startPoint y: 70, endPoint x: 179, endPoint y: 43, distance: 50.1
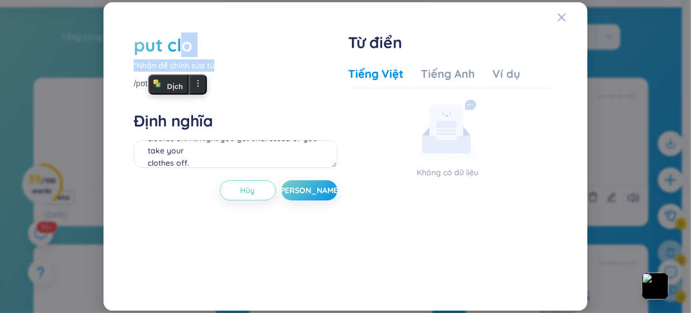
click at [179, 43] on div "put clo" at bounding box center [163, 44] width 59 height 25
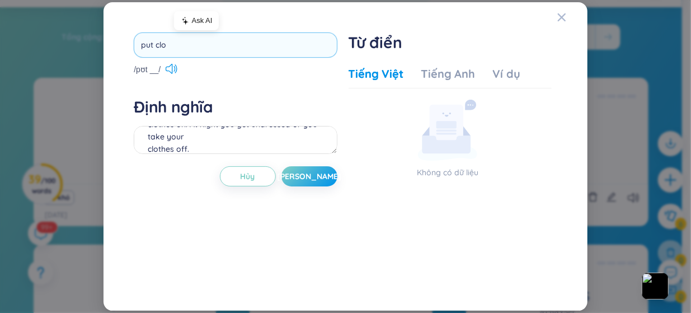
click at [183, 43] on input "put clo" at bounding box center [235, 44] width 203 height 25
type input "put clothes on, take clothes off"
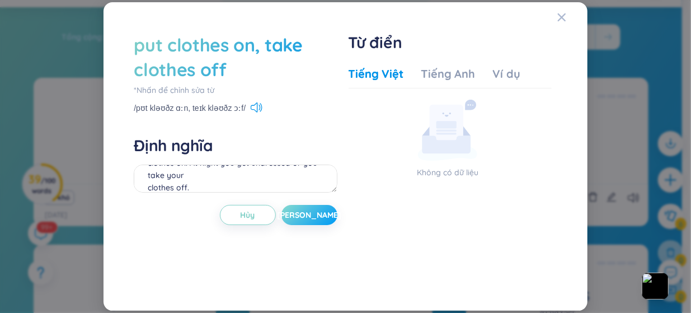
click at [316, 220] on button "[PERSON_NAME]" at bounding box center [309, 215] width 56 height 20
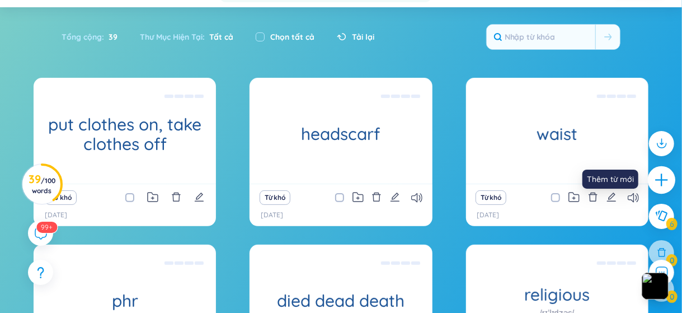
click at [657, 182] on icon "plus" at bounding box center [662, 180] width 16 height 16
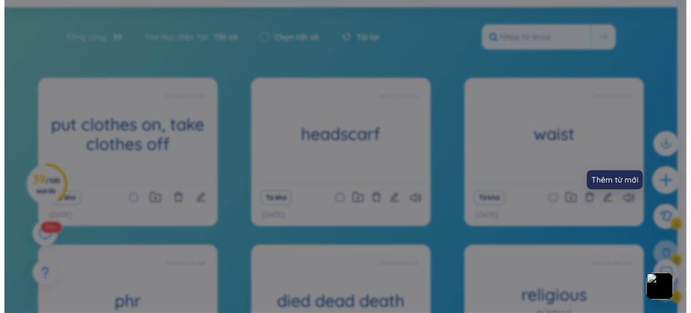
scroll to position [12, 0]
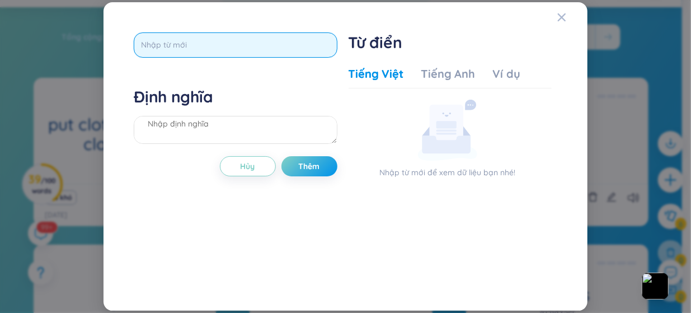
click at [262, 50] on input "text" at bounding box center [235, 44] width 203 height 25
type input "socks"
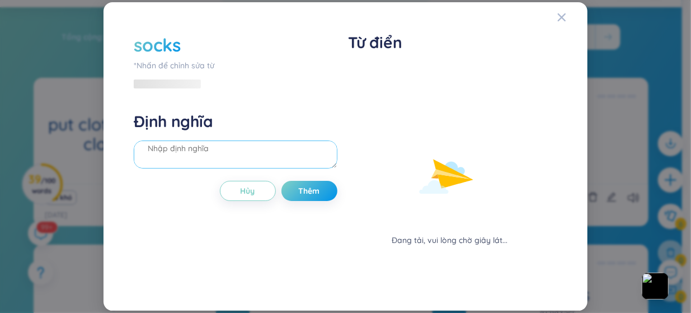
click at [204, 167] on textarea at bounding box center [235, 154] width 203 height 28
type textarea "d"
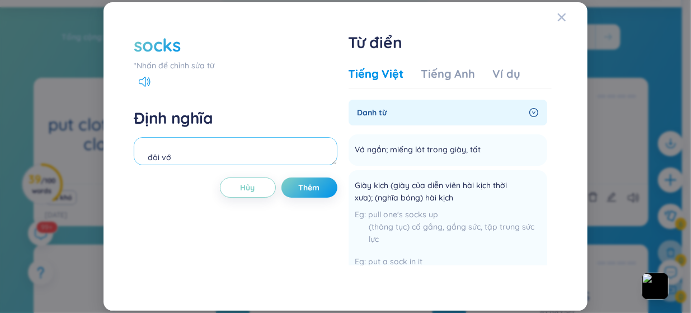
scroll to position [10, 0]
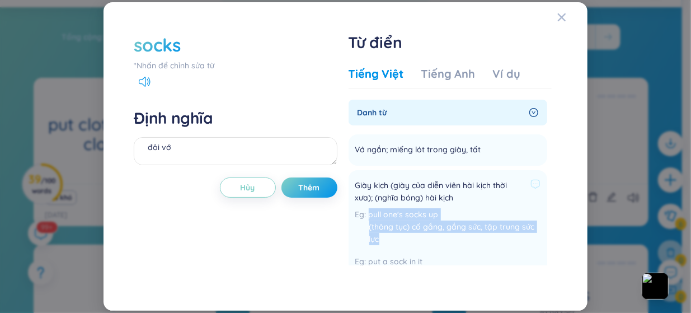
drag, startPoint x: 390, startPoint y: 242, endPoint x: 365, endPoint y: 212, distance: 39.7
click at [365, 212] on div "pull one's socks up (thông tục) cố gắng, gắng sức, tập trung sức lực" at bounding box center [447, 229] width 185 height 43
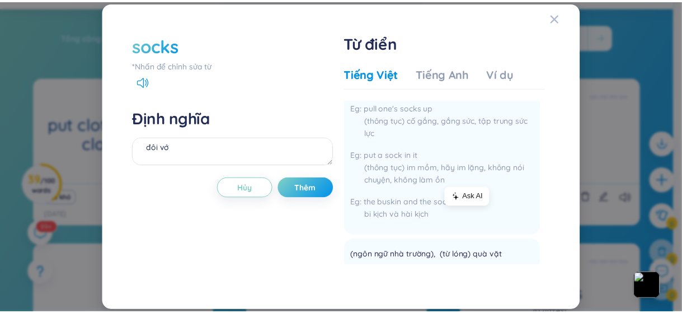
scroll to position [117, 0]
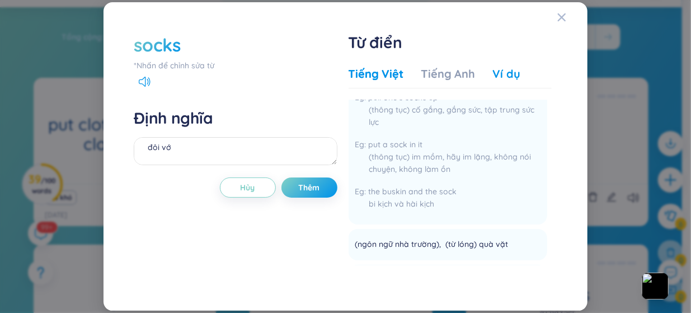
click at [493, 75] on div "Ví dụ" at bounding box center [506, 74] width 27 height 16
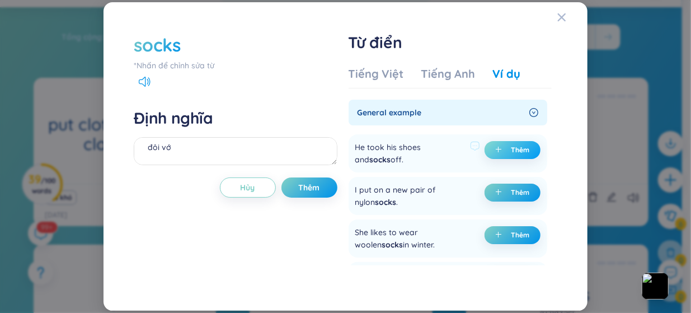
click at [503, 150] on span "plus" at bounding box center [500, 150] width 11 height 8
click at [306, 190] on span "Thêm" at bounding box center [309, 187] width 21 height 11
type textarea "đôi vớ (undefined) Eg: He took his shoes and socks off."
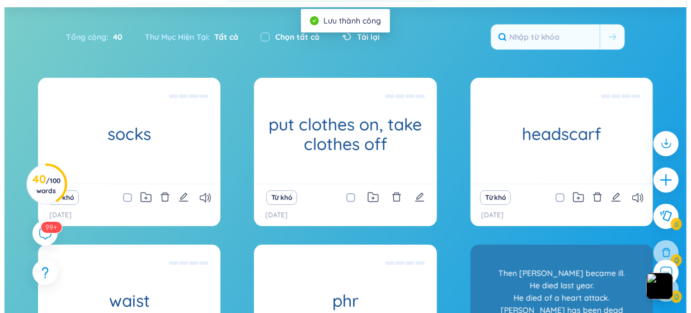
scroll to position [0, 0]
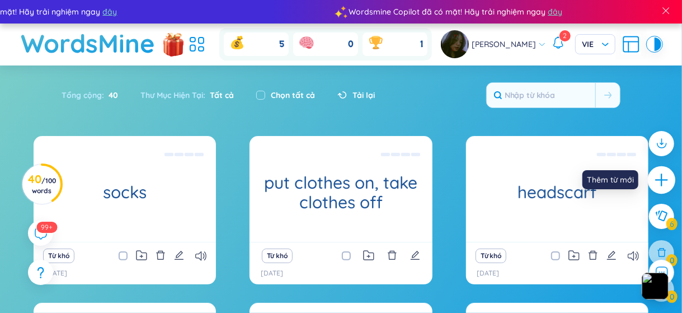
click at [664, 181] on icon "plus" at bounding box center [662, 180] width 16 height 16
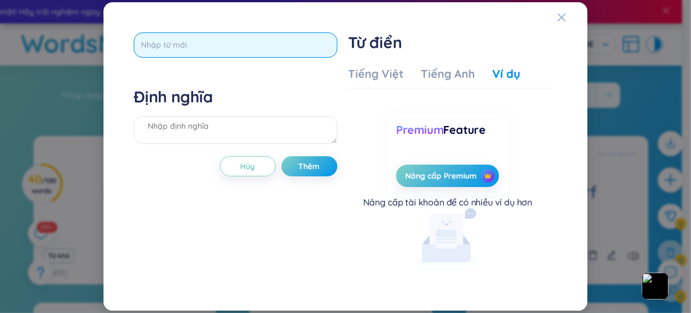
click at [233, 52] on input "text" at bounding box center [235, 44] width 203 height 25
type input "jumper"
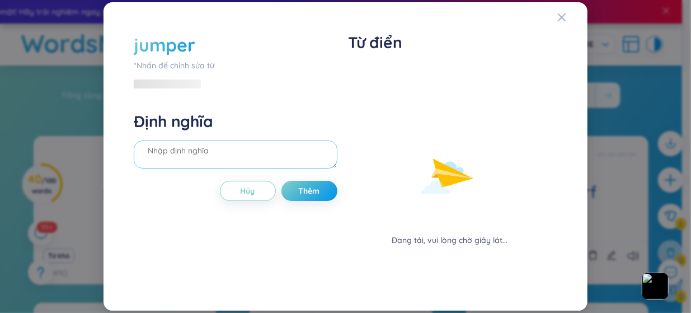
click at [234, 149] on textarea at bounding box center [235, 154] width 203 height 28
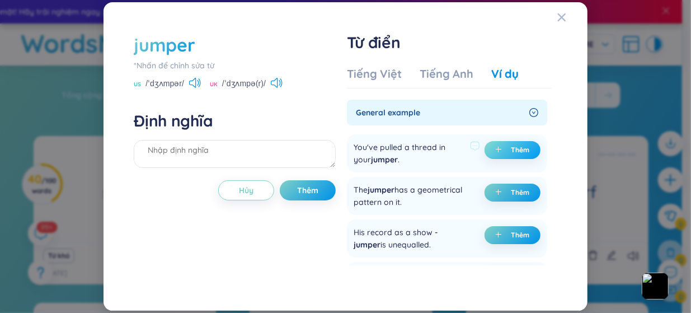
click at [505, 147] on button "Thêm" at bounding box center [512, 150] width 56 height 18
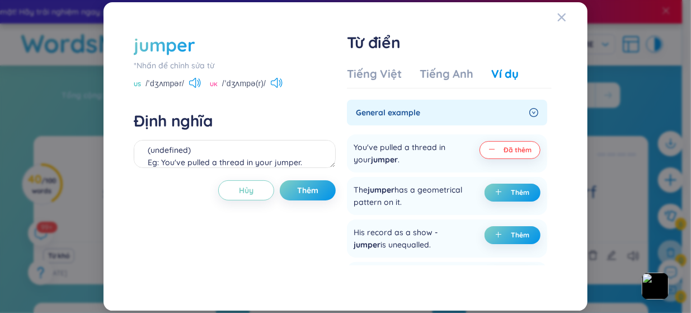
drag, startPoint x: 505, startPoint y: 147, endPoint x: 462, endPoint y: -10, distance: 162.4
click at [462, 0] on html "Wordsmine Copilot đã có mặt! Hãy trải nghiệm ngay đây Wordsmine Copilot đã có m…" at bounding box center [345, 156] width 691 height 313
click at [390, 72] on div "Tiếng Việt" at bounding box center [374, 74] width 55 height 16
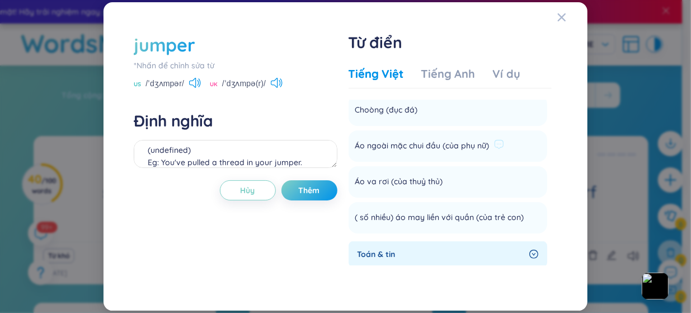
scroll to position [127, 0]
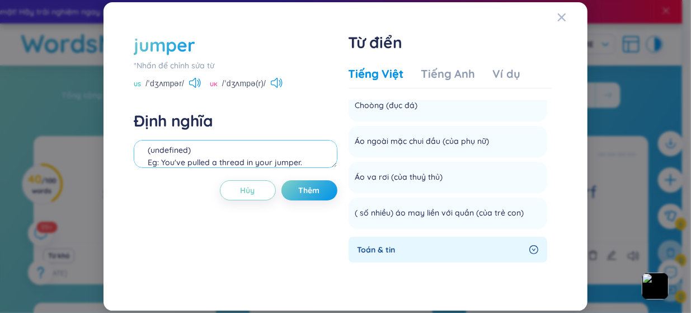
click at [298, 147] on textarea "(undefined) Eg: You've pulled a thread in your jumper." at bounding box center [235, 154] width 203 height 28
click at [305, 159] on textarea "(undefined) Eg: You've pulled a thread in your jumper." at bounding box center [235, 154] width 203 height 28
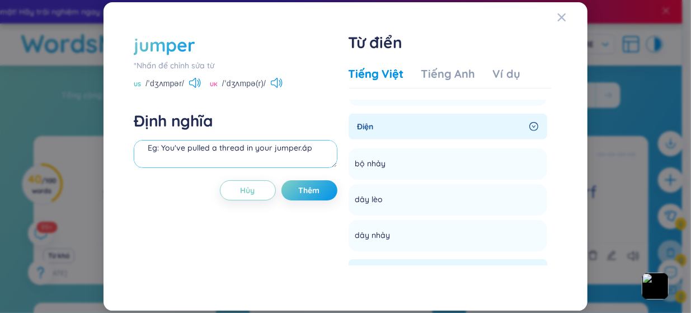
scroll to position [26, 0]
type textarea "(undefined) Eg: You've pulled a thread in your jumper."
click at [296, 193] on button "Thêm" at bounding box center [309, 190] width 56 height 20
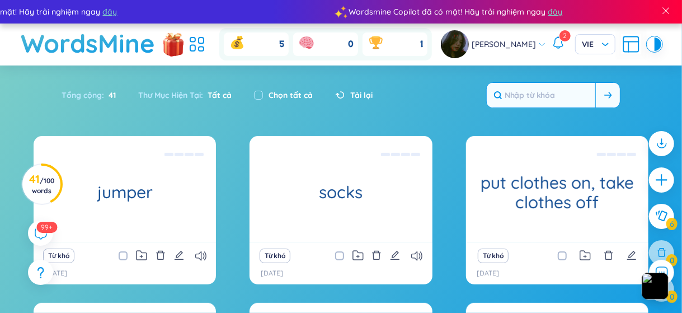
click at [551, 104] on input "text" at bounding box center [541, 95] width 108 height 25
click at [664, 186] on icon "plus" at bounding box center [662, 180] width 16 height 16
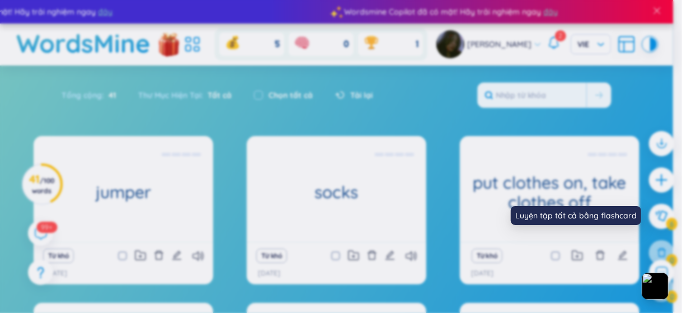
click at [200, 33] on div "Định nghĩa Hủy Thêm Từ điển Tiếng Việt Tiếng Anh Ví dụ Nhập từ mới để xem dữ li…" at bounding box center [341, 156] width 682 height 313
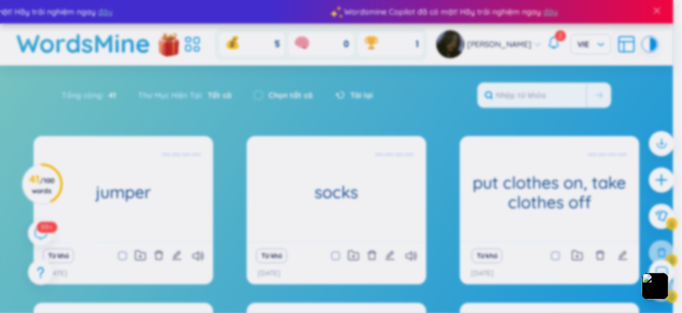
scroll to position [0, 0]
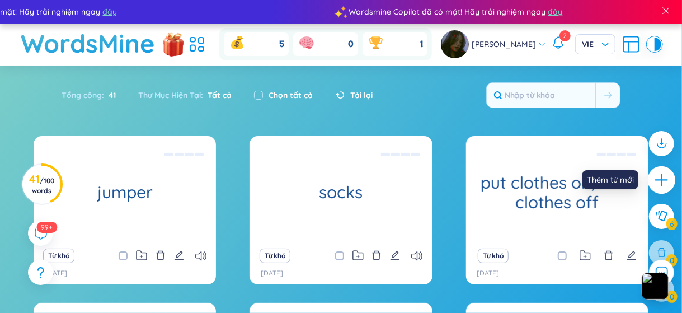
click at [666, 180] on icon "plus" at bounding box center [661, 179] width 12 height 1
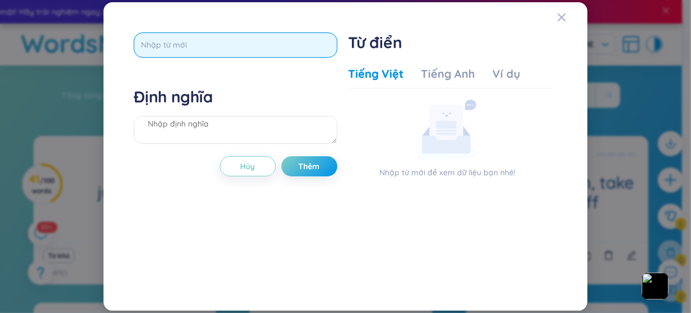
click at [286, 53] on input "text" at bounding box center [235, 44] width 203 height 25
paste input "moustache"
type input "moustache"
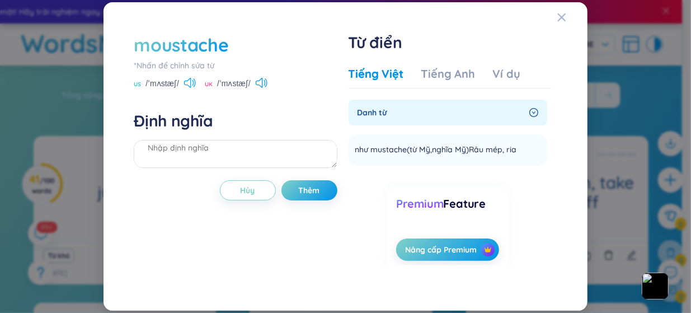
click at [191, 83] on icon at bounding box center [187, 83] width 7 height 10
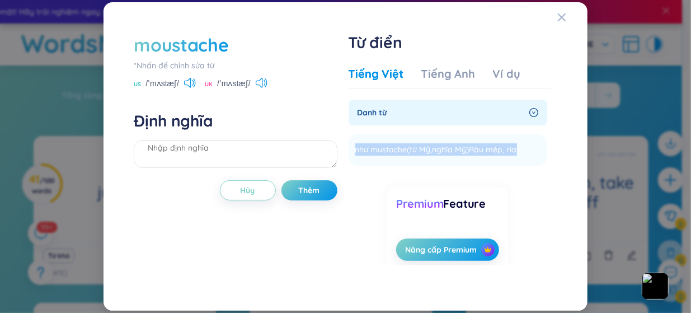
drag, startPoint x: 516, startPoint y: 149, endPoint x: 345, endPoint y: 157, distance: 171.3
click at [345, 157] on div "moustache *Nhấn để chỉnh sửa từ US /ˈmʌstæʃ/ UK /ˈmʌstæʃ/ Định nghĩa Hủy Thêm T…" at bounding box center [345, 156] width 435 height 259
copy span "như mustache(từ Mỹ,nghĩa Mỹ)Râu mép, ria"
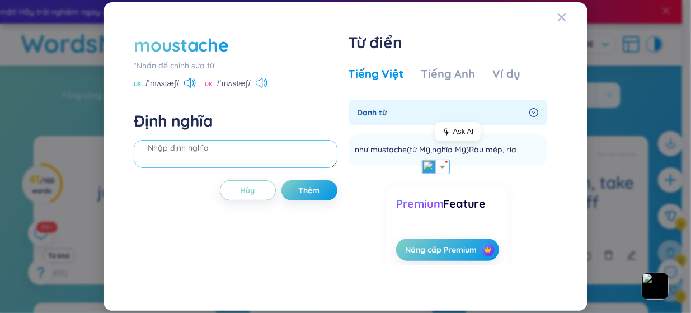
click at [284, 145] on textarea at bounding box center [235, 154] width 203 height 28
paste textarea "như mustache(từ Mỹ,nghĩa Mỹ)Râu mép, ria"
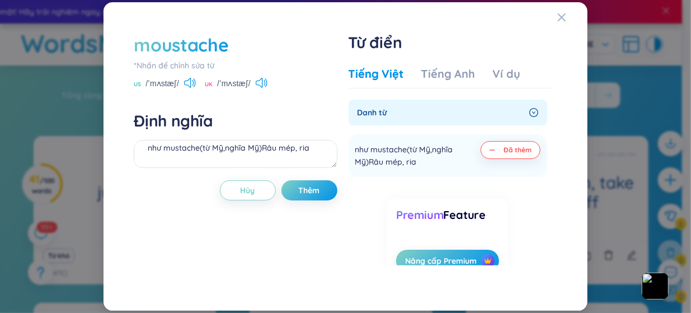
click at [309, 179] on div "moustache *Nhấn để chỉnh sửa từ US /ˈmʌstæʃ/ UK /ˈmʌstæʃ/ Định nghĩa như mustac…" at bounding box center [235, 156] width 203 height 248
click at [502, 81] on div "Ví dụ" at bounding box center [506, 74] width 27 height 16
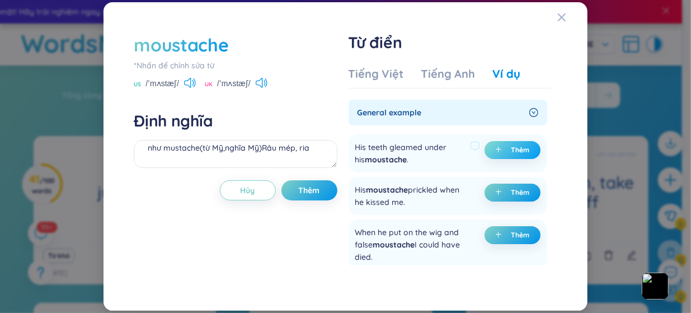
click at [494, 143] on button "Thêm" at bounding box center [512, 150] width 56 height 18
click at [322, 192] on button "Thêm" at bounding box center [309, 190] width 56 height 20
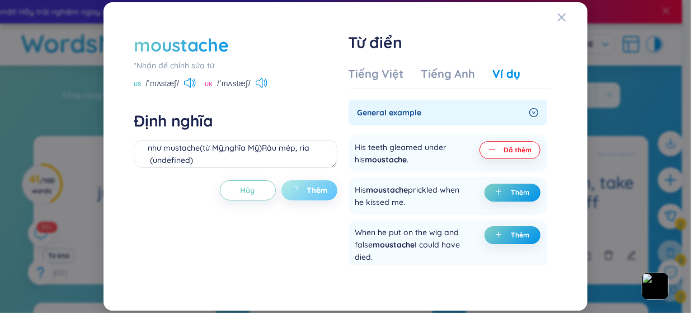
type textarea "như mustache(từ Mỹ,nghĩa Mỹ)Râu mép, ria (undefined) Eg: His teeth gleamed unde…"
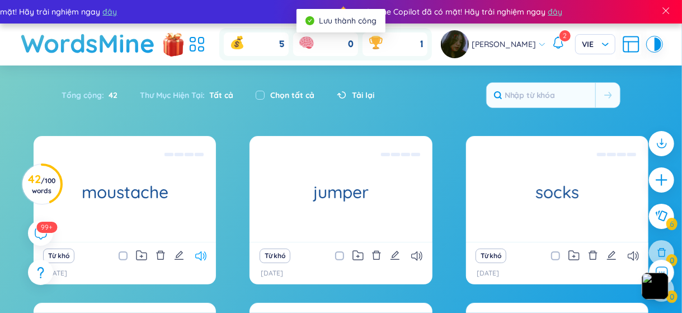
click at [196, 257] on icon at bounding box center [200, 256] width 11 height 10
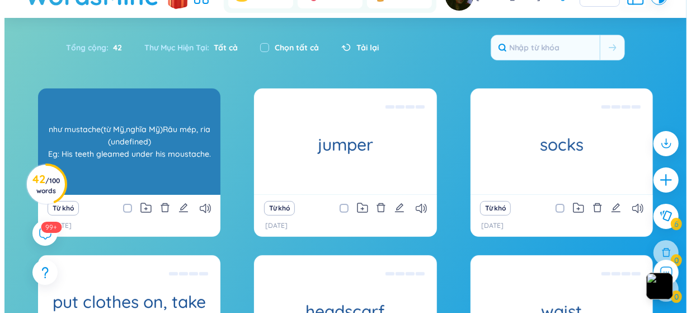
scroll to position [48, 0]
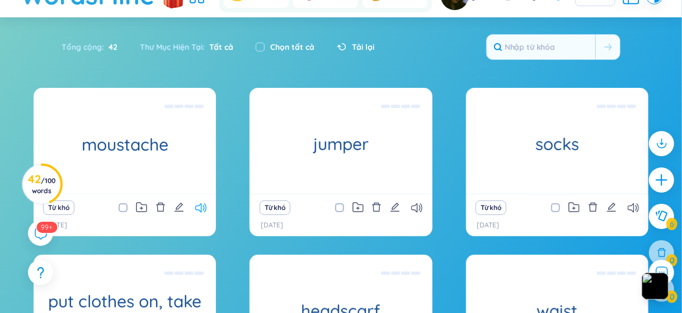
click at [196, 208] on icon at bounding box center [200, 208] width 11 height 10
click at [660, 177] on icon "plus" at bounding box center [662, 180] width 16 height 16
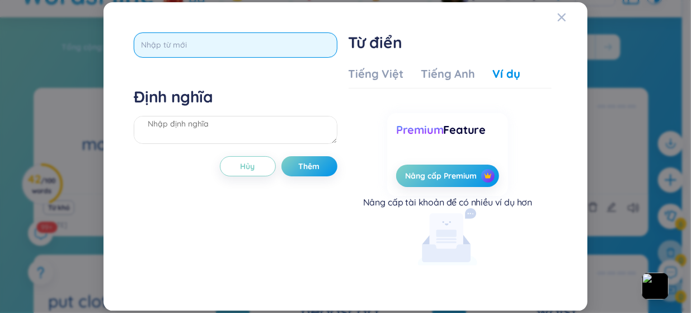
click at [181, 44] on input "text" at bounding box center [235, 44] width 203 height 25
type input "average looking"
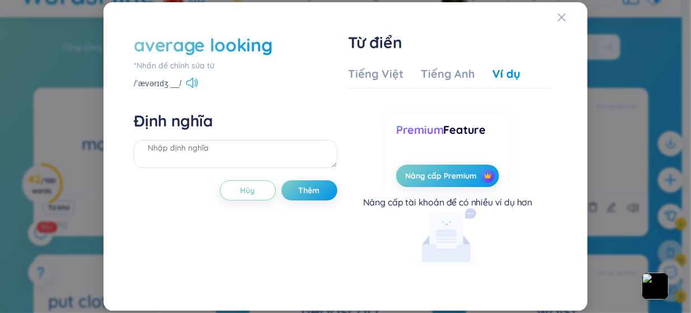
click at [190, 84] on icon at bounding box center [192, 83] width 12 height 10
click at [200, 144] on textarea at bounding box center [235, 154] width 203 height 28
paste textarea "I’m not ugly or beautiful, I’m just average-looking!"
type textarea "I’m not ugly or beautiful, I’m just average-looking!"
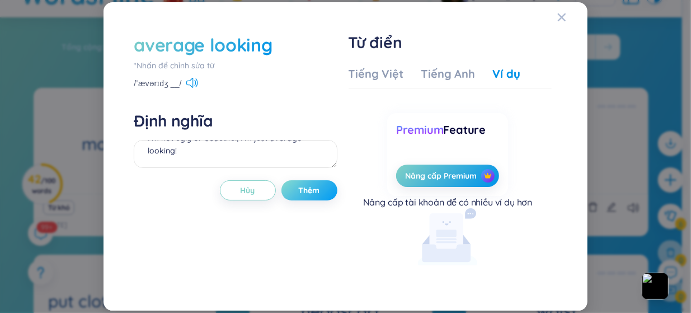
click at [300, 193] on span "Thêm" at bounding box center [309, 190] width 21 height 11
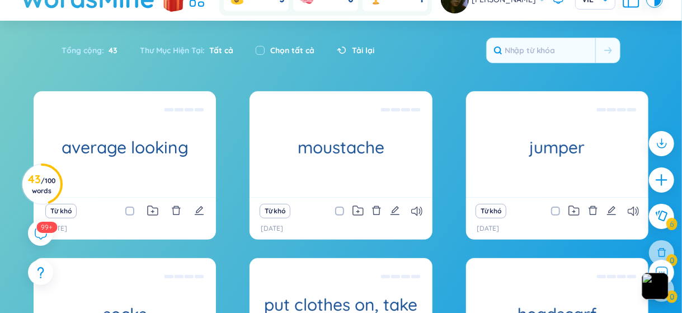
scroll to position [0, 0]
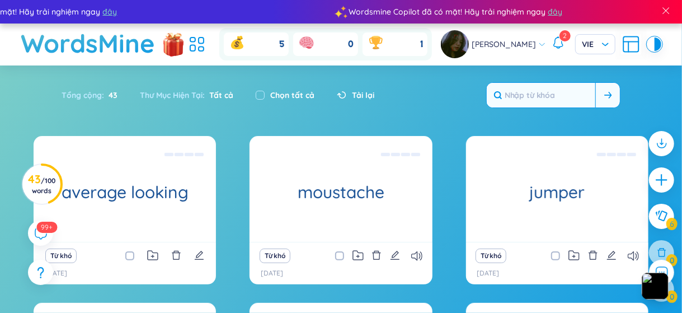
click at [535, 100] on input "text" at bounding box center [541, 95] width 108 height 25
type input "metre"
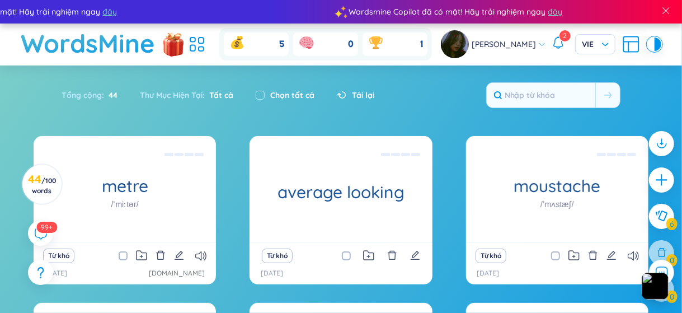
click at [537, 87] on input "text" at bounding box center [541, 95] width 108 height 25
click at [201, 251] on icon at bounding box center [200, 256] width 11 height 10
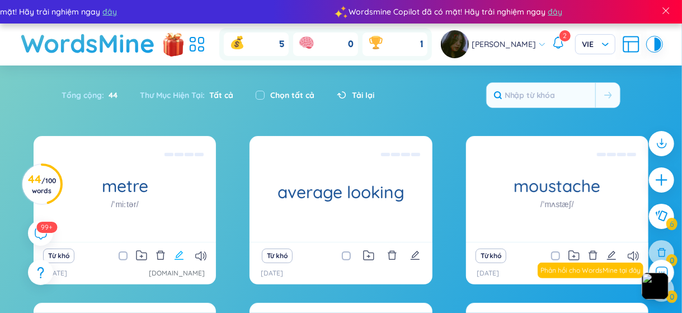
click at [183, 256] on icon "edit" at bounding box center [179, 255] width 10 height 10
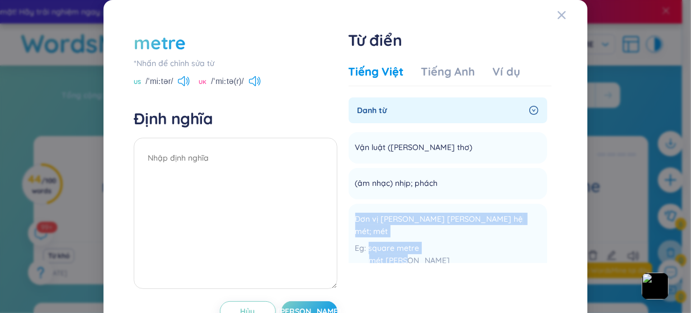
drag, startPoint x: 413, startPoint y: 251, endPoint x: 339, endPoint y: 215, distance: 82.0
click at [339, 215] on div "metre *Nhấn để chỉnh sửa từ US /ˈmiːtər/ UK /ˈmiːtə(r)/ Định nghĩa Hủy Lưu Từ đ…" at bounding box center [345, 176] width 435 height 302
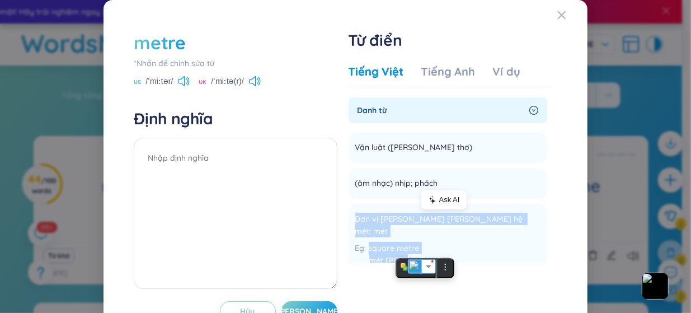
copy div "Đơn vị chiều dài trong hệ mét; mét square metre mét vuông"
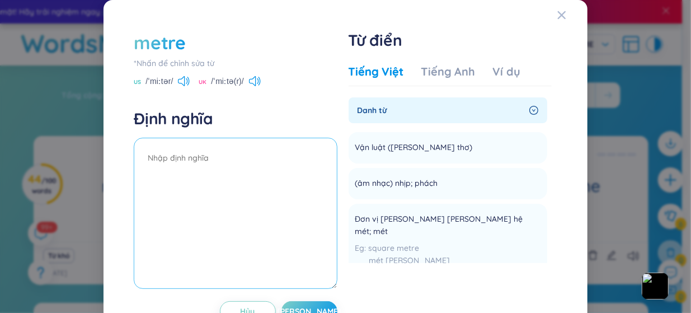
click at [234, 173] on textarea at bounding box center [235, 213] width 203 height 151
paste textarea "Đơn vị chiều dài trong hệ mét; mét square metre mét vuông"
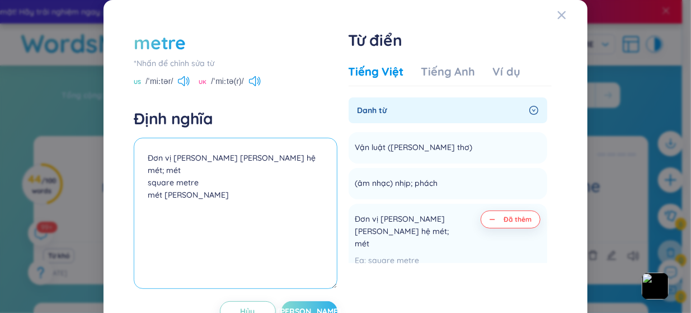
type textarea "Đơn vị chiều dài trong hệ mét; mét square metre mét vuông"
click at [301, 306] on span "[PERSON_NAME]" at bounding box center [309, 310] width 64 height 11
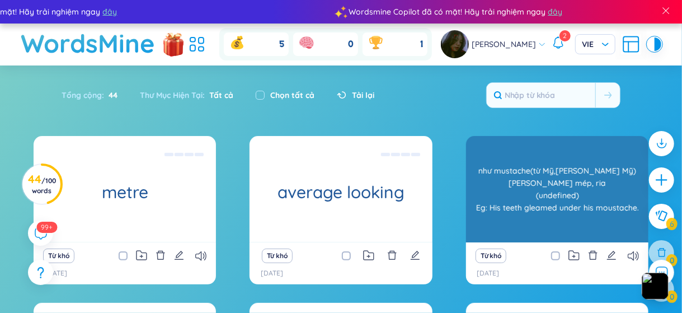
drag, startPoint x: 497, startPoint y: 103, endPoint x: 641, endPoint y: 176, distance: 161.8
click at [641, 176] on section "Sắp xếp Chữ cái tăng dần Chữ cái giảm dần Thời gian xa nhất Thời gian gần nhất …" at bounding box center [341, 293] width 682 height 456
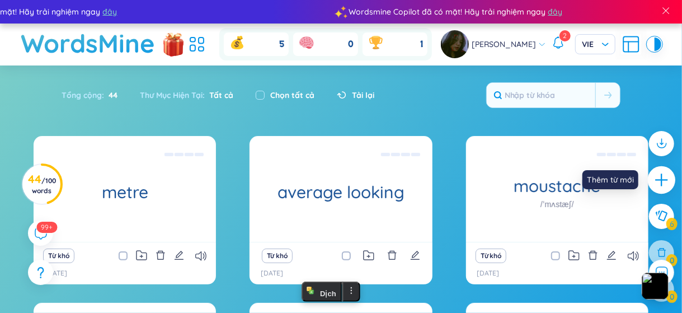
click at [672, 178] on div at bounding box center [662, 180] width 28 height 28
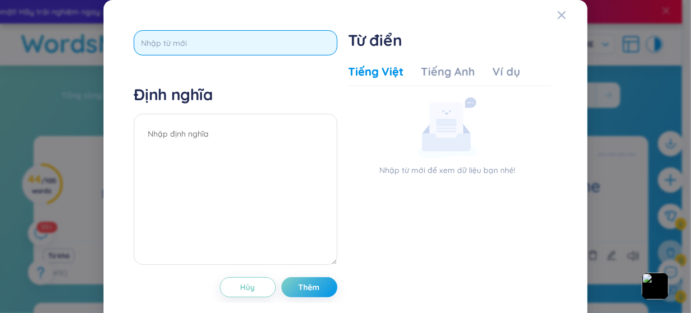
click at [280, 51] on input "text" at bounding box center [235, 42] width 203 height 25
type input "blonde"
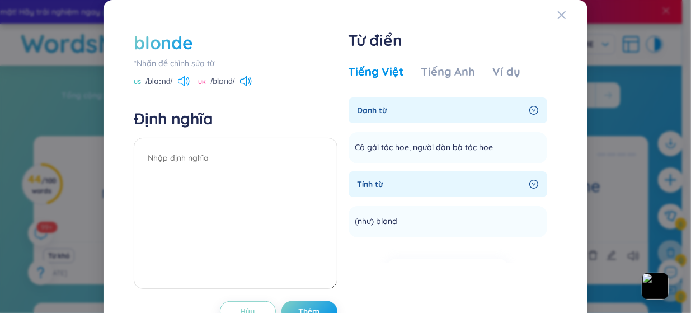
click at [180, 79] on icon at bounding box center [184, 81] width 12 height 10
drag, startPoint x: 484, startPoint y: 148, endPoint x: 363, endPoint y: 153, distance: 120.9
click at [363, 153] on span "Cô gái tóc hoe, người đàn bà tóc hoe" at bounding box center [424, 147] width 138 height 13
click at [341, 153] on div "blonde *Nhấn để chỉnh sửa từ US /blɑːnd/ UK /blɒnd/ Định nghĩa Hủy Thêm Từ điển…" at bounding box center [345, 176] width 435 height 302
click at [497, 78] on div "Ví dụ" at bounding box center [506, 72] width 27 height 16
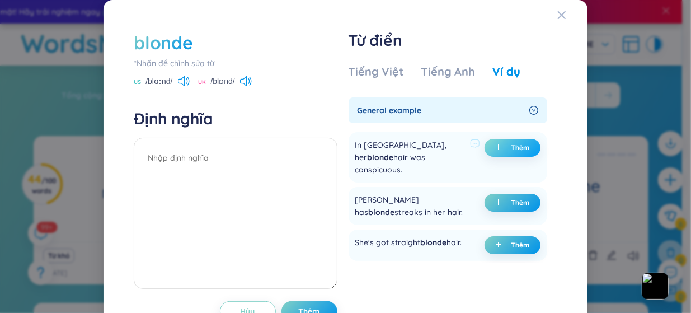
click at [492, 143] on button "Thêm" at bounding box center [512, 148] width 56 height 18
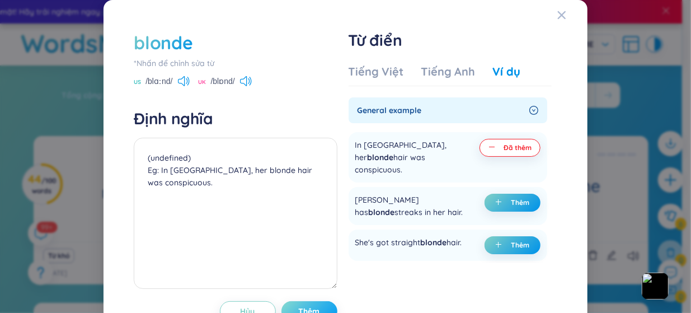
click at [308, 301] on button "Thêm" at bounding box center [309, 311] width 56 height 20
type textarea "(undefined) Eg: In China, her blonde hair was conspicuous."
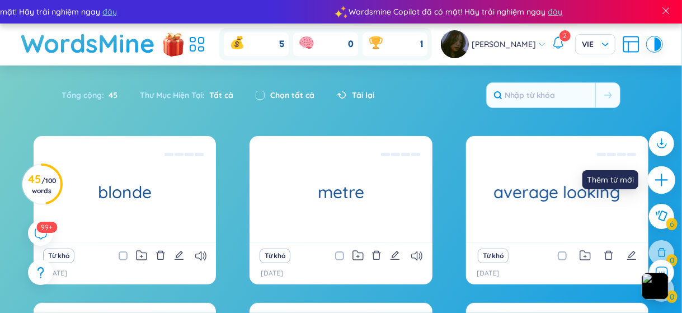
click at [661, 187] on div at bounding box center [662, 180] width 28 height 28
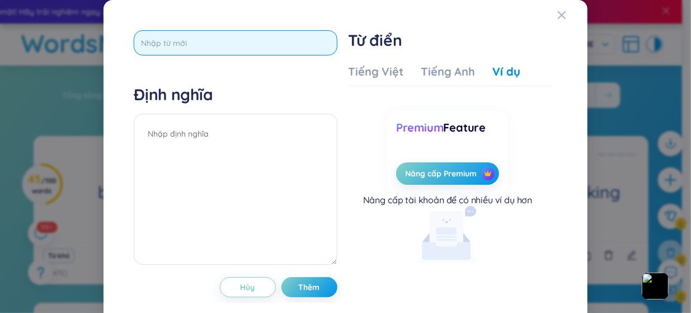
click at [261, 42] on input "text" at bounding box center [235, 42] width 203 height 25
paste input "toothache."
type input "toothache."
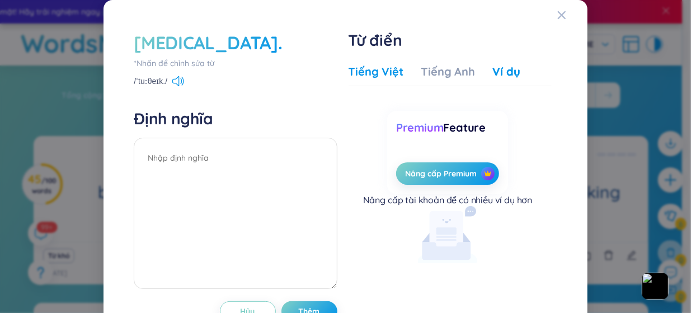
click at [390, 70] on div "Tiếng Việt" at bounding box center [375, 72] width 55 height 16
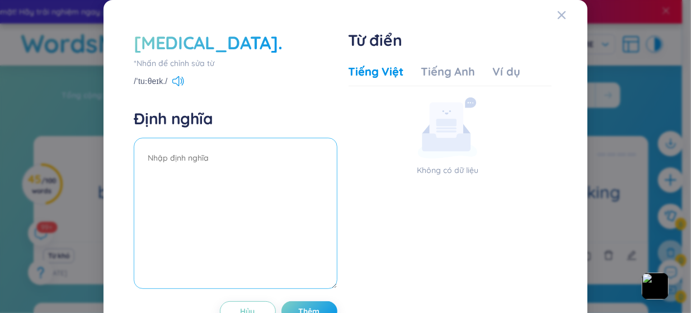
click at [203, 177] on textarea at bounding box center [235, 213] width 203 height 151
type textarea "x"
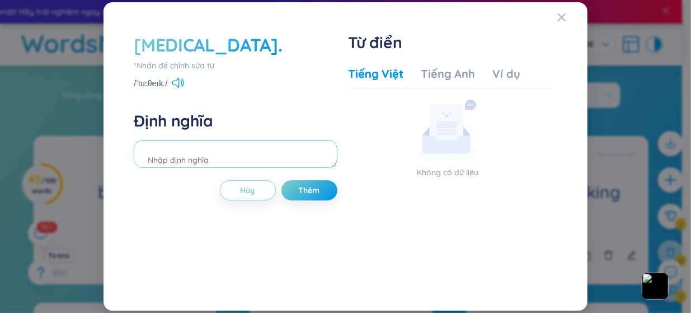
type textarea "d"
type textarea "đau răng"
click at [175, 88] on div "/ˈtuːθeɪk./" at bounding box center [159, 84] width 50 height 10
click at [181, 85] on icon at bounding box center [178, 83] width 12 height 10
click at [294, 187] on button "Thêm" at bounding box center [309, 190] width 56 height 20
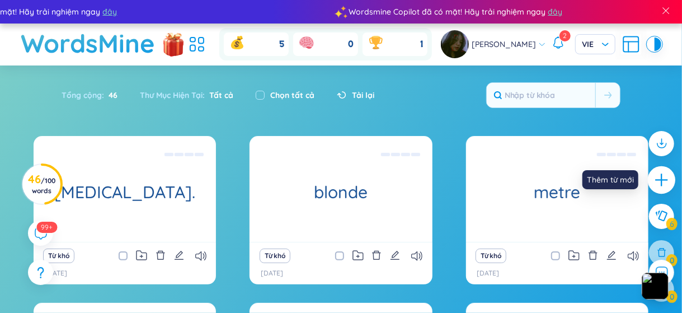
click at [662, 187] on icon "plus" at bounding box center [662, 180] width 16 height 16
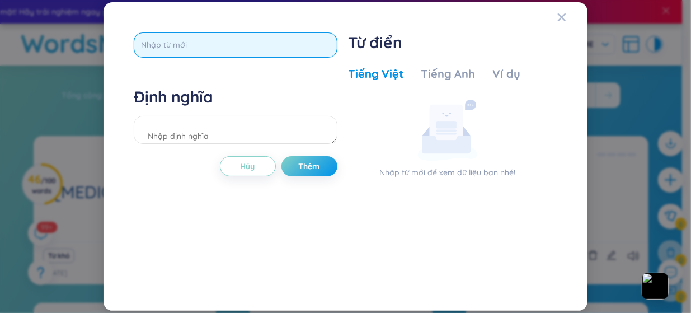
click at [270, 49] on input "text" at bounding box center [235, 44] width 203 height 25
paste input "asthma"
type input "asthma"
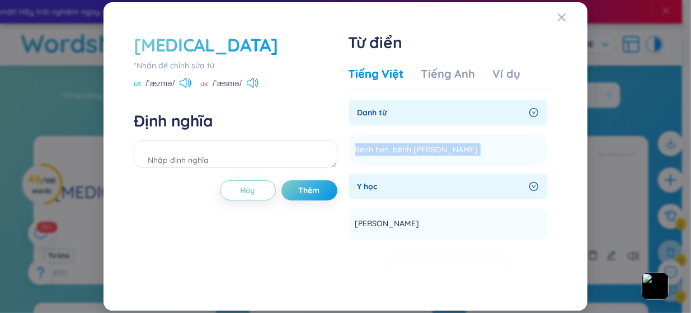
drag, startPoint x: 482, startPoint y: 152, endPoint x: 345, endPoint y: 155, distance: 137.1
click at [345, 155] on div "asthma *Nhấn để chỉnh sửa từ US /ˈæzmə/ UK /ˈæsmə/ Định nghĩa Hủy Thêm Từ điển …" at bounding box center [345, 156] width 435 height 259
copy section "Bệnh hen, bệnh suyễn Thêm"
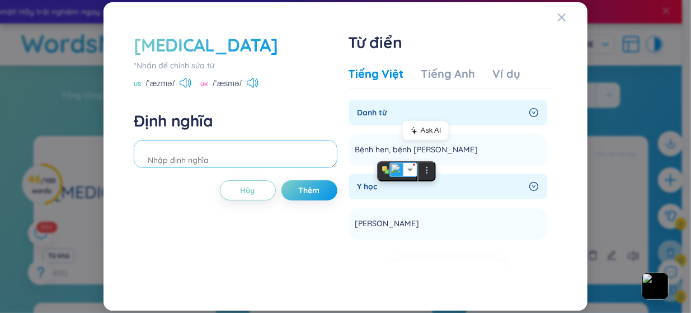
click at [214, 157] on textarea at bounding box center [235, 154] width 203 height 28
paste textarea "Bệnh hen, bệnh suyễn"
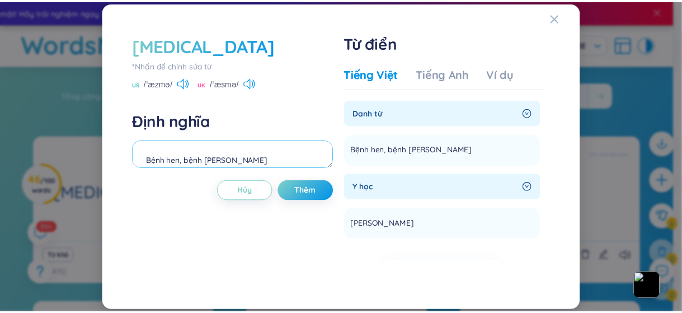
scroll to position [10, 0]
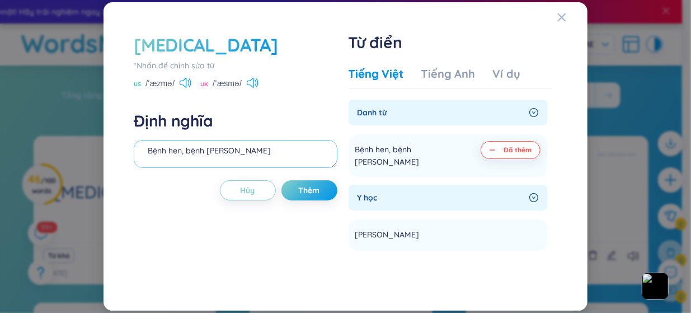
type textarea "Bệnh hen, bệnh suyễn"
click at [179, 86] on div "US /ˈæzmə/" at bounding box center [163, 84] width 58 height 10
click at [185, 83] on icon at bounding box center [186, 83] width 12 height 10
click at [302, 190] on span "Thêm" at bounding box center [309, 190] width 21 height 11
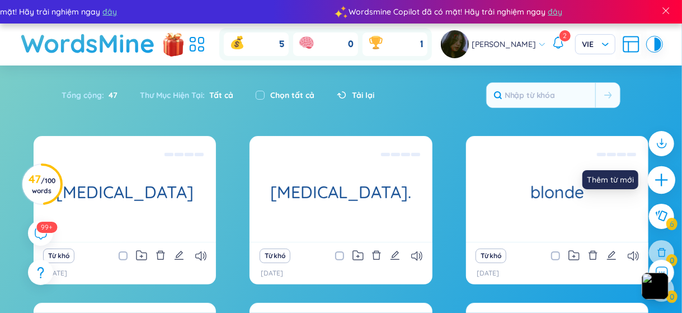
click at [672, 175] on div at bounding box center [662, 180] width 28 height 28
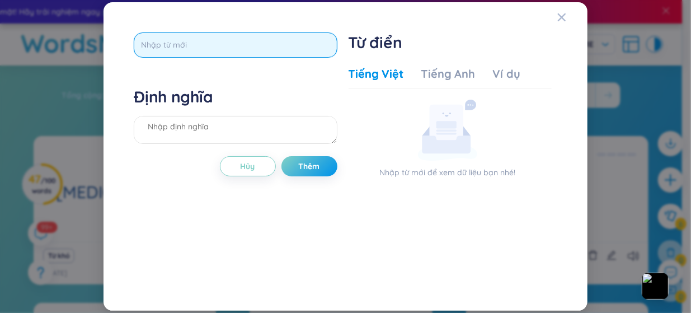
click at [304, 48] on input "text" at bounding box center [235, 44] width 203 height 25
paste input "cholera"
type input "cholera"
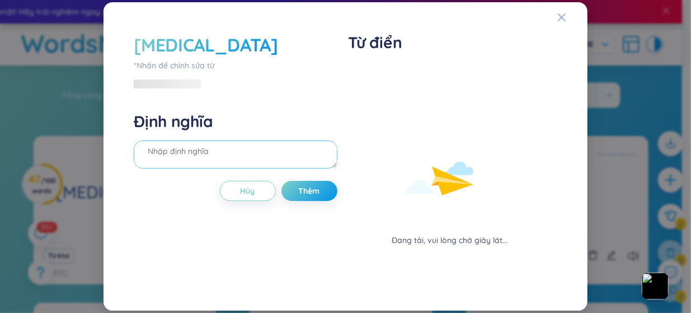
click at [205, 146] on textarea at bounding box center [235, 154] width 203 height 28
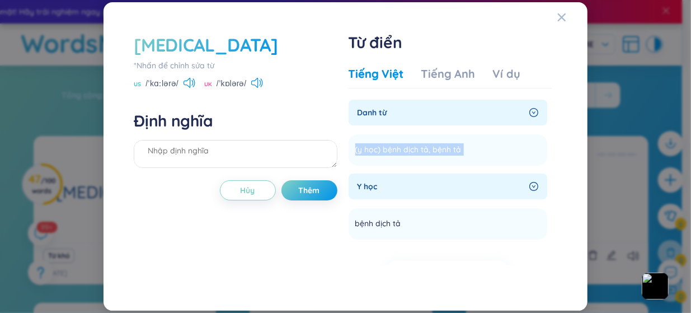
drag, startPoint x: 501, startPoint y: 149, endPoint x: 345, endPoint y: 145, distance: 156.1
click at [345, 145] on div "cholera *Nhấn để chỉnh sửa từ US /ˈkɑːlərə/ UK /ˈkɒlərə/ Định nghĩa Hủy Thêm Từ…" at bounding box center [345, 156] width 435 height 259
copy section "(y học) bệnh dịch tả, bệnh tả Thêm"
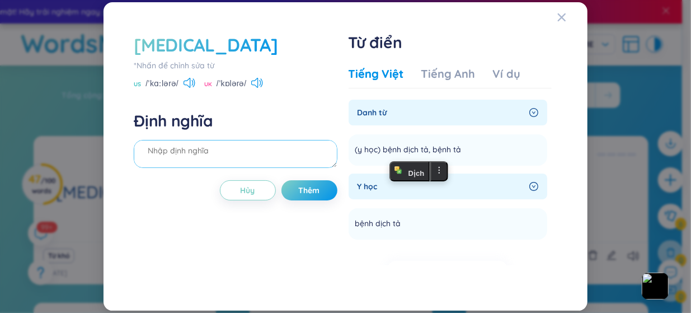
click at [252, 150] on textarea at bounding box center [235, 154] width 203 height 28
paste textarea "(y học) bệnh dịch tả, bệnh tả"
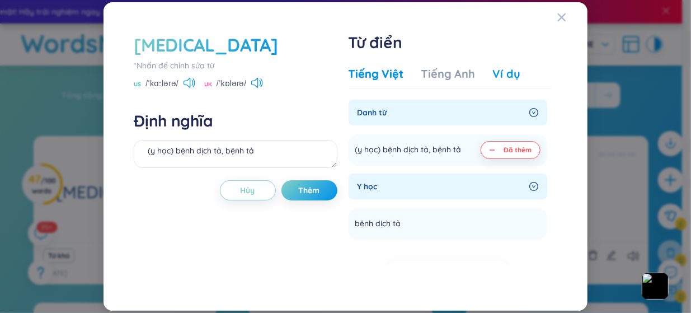
click at [510, 77] on div "Ví dụ" at bounding box center [506, 74] width 27 height 16
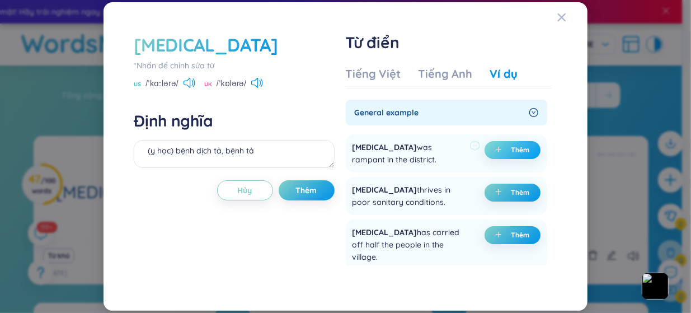
click at [505, 142] on button "Thêm" at bounding box center [512, 150] width 56 height 18
click at [520, 192] on span "Thêm" at bounding box center [520, 192] width 18 height 9
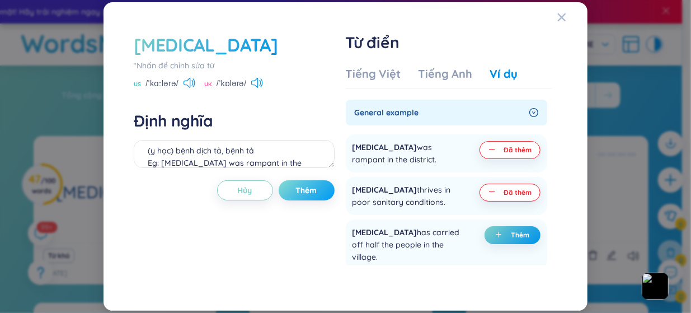
click at [288, 186] on button "Thêm" at bounding box center [306, 190] width 56 height 20
type textarea "(y học) bệnh dịch tả, bệnh tả Eg: Cholera was rampant in the district. (undefin…"
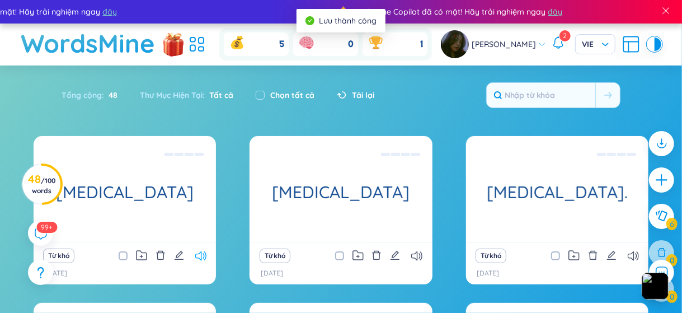
click at [204, 252] on icon at bounding box center [200, 256] width 11 height 10
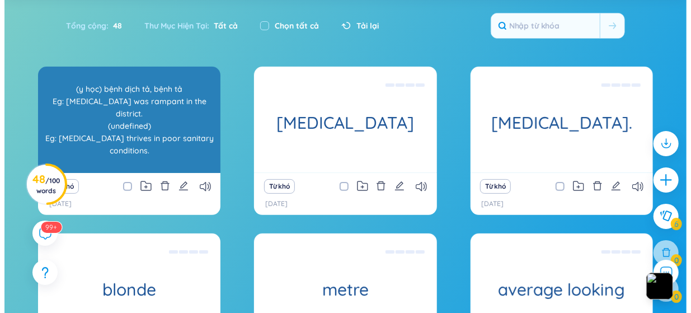
scroll to position [70, 0]
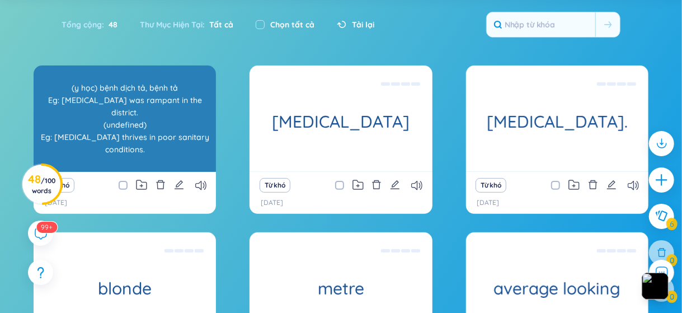
click at [124, 112] on div "(y học) bệnh dịch tả, bệnh tả Eg: Cholera was rampant in the district. (undefin…" at bounding box center [124, 118] width 171 height 101
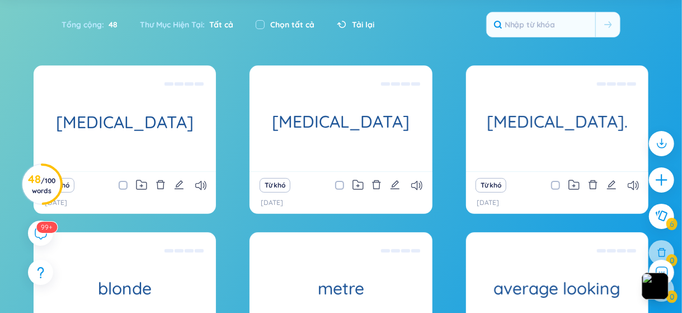
click at [216, 118] on div "cholera (y học) bệnh dịch tả, bệnh tả Eg: Cholera was rampant in the district. …" at bounding box center [341, 229] width 615 height 329
click at [665, 181] on icon "plus" at bounding box center [662, 180] width 16 height 16
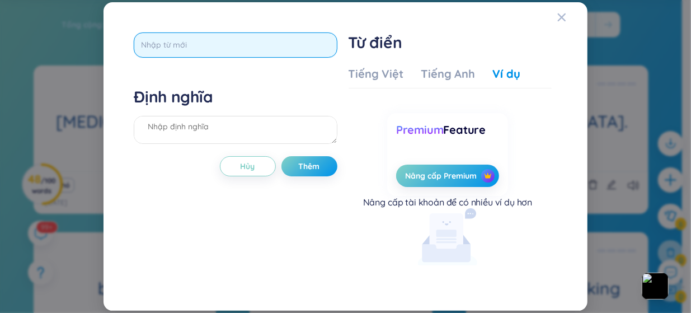
click at [280, 44] on input "text" at bounding box center [235, 44] width 203 height 25
paste input "malaria"
type input "malaria"
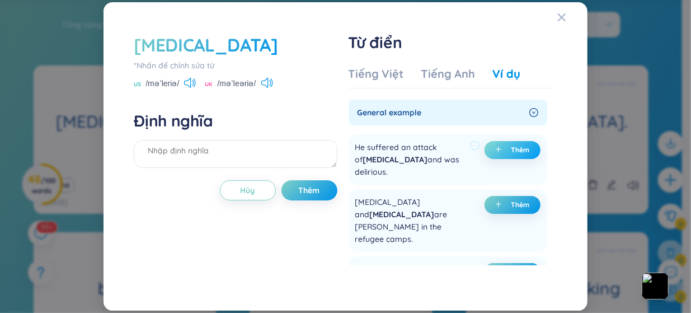
click at [501, 147] on span "plus" at bounding box center [500, 150] width 11 height 8
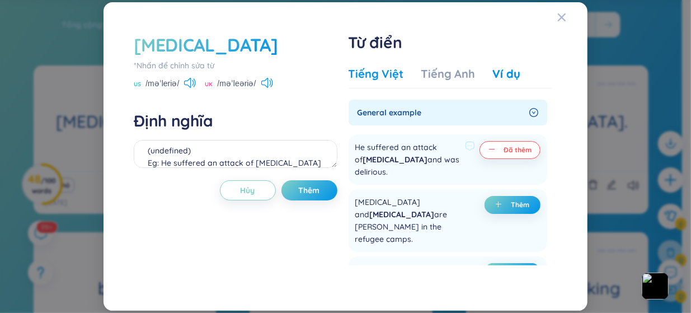
click at [394, 73] on div "Tiếng Việt" at bounding box center [375, 74] width 55 height 16
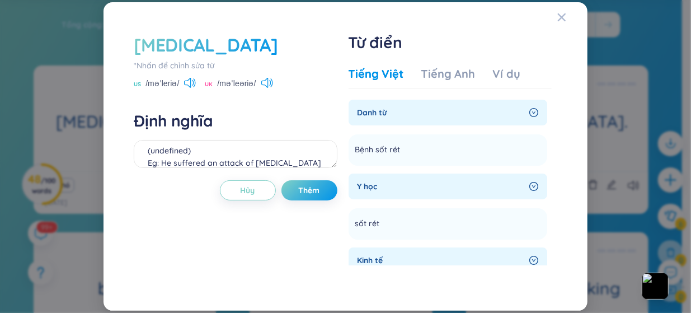
drag, startPoint x: 433, startPoint y: 151, endPoint x: 325, endPoint y: 134, distance: 109.9
click at [325, 134] on div "malaria *Nhấn để chỉnh sửa từ US /məˈleriə/ UK /məˈleəriə/ Định nghĩa (undefine…" at bounding box center [345, 156] width 435 height 259
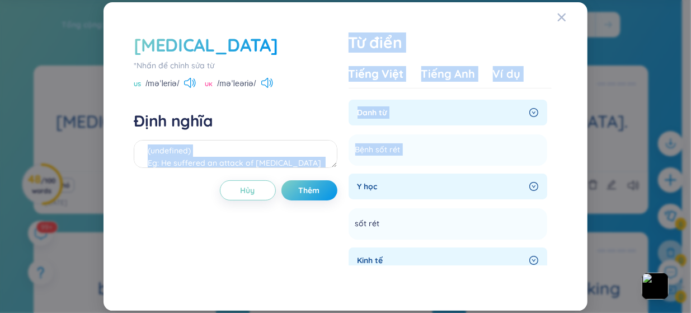
click at [272, 139] on div "Định nghĩa (undefined) Eg: He suffered an attack of malaria and was delirious." at bounding box center [235, 141] width 203 height 60
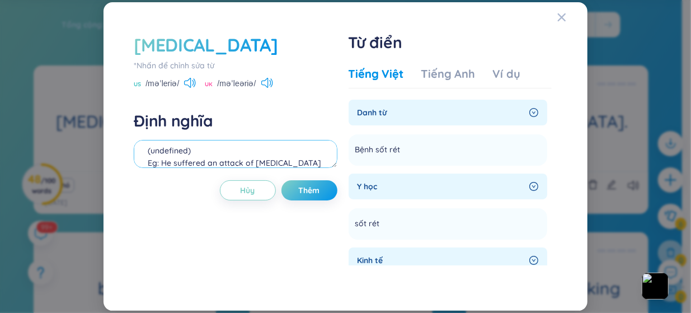
click at [262, 148] on textarea "(undefined) Eg: He suffered an attack of malaria and was delirious." at bounding box center [235, 154] width 203 height 28
type textarea "(undefined) bệnh sốt rét Eg: He suffered an attack of malaria and was delirious."
click at [305, 194] on span "Thêm" at bounding box center [309, 190] width 21 height 11
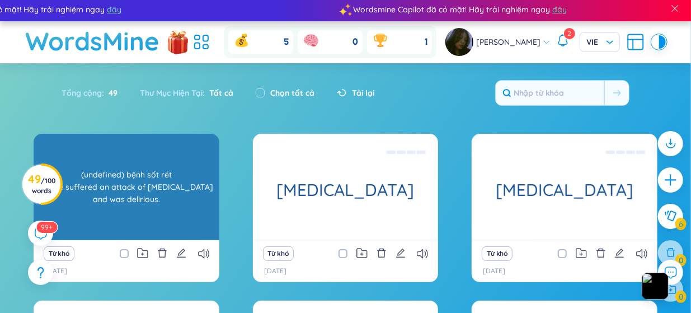
scroll to position [0, 0]
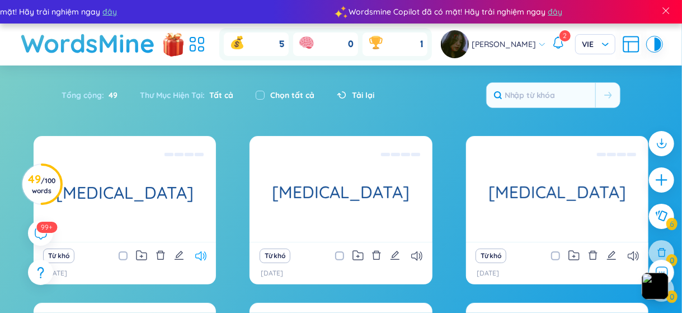
click at [202, 255] on icon at bounding box center [200, 256] width 11 height 10
click at [419, 254] on icon at bounding box center [416, 256] width 11 height 10
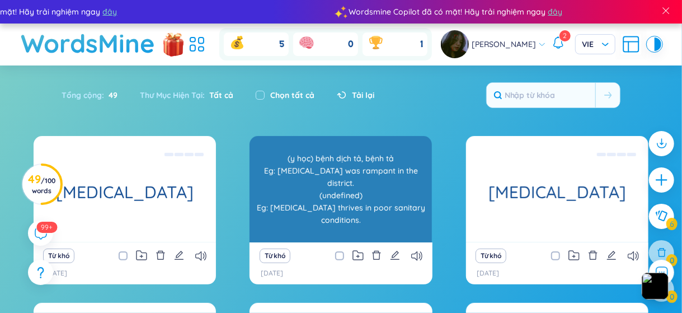
click at [376, 209] on div "(y học) bệnh dịch tả, bệnh tả Eg: Cholera was rampant in the district. (undefin…" at bounding box center [340, 189] width 171 height 101
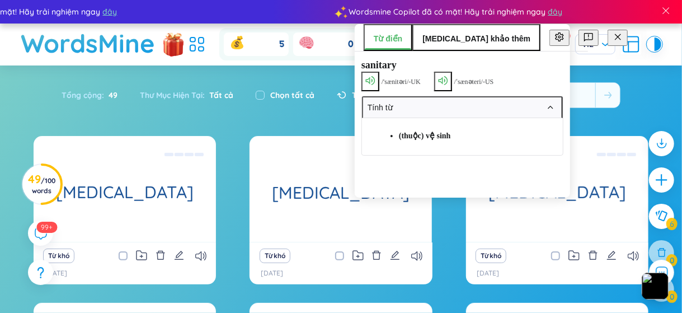
click at [447, 79] on icon at bounding box center [443, 80] width 10 height 9
click at [371, 78] on icon at bounding box center [371, 80] width 10 height 9
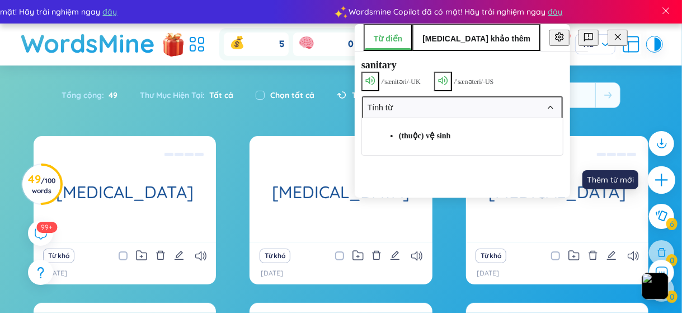
click at [669, 180] on div at bounding box center [662, 180] width 28 height 28
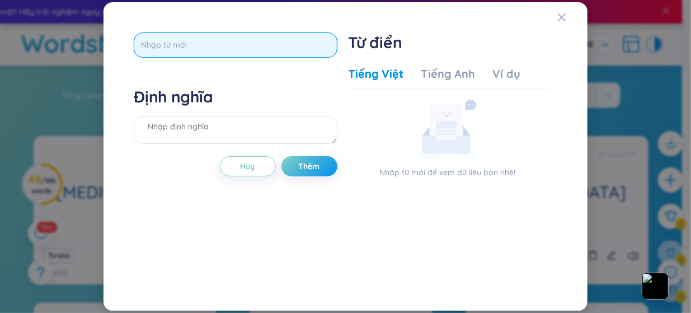
click at [270, 41] on input "text" at bounding box center [235, 44] width 203 height 25
type input "pepper"
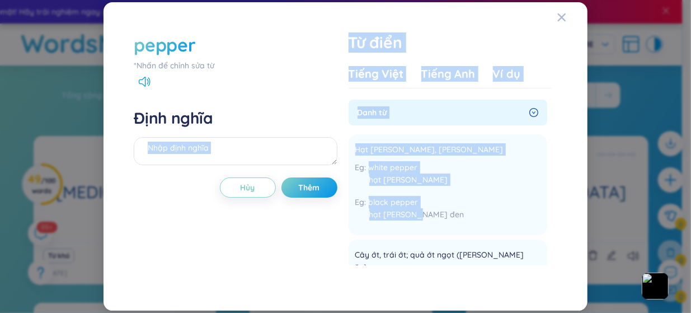
drag, startPoint x: 428, startPoint y: 214, endPoint x: 342, endPoint y: 147, distance: 108.8
click at [342, 147] on div "pepper *Nhấn để chỉnh sửa từ Định nghĩa Hủy Thêm Từ điển Tiếng Việt Tiếng Anh V…" at bounding box center [345, 156] width 435 height 259
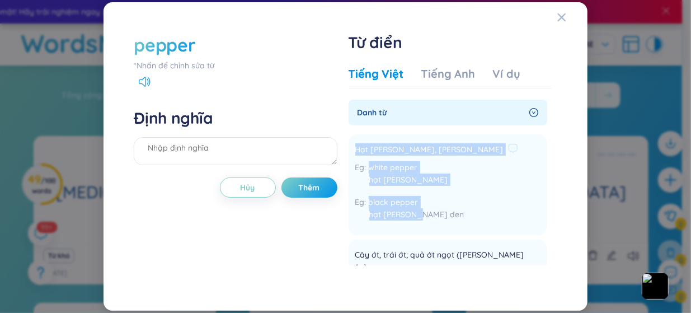
drag, startPoint x: 356, startPoint y: 149, endPoint x: 427, endPoint y: 210, distance: 93.2
click at [427, 210] on li "Hạt tiêu, hồ tiêu white pepper hạt tiêu trắng black pepper hạt tiêu đen Thêm" at bounding box center [447, 184] width 199 height 101
copy div "Hạt tiêu, hồ tiêu white pepper hạt tiêu trắng black pepper hạt tiêu đen"
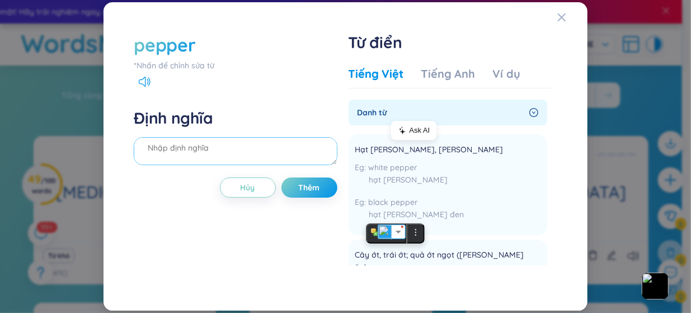
click at [253, 158] on textarea at bounding box center [235, 151] width 203 height 28
paste textarea "Hạt tiêu, hồ tiêu white pepper hạt tiêu trắng black pepper hạt tiêu đen"
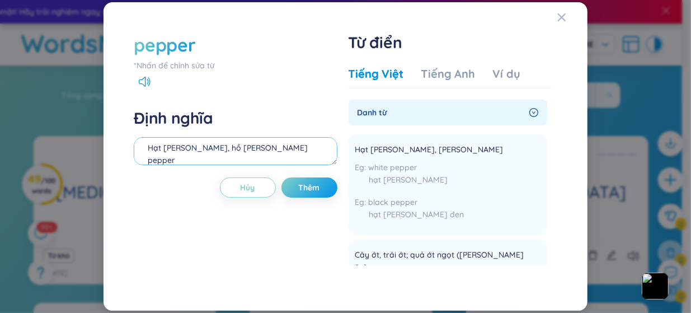
scroll to position [59, 0]
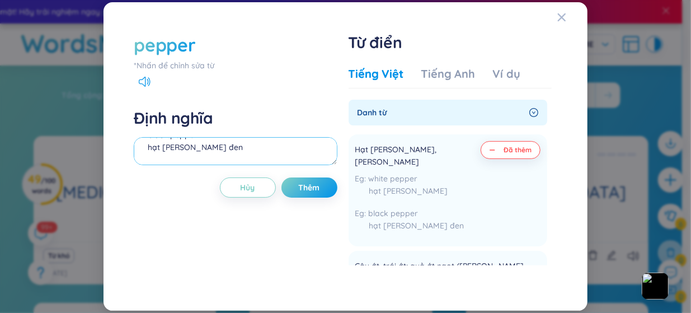
type textarea "Hạt tiêu, hồ tiêu white pepper hạt tiêu trắng black pepper hạt tiêu đen"
click at [304, 197] on div "pepper *Nhấn để chỉnh sửa từ Định nghĩa Hạt tiêu, hồ tiêu white pepper hạt tiêu…" at bounding box center [235, 156] width 203 height 248
click at [306, 195] on button "Thêm" at bounding box center [309, 187] width 56 height 20
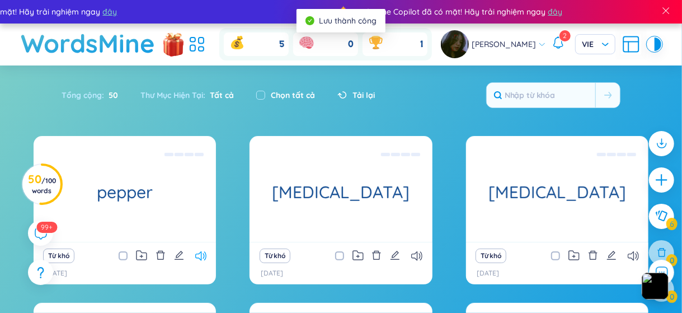
click at [201, 253] on icon at bounding box center [200, 256] width 11 height 10
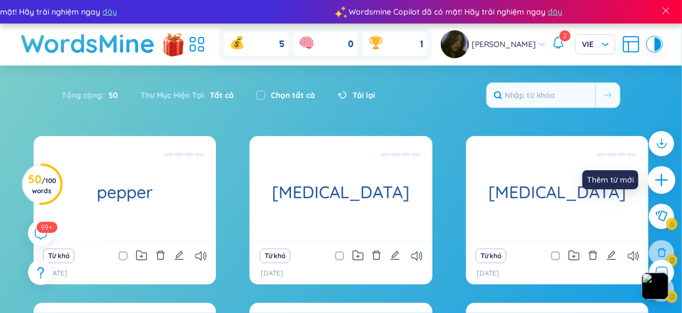
click at [662, 180] on icon "plus" at bounding box center [661, 179] width 12 height 1
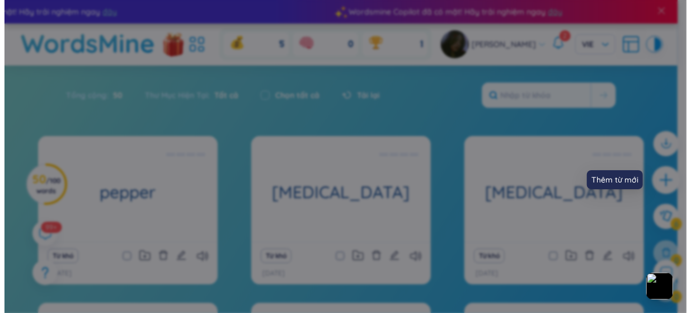
scroll to position [12, 0]
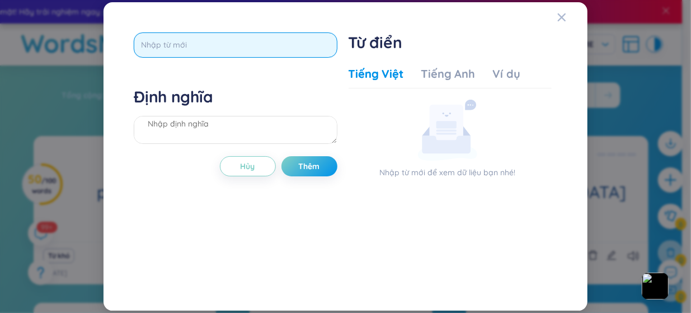
click at [250, 44] on input "text" at bounding box center [235, 44] width 203 height 25
type input "cloth"
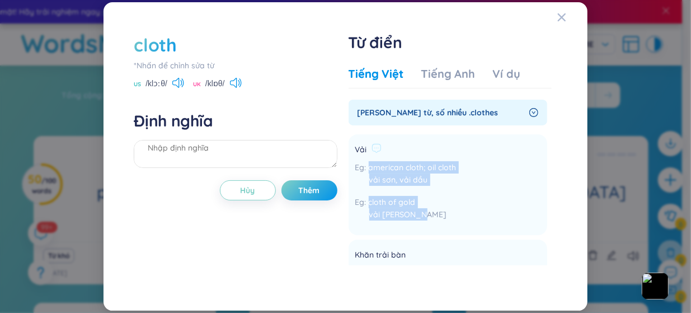
drag, startPoint x: 423, startPoint y: 216, endPoint x: 361, endPoint y: 171, distance: 77.2
click at [361, 171] on div "american cloth; oil cloth vải sơn, vải dầu cloth of gold vải kim tuyến" at bounding box center [405, 193] width 101 height 65
copy div "american cloth; oil cloth vải sơn, vải dầu cloth of gold vải kim tuyến"
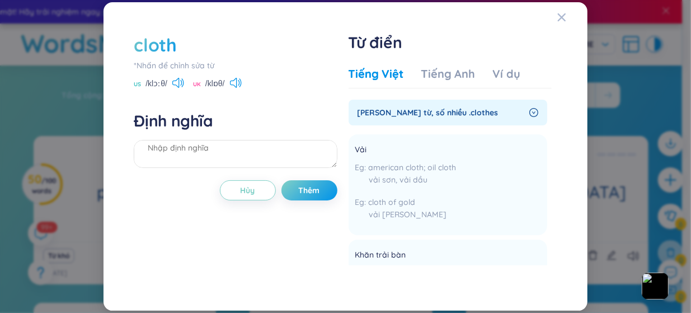
click at [257, 168] on div at bounding box center [235, 155] width 203 height 31
click at [257, 150] on textarea at bounding box center [235, 154] width 203 height 28
paste textarea "american cloth; oil cloth vải sơn, vải dầu cloth of gold vải kim tuyến"
click at [179, 77] on div "cloth *Nhấn để chỉnh sửa từ US /klɔːθ/ UK /klɒθ/" at bounding box center [235, 60] width 203 height 57
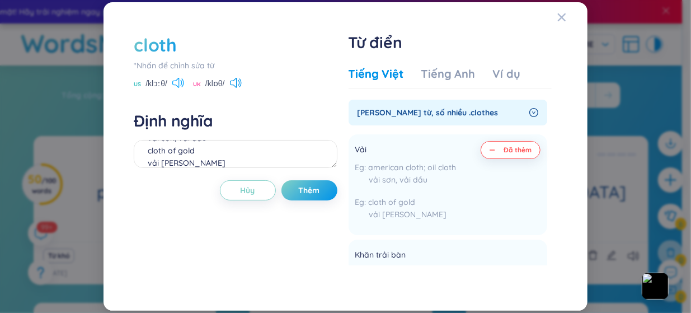
click at [177, 79] on icon at bounding box center [175, 83] width 7 height 10
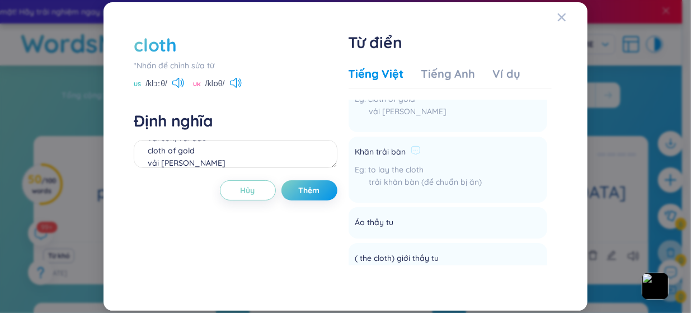
scroll to position [105, 0]
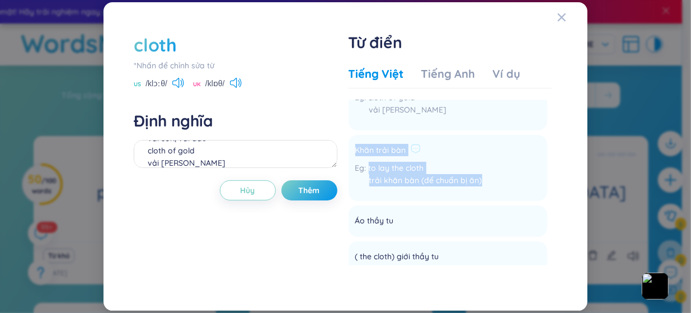
drag, startPoint x: 502, startPoint y: 174, endPoint x: 355, endPoint y: 143, distance: 149.8
click at [355, 143] on li "Khăn trải bàn to lay the cloth trải khăn bàn (để chuẩn bị ăn) Thêm" at bounding box center [447, 168] width 199 height 66
copy div "Khăn trải bàn to lay the cloth trải khăn bàn (để chuẩn bị ăn)"
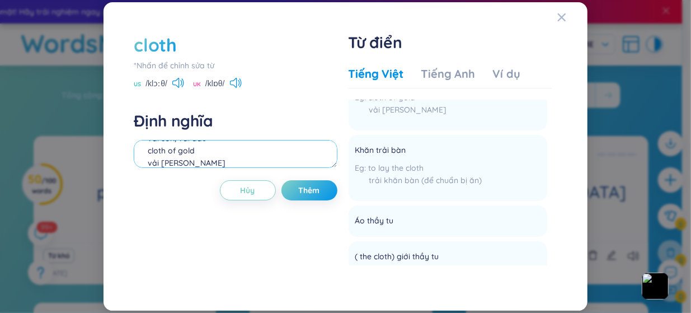
click at [269, 149] on textarea "american cloth; oil cloth vải sơn, vải dầu cloth of gold vải kim tuyến" at bounding box center [235, 154] width 203 height 28
paste textarea "Khăn trải bàn to lay the cloth trải khăn bàn (để chuẩn bị ăn)"
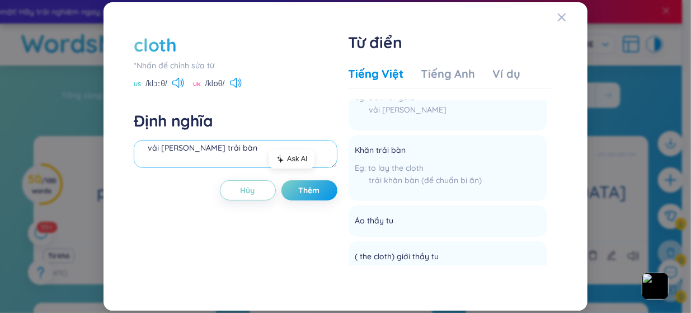
scroll to position [83, 0]
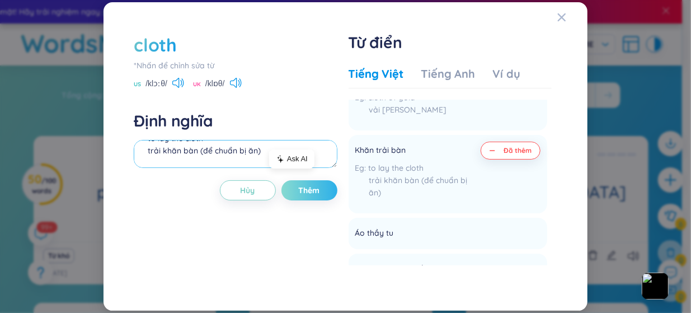
type textarea "american cloth; oil cloth vải sơn, vải dầu cloth of gold vải kim Khăn trải bàn …"
click at [315, 182] on button "Thêm" at bounding box center [309, 190] width 56 height 20
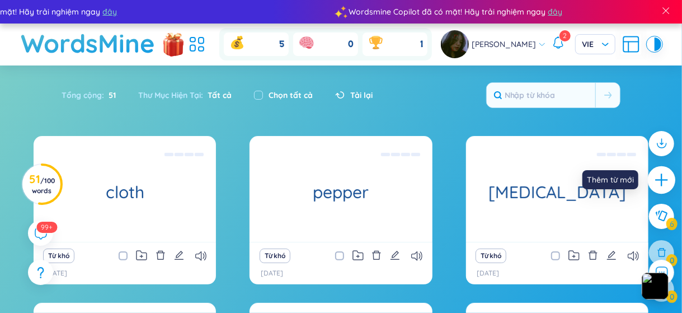
click at [667, 177] on icon "plus" at bounding box center [662, 180] width 16 height 16
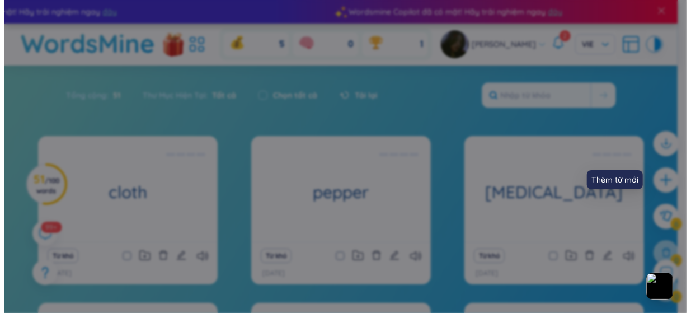
scroll to position [0, 0]
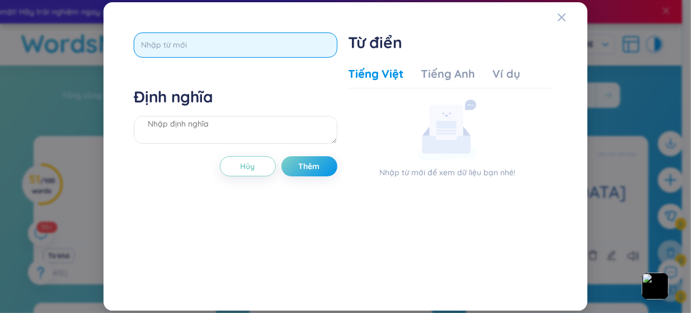
click at [232, 35] on input "text" at bounding box center [235, 44] width 203 height 25
type input "ư"
type input "washing up liquip"
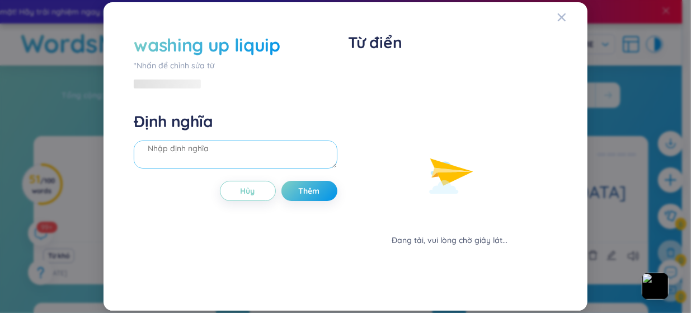
click at [241, 159] on textarea at bounding box center [235, 154] width 203 height 28
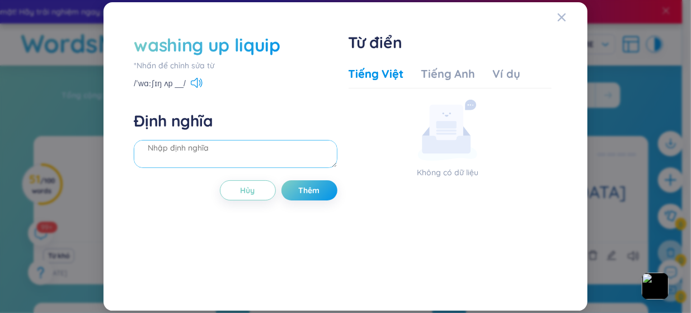
click at [241, 159] on textarea at bounding box center [235, 154] width 203 height 28
type textarea "nc rửa chén"
click at [311, 185] on span "Thêm" at bounding box center [309, 190] width 21 height 11
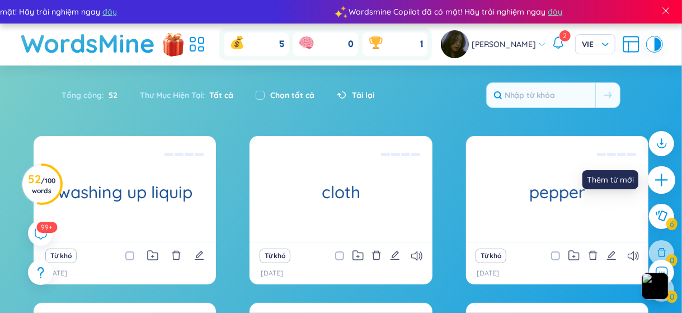
click at [662, 175] on icon "plus" at bounding box center [662, 180] width 16 height 16
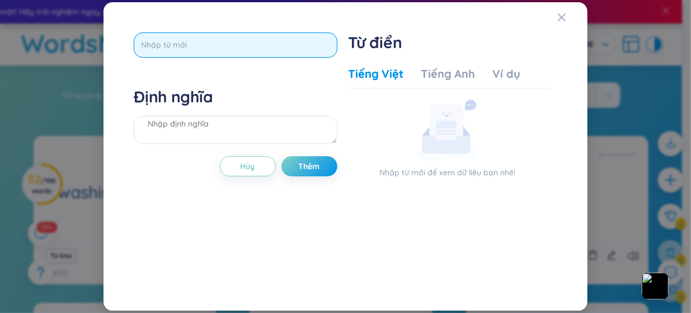
click at [291, 54] on input "text" at bounding box center [235, 44] width 203 height 25
type input "mug"
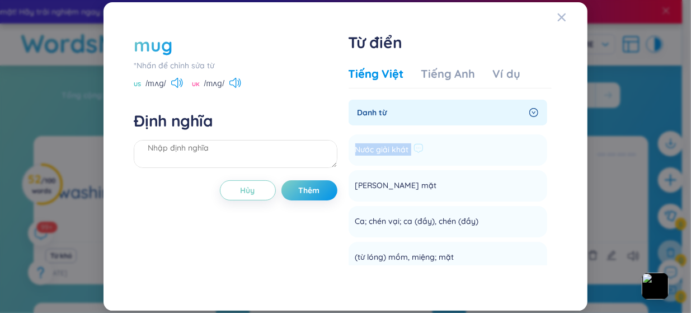
drag, startPoint x: 433, startPoint y: 145, endPoint x: 355, endPoint y: 146, distance: 77.7
click at [355, 146] on li "Nước giải khát Thêm" at bounding box center [447, 149] width 199 height 31
copy li "Nước giải khát Thêm"
click at [238, 158] on textarea at bounding box center [235, 154] width 203 height 28
paste textarea "Nước giải khát"
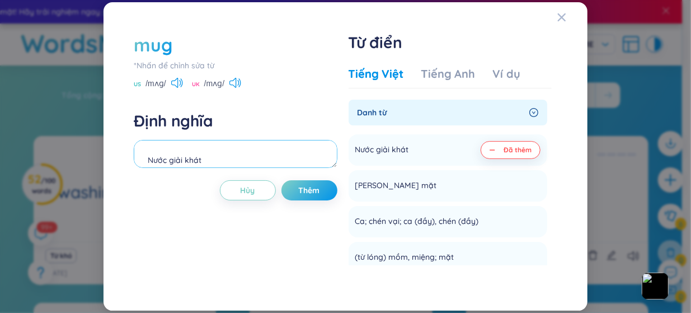
click at [246, 143] on textarea "Nước giải khát" at bounding box center [235, 154] width 203 height 28
type textarea "Nước giải khát ly nc"
click at [295, 186] on button "Thêm" at bounding box center [309, 190] width 56 height 20
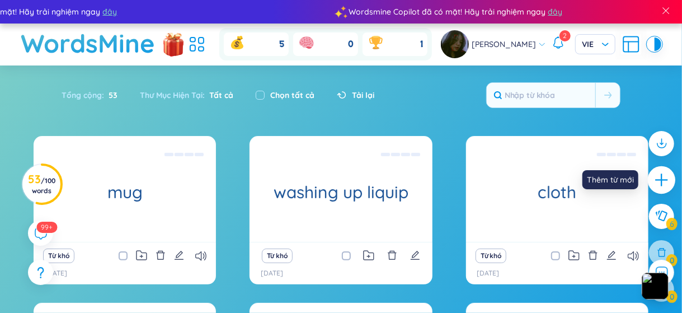
click at [658, 178] on icon "plus" at bounding box center [662, 180] width 16 height 16
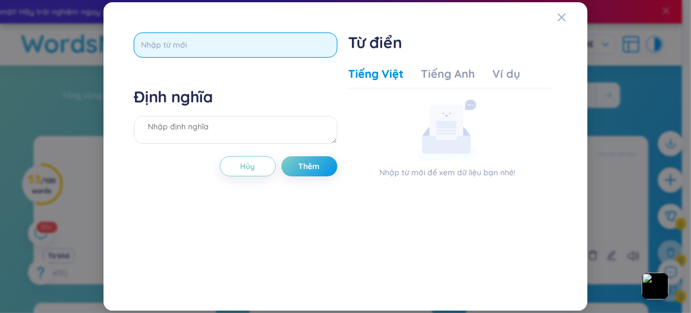
click at [259, 48] on input "text" at bounding box center [235, 44] width 203 height 25
type input "ư"
type input "wardbore"
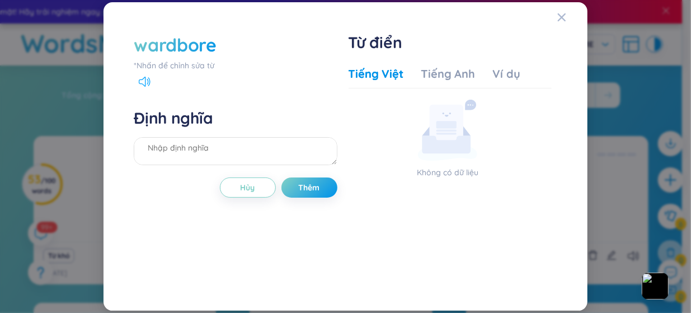
click at [144, 86] on icon at bounding box center [145, 82] width 12 height 10
click at [204, 147] on textarea at bounding box center [235, 151] width 203 height 28
type textarea "ư"
type textarea "ử"
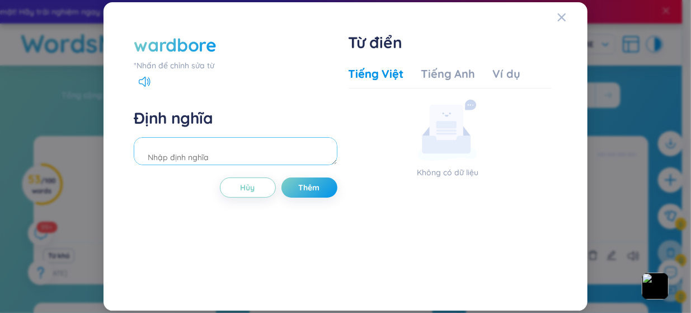
type textarea "ư"
type textarea "wardrobe"
click at [190, 55] on div "wardbore" at bounding box center [175, 44] width 82 height 25
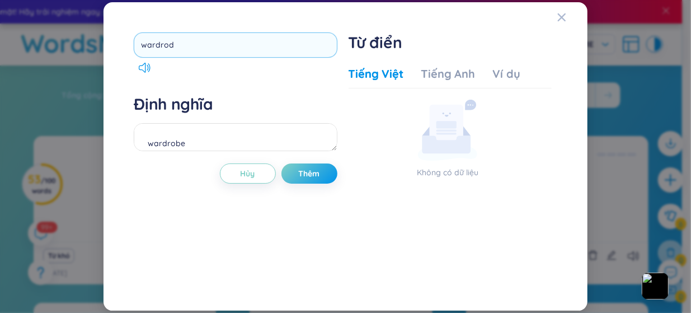
type input "wardrode"
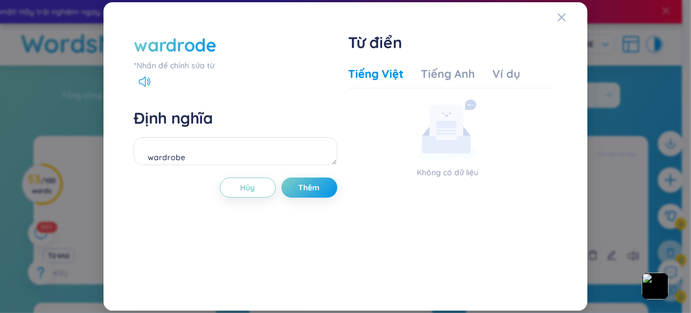
click at [200, 49] on div "wardrode" at bounding box center [175, 44] width 82 height 25
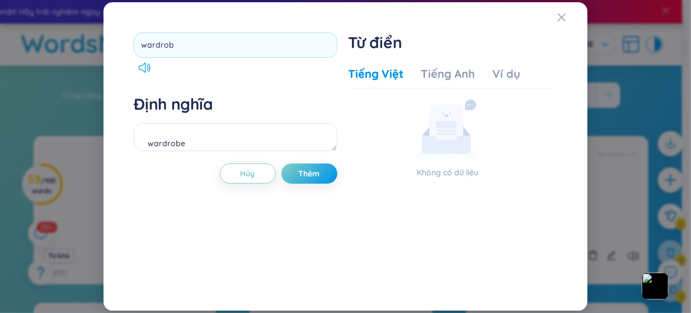
type input "wardrobe"
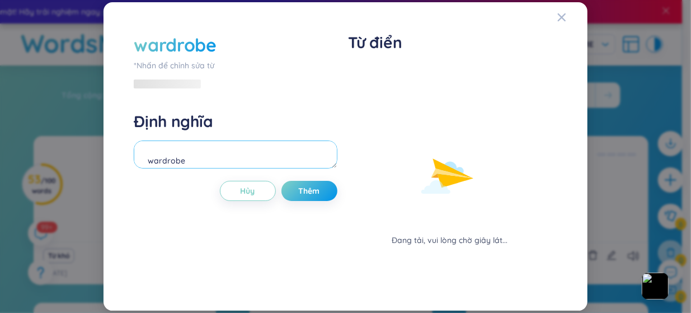
click at [273, 163] on textarea "wardrobe" at bounding box center [235, 154] width 203 height 28
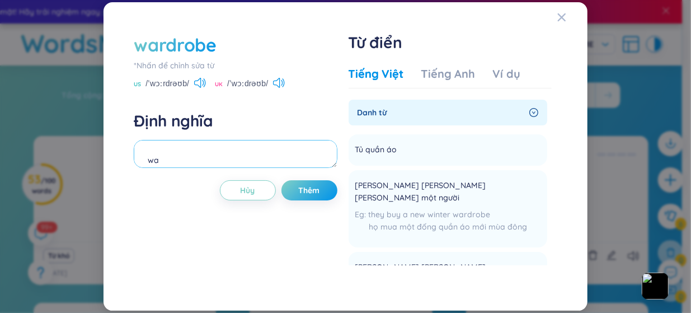
type textarea "w"
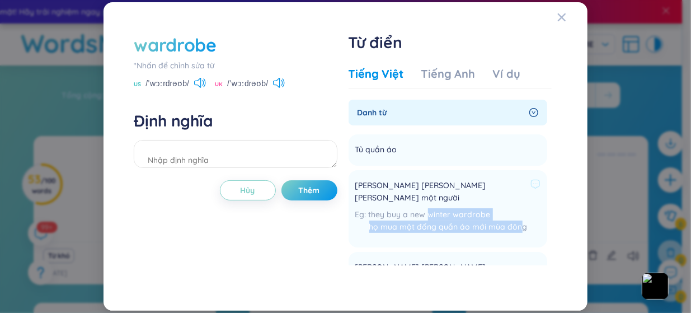
drag, startPoint x: 520, startPoint y: 215, endPoint x: 429, endPoint y: 203, distance: 91.4
click at [429, 208] on div "they buy a new winter wardrobe họ mua một đống quần áo mới mùa đông" at bounding box center [447, 223] width 185 height 30
click at [429, 209] on span "they buy a new winter wardrobe" at bounding box center [430, 214] width 122 height 10
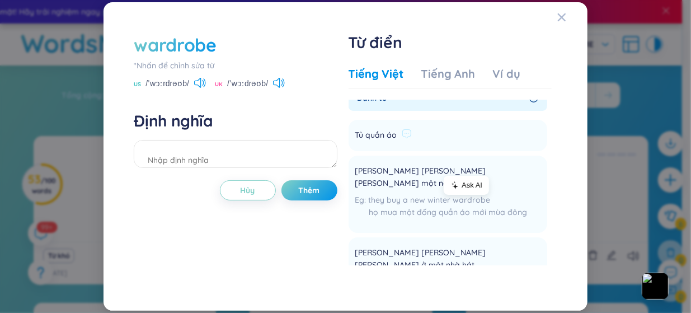
scroll to position [14, 0]
click at [404, 135] on icon at bounding box center [407, 134] width 10 height 10
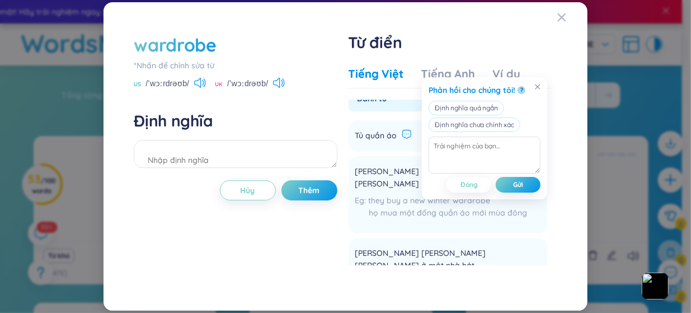
click at [386, 136] on span "Tủ quần áo" at bounding box center [376, 135] width 42 height 13
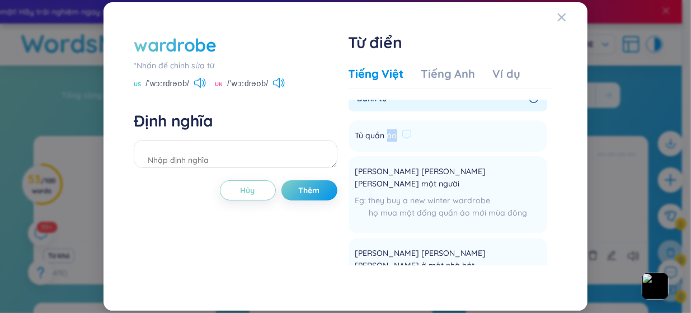
click at [386, 136] on span "Tủ quần áo" at bounding box center [376, 135] width 42 height 13
click at [377, 140] on span "Tủ quần áo" at bounding box center [376, 135] width 42 height 13
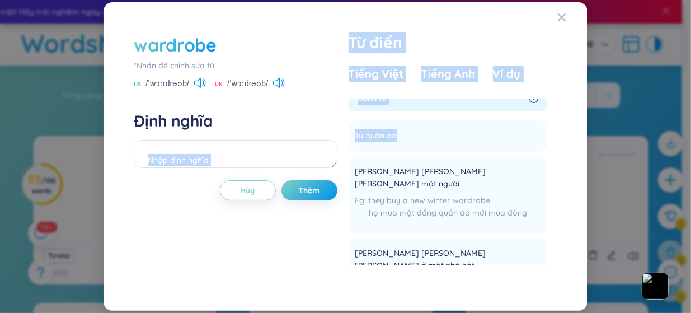
drag, startPoint x: 398, startPoint y: 136, endPoint x: 326, endPoint y: 136, distance: 71.6
click at [326, 136] on div "wardrobe *Nhấn để chỉnh sửa từ US /ˈwɔːrdrəʊb/ UK /ˈwɔːdrəʊb/ Định nghĩa Hủy Th…" at bounding box center [345, 156] width 435 height 259
click at [326, 136] on div "Định nghĩa" at bounding box center [235, 141] width 203 height 60
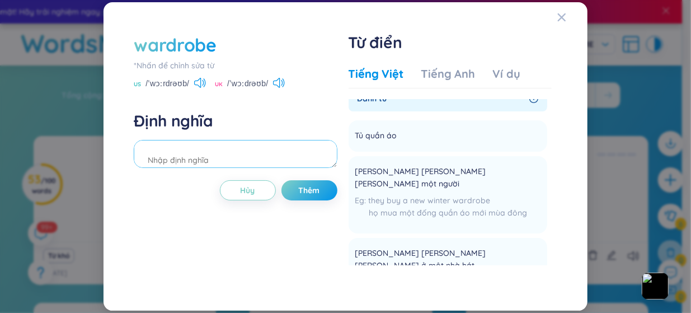
click at [267, 156] on textarea at bounding box center [235, 154] width 203 height 28
click at [501, 70] on div "Ví dụ" at bounding box center [506, 74] width 27 height 16
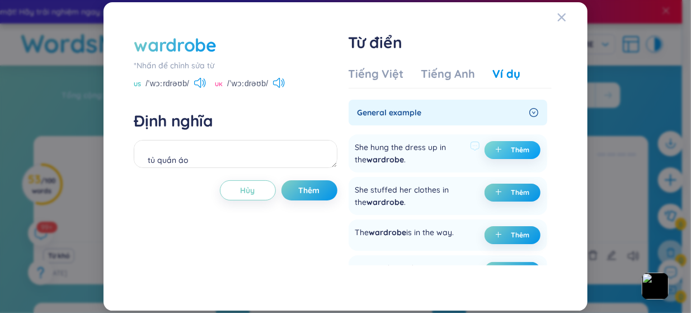
click at [506, 144] on button "Thêm" at bounding box center [512, 150] width 56 height 18
click at [301, 193] on span "Thêm" at bounding box center [309, 190] width 21 height 11
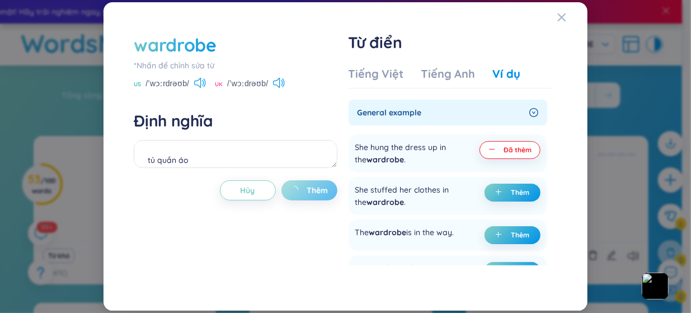
type textarea "tủ quần áo (undefined) Eg: She hung the dress up in the wardrobe."
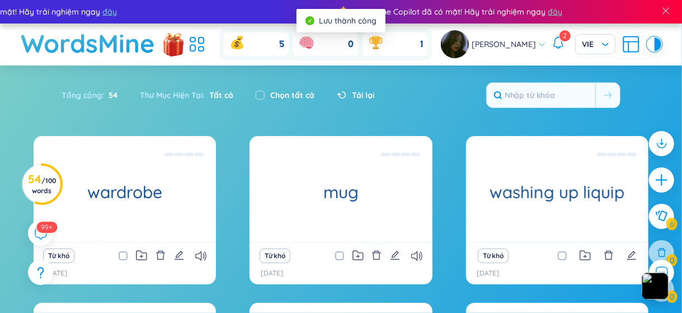
click at [203, 249] on div "Từ khó" at bounding box center [124, 256] width 171 height 16
click at [201, 253] on icon at bounding box center [200, 256] width 11 height 10
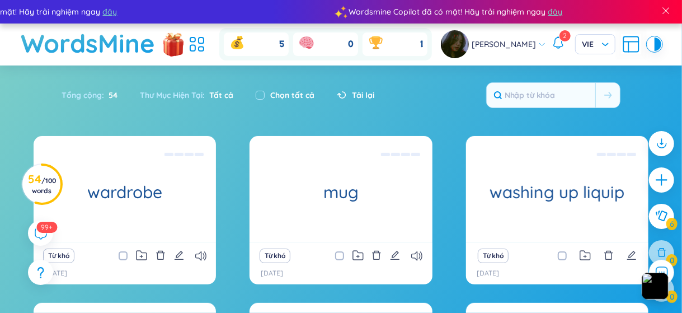
click at [206, 256] on div "Từ khó" at bounding box center [124, 256] width 171 height 16
click at [200, 254] on icon at bounding box center [200, 256] width 11 height 10
click at [662, 175] on icon "plus" at bounding box center [660, 179] width 1 height 12
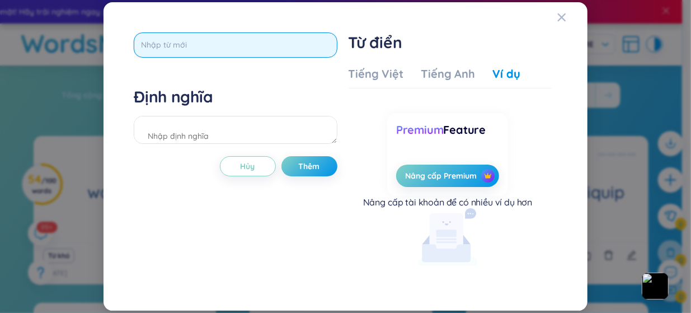
click at [246, 49] on input "text" at bounding box center [235, 44] width 203 height 25
paste input "chest of drawers"
type input "chest of drawers"
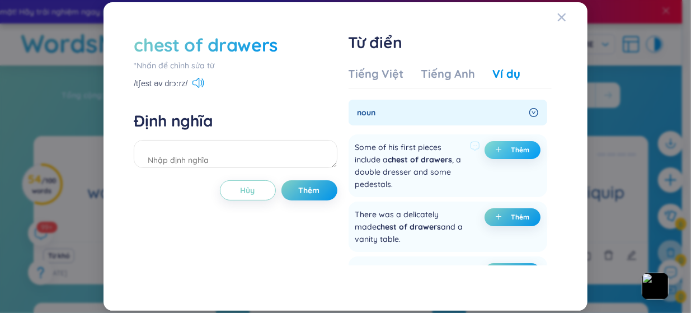
click at [506, 150] on button "Thêm" at bounding box center [512, 150] width 56 height 18
click at [389, 78] on div "Tiếng Việt" at bounding box center [375, 74] width 55 height 16
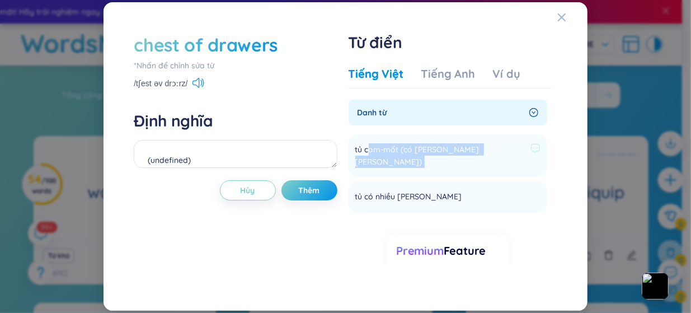
drag, startPoint x: 524, startPoint y: 149, endPoint x: 365, endPoint y: 150, distance: 159.4
click at [365, 150] on li "tủ com-mốt (có nhiều ngăn kéo rộng) Thêm" at bounding box center [447, 155] width 199 height 43
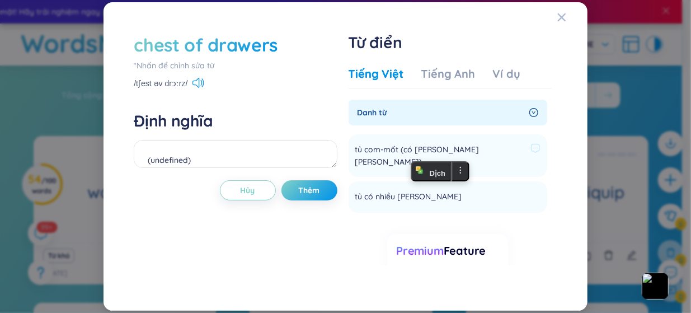
click at [354, 150] on li "tủ com-mốt (có nhiều ngăn kéo rộng) Thêm" at bounding box center [447, 155] width 199 height 43
click at [447, 196] on li "tủ có nhiều ngăn kéo Thêm" at bounding box center [447, 196] width 199 height 31
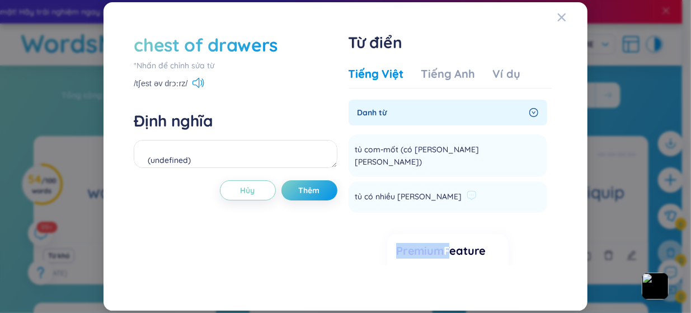
click at [447, 196] on li "tủ có nhiều ngăn kéo Thêm" at bounding box center [447, 196] width 199 height 31
click at [466, 182] on li "tủ có nhiều ngăn kéo Thêm" at bounding box center [447, 196] width 199 height 31
drag, startPoint x: 466, startPoint y: 182, endPoint x: 354, endPoint y: 187, distance: 111.9
click at [354, 187] on li "tủ có nhiều ngăn kéo Thêm" at bounding box center [447, 196] width 199 height 31
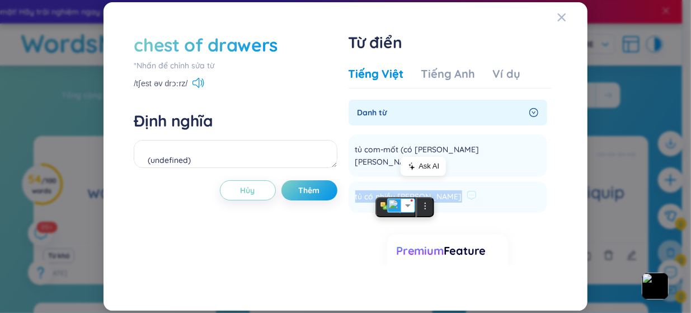
copy li "tủ có nhiều ngăn kéo Thêm"
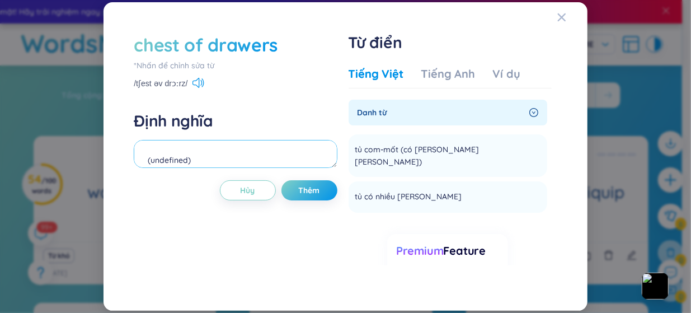
click at [247, 156] on textarea "(undefined) Eg: Some of his first pieces include a chest of drawers, a double d…" at bounding box center [235, 154] width 203 height 28
paste textarea "tủ có nhiều ngăn kéo"
type textarea "(undefined) tủ có nhiều ngăn kéo Eg: Some of his first pieces include a chest o…"
click at [293, 187] on button "Thêm" at bounding box center [309, 190] width 56 height 20
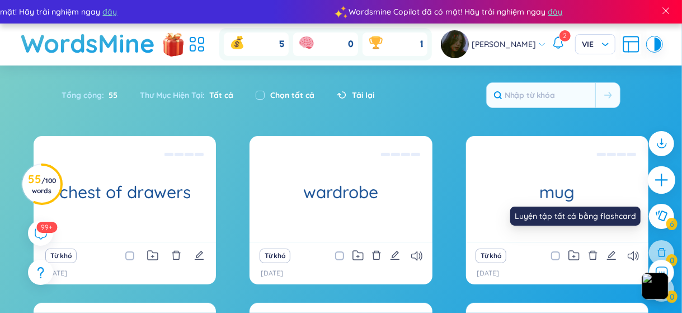
click at [667, 186] on icon "plus" at bounding box center [662, 180] width 16 height 16
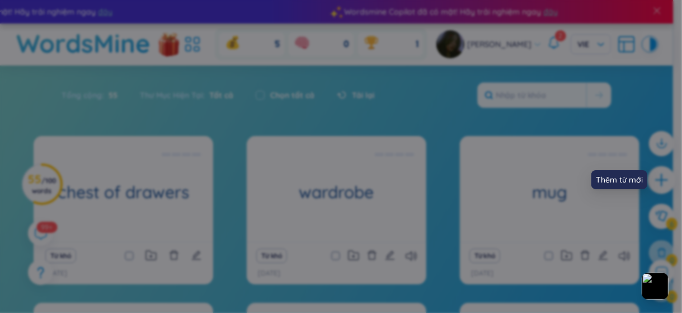
scroll to position [12, 0]
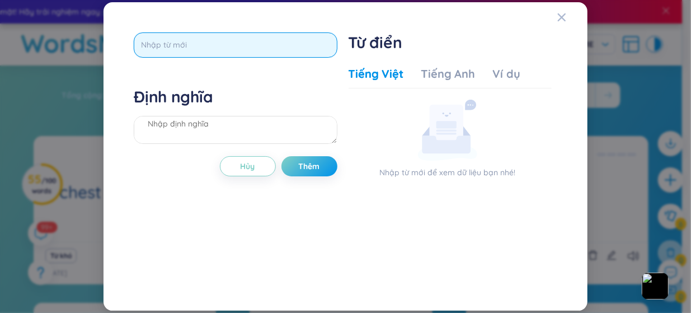
click at [257, 51] on input "text" at bounding box center [235, 44] width 203 height 25
paste input "basin"
type input "basin"
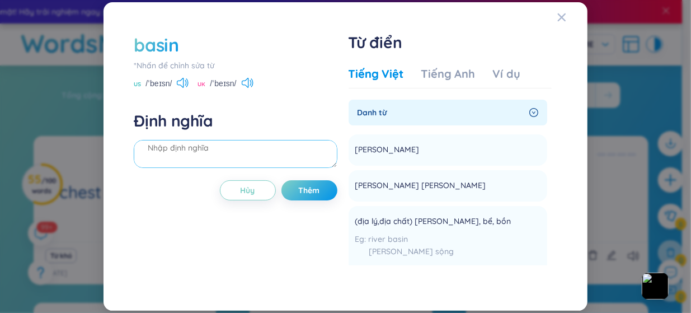
click at [287, 153] on textarea at bounding box center [235, 154] width 203 height 28
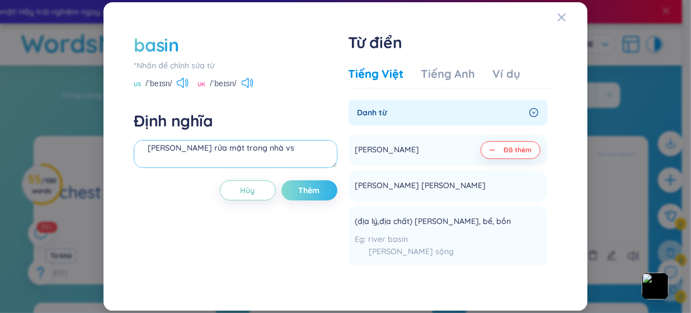
type textarea "cái chậu rửa mặt trong nhà vs"
click at [301, 193] on span "Thêm" at bounding box center [309, 190] width 21 height 11
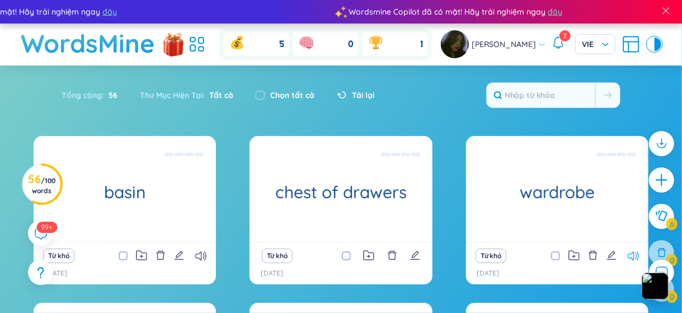
click at [634, 254] on icon at bounding box center [632, 256] width 11 height 10
